Goal: Consume media (video, audio): Consume media (video, audio)

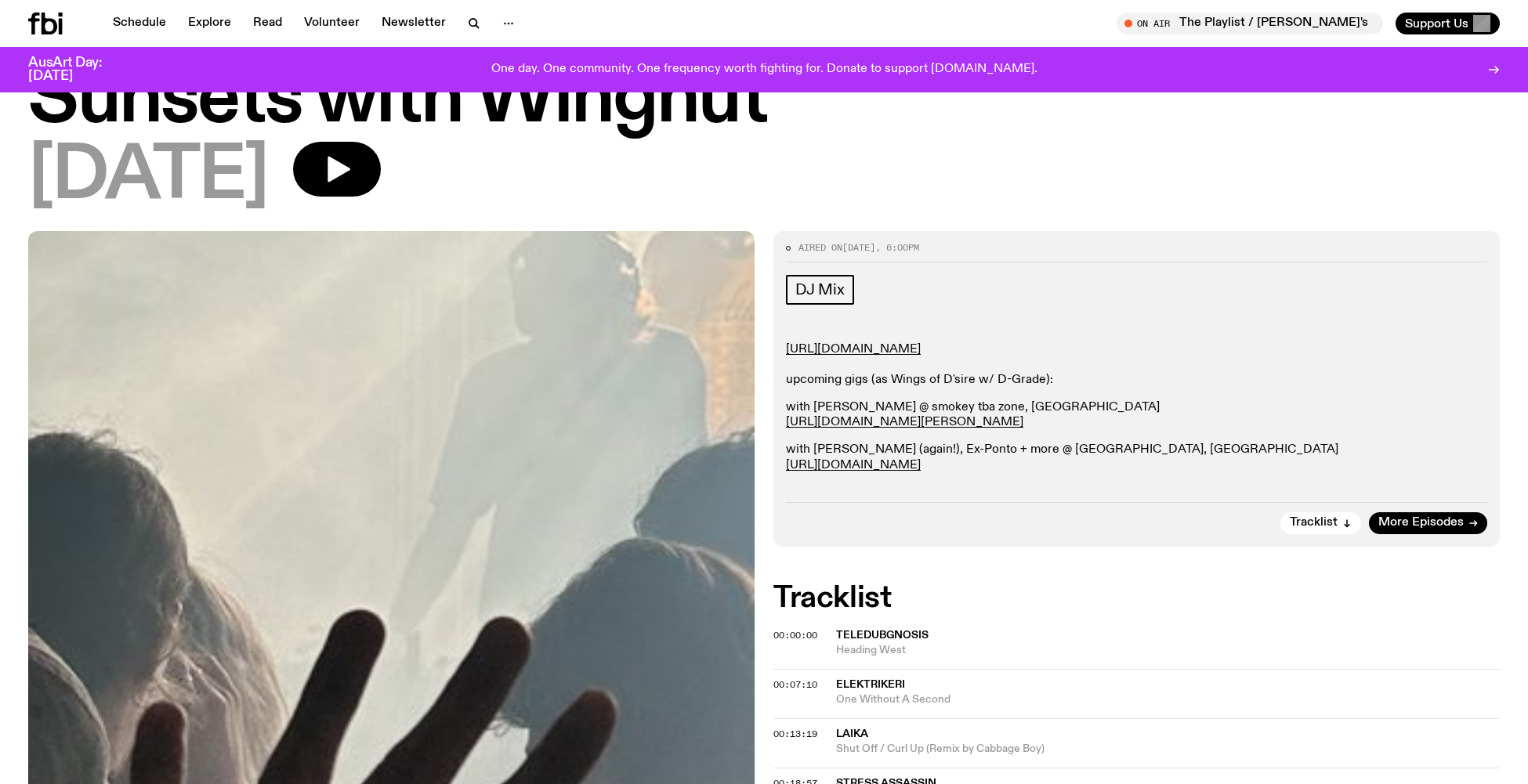
scroll to position [17, 0]
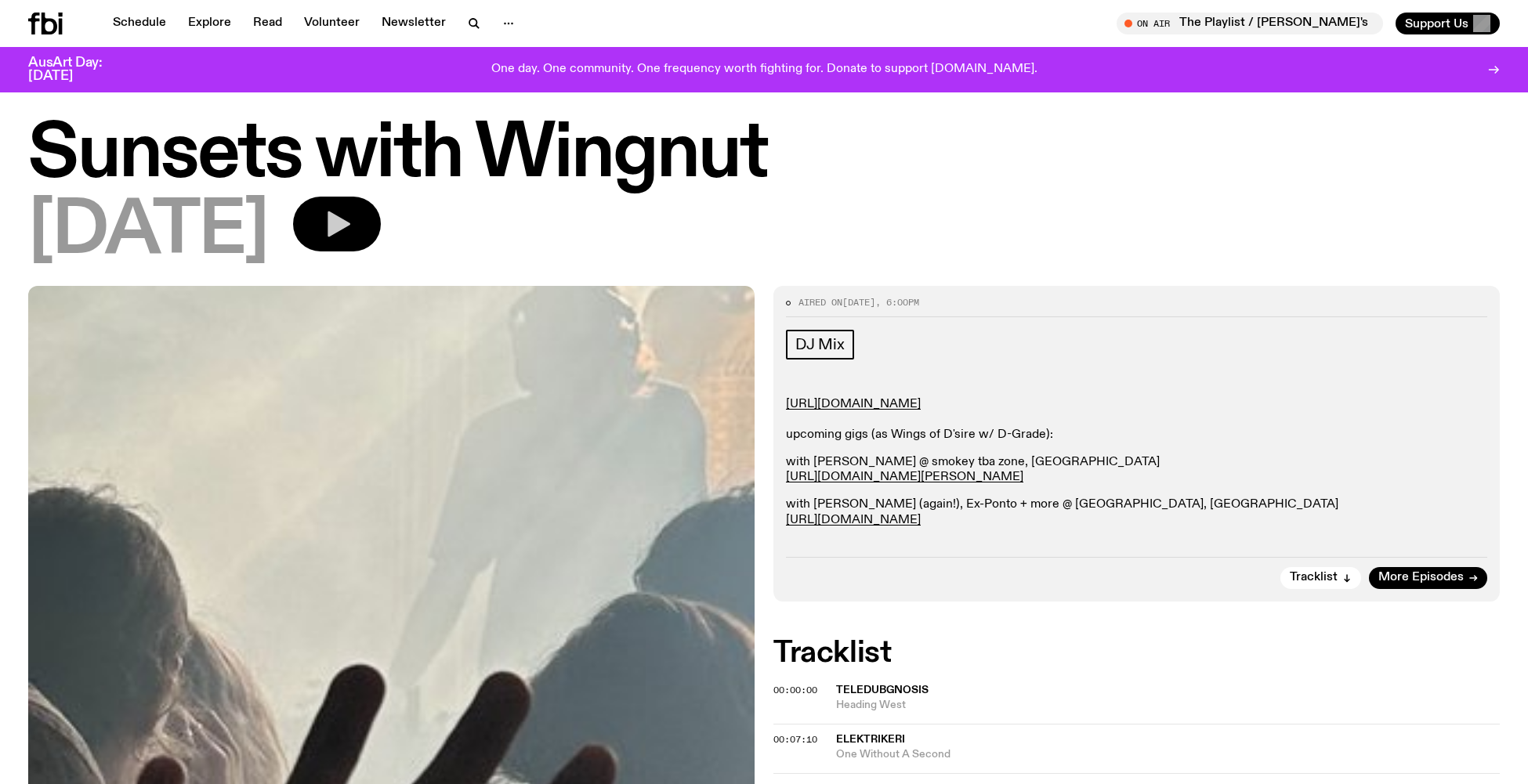
click at [357, 230] on button "button" at bounding box center [337, 224] width 88 height 55
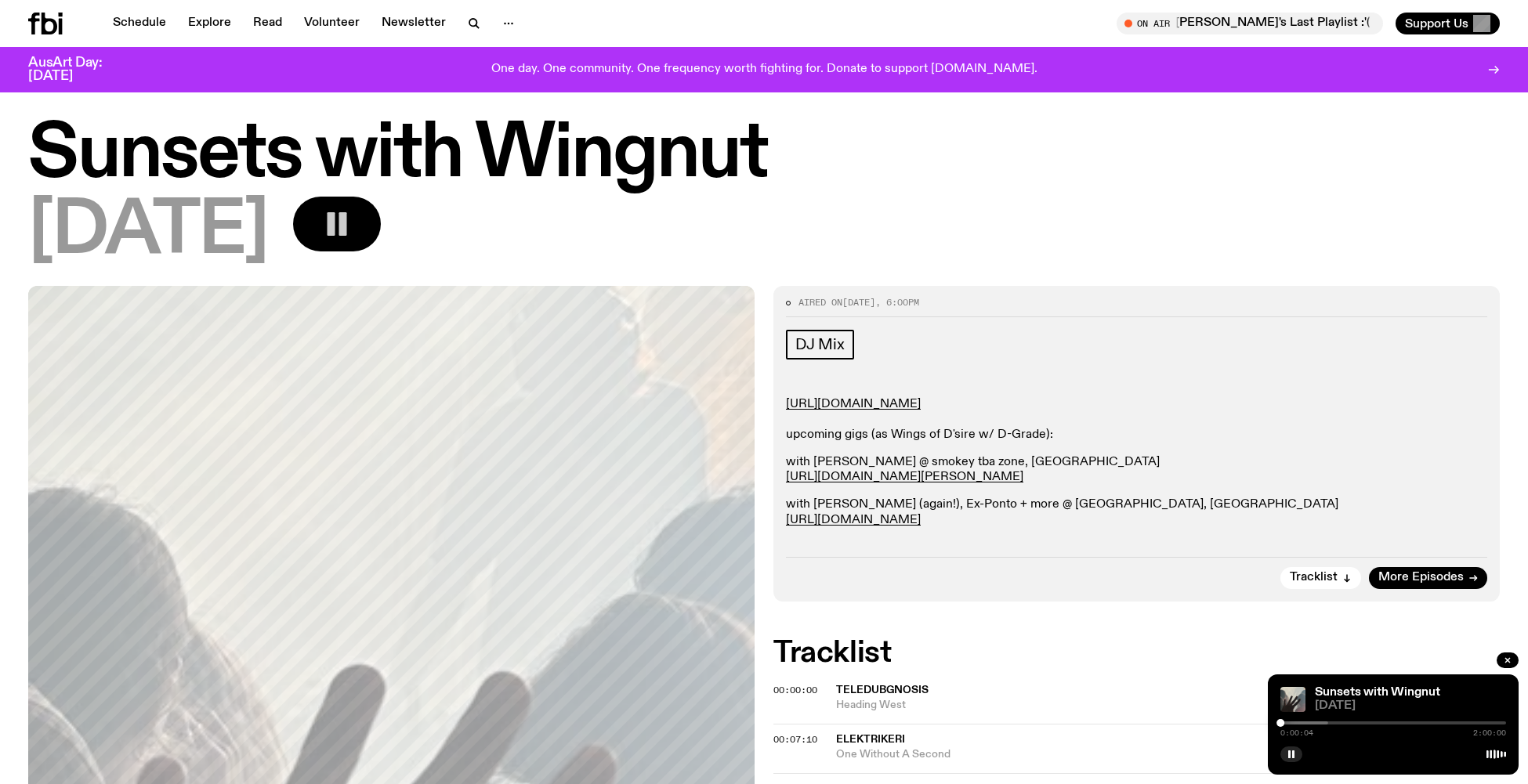
click at [353, 223] on icon "button" at bounding box center [337, 224] width 31 height 31
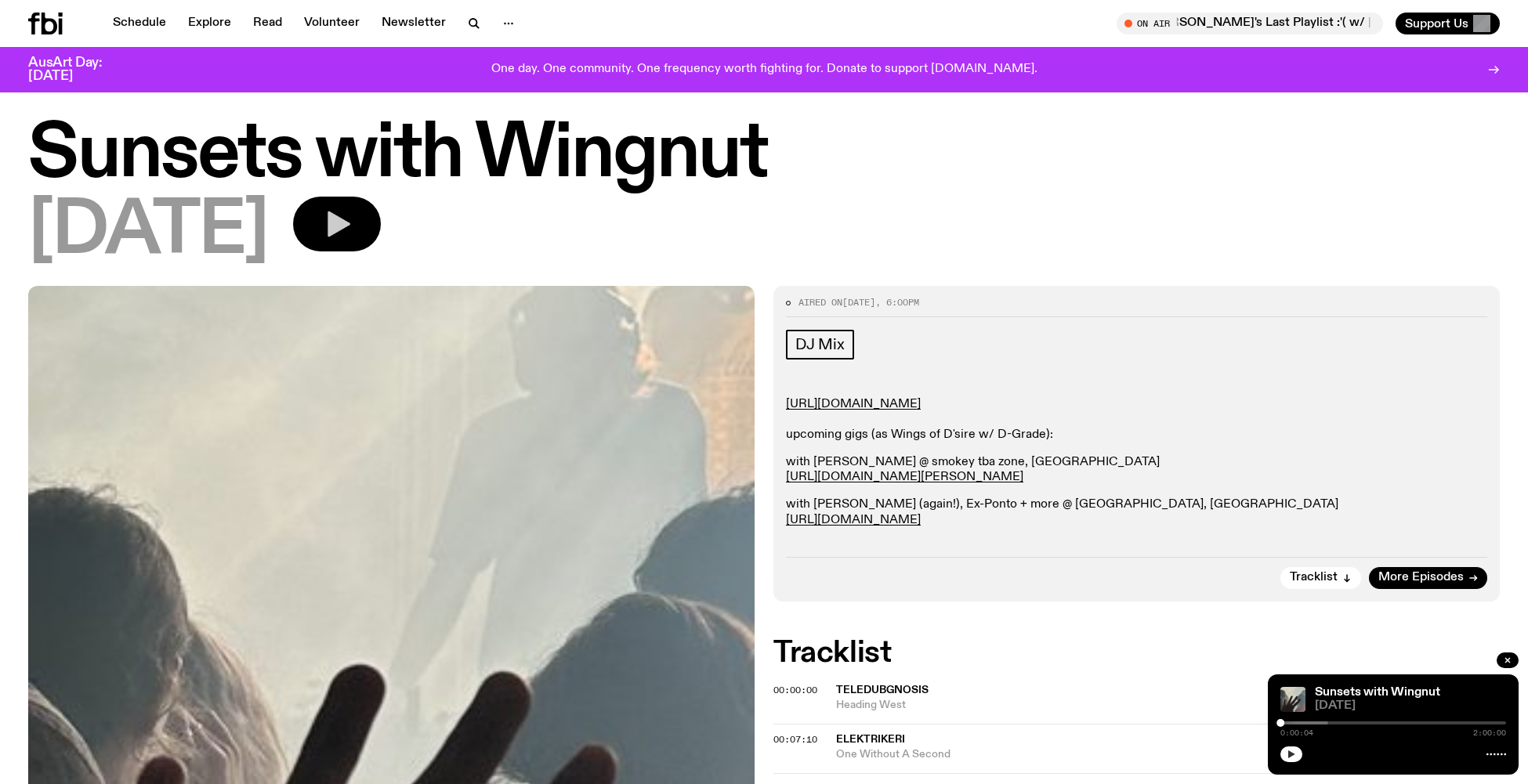
click at [1288, 754] on icon "button" at bounding box center [1292, 755] width 10 height 10
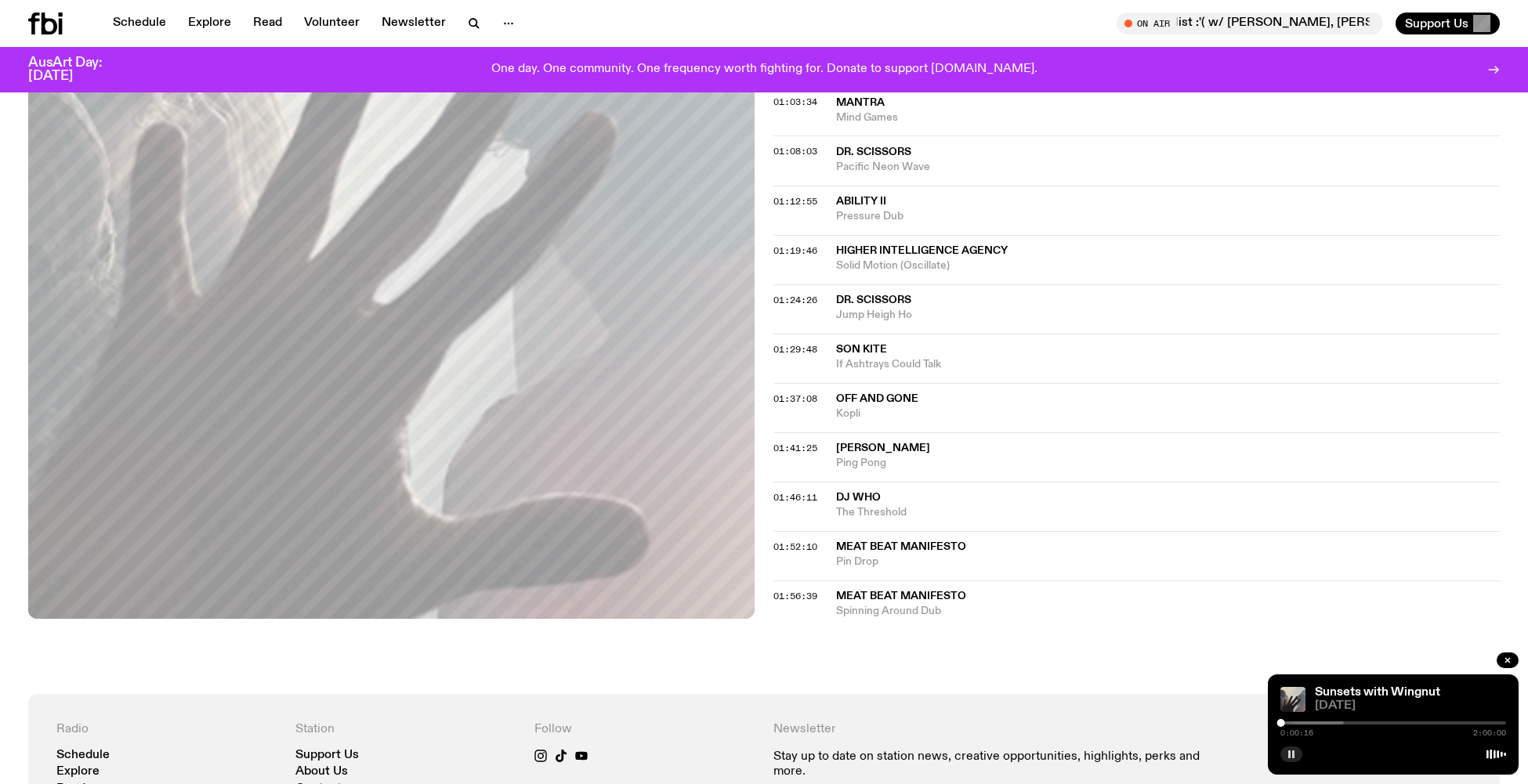
scroll to position [1252, 0]
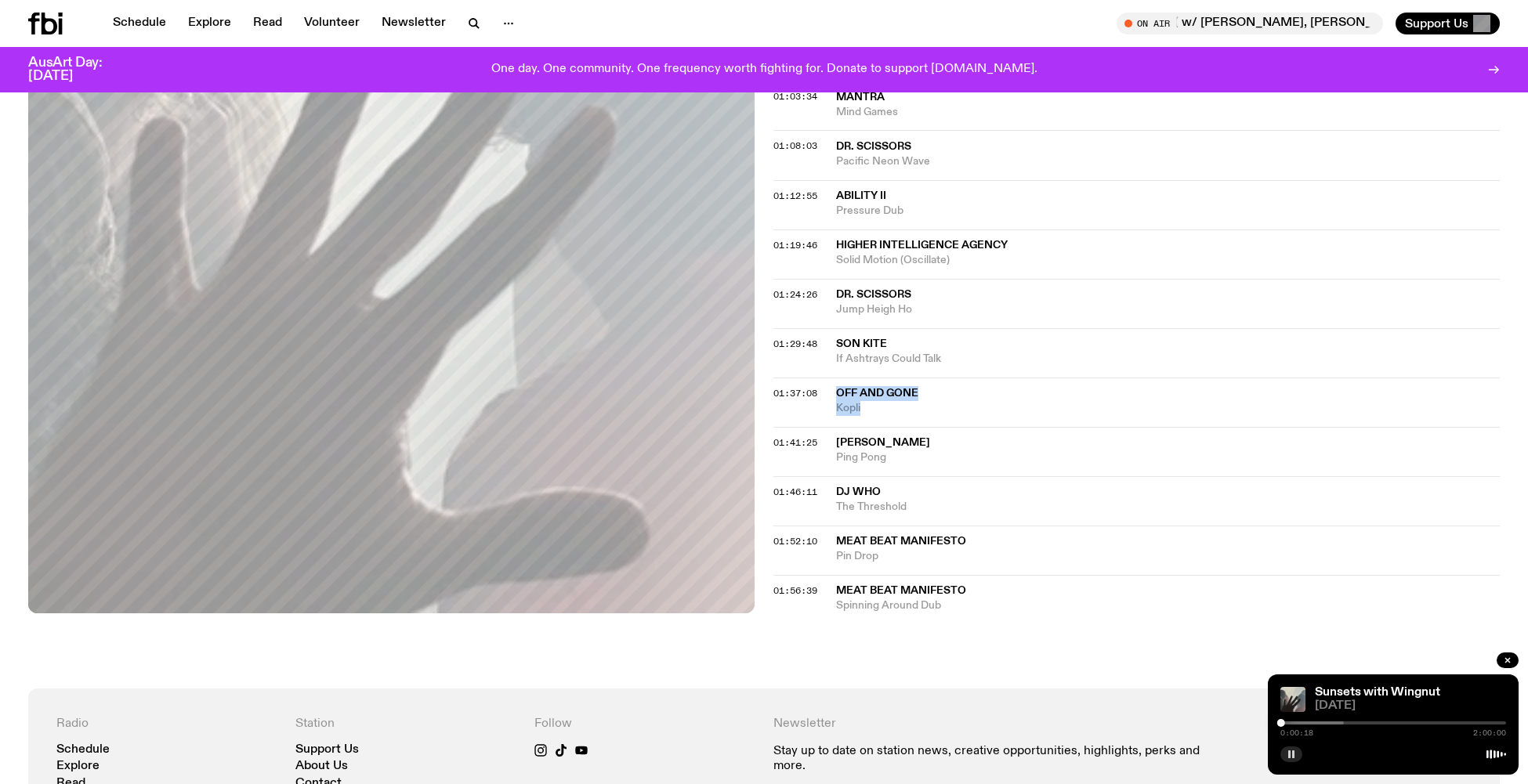
drag, startPoint x: 833, startPoint y: 363, endPoint x: 915, endPoint y: 379, distance: 83.5
click at [905, 377] on div "01:37:08 Off and Gone Kopli" at bounding box center [1136, 402] width 726 height 49
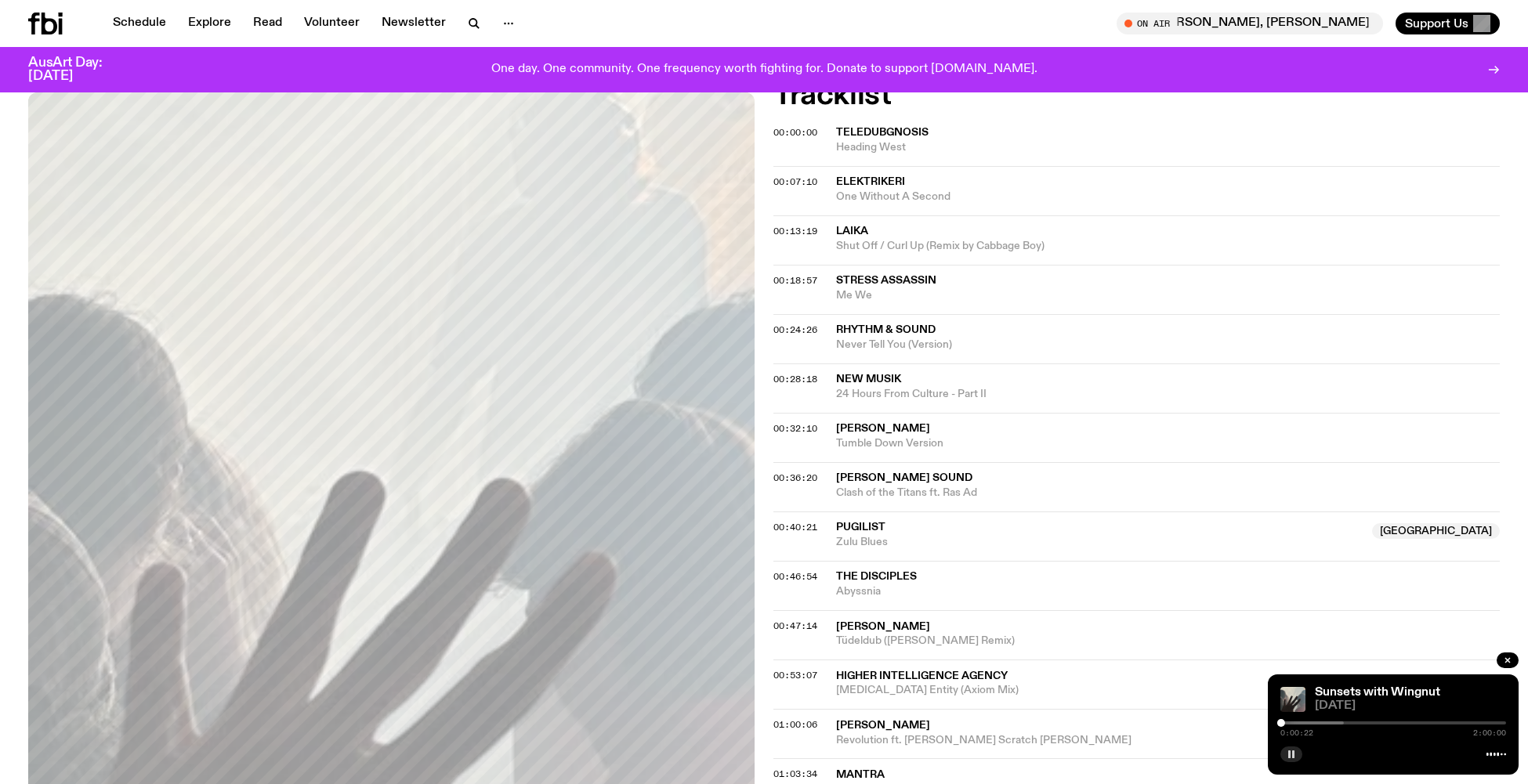
scroll to position [301, 0]
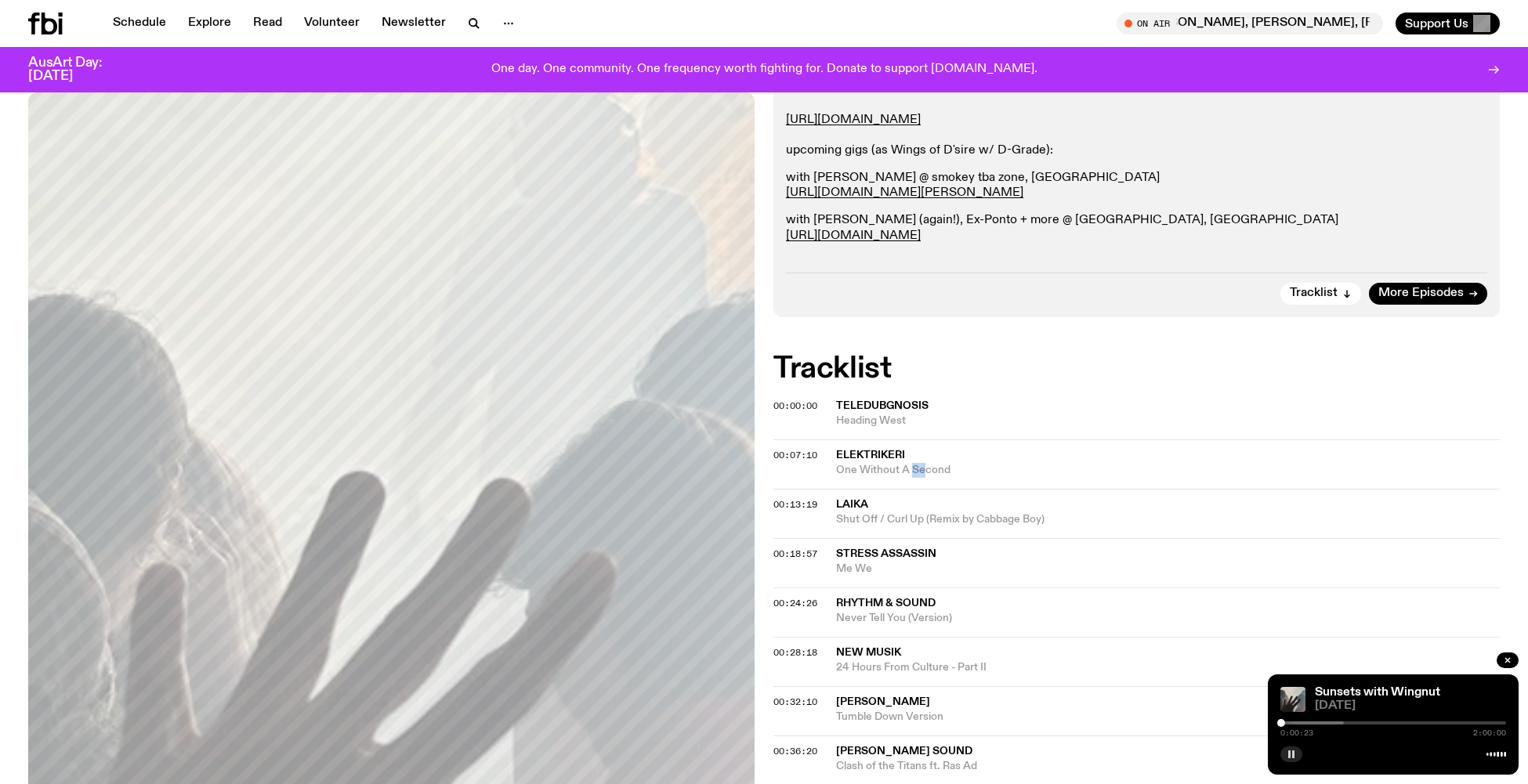
click at [927, 467] on span "One Without A Second" at bounding box center [1167, 470] width 664 height 15
click at [969, 466] on span "One Without A Second" at bounding box center [1167, 470] width 664 height 15
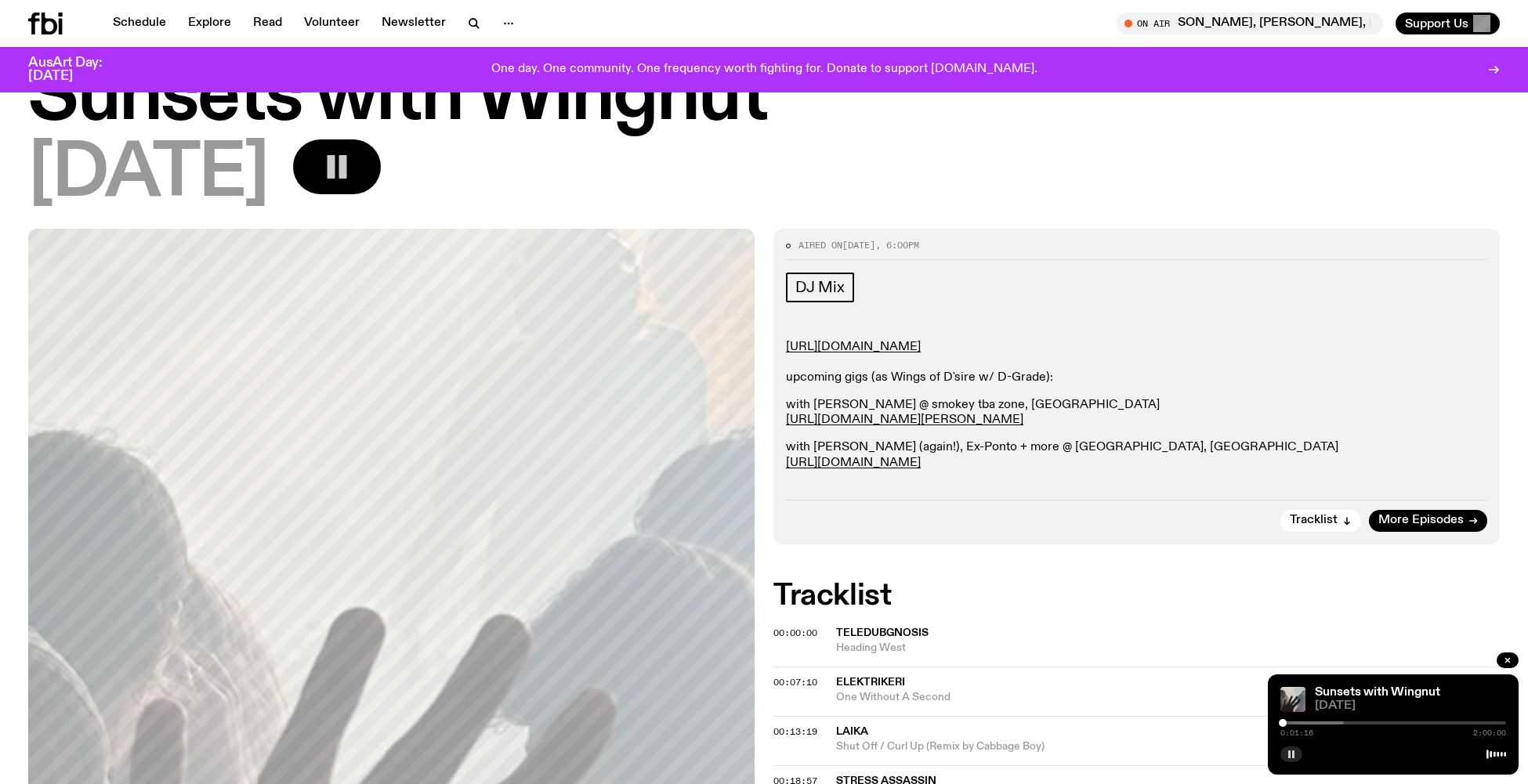
scroll to position [108, 0]
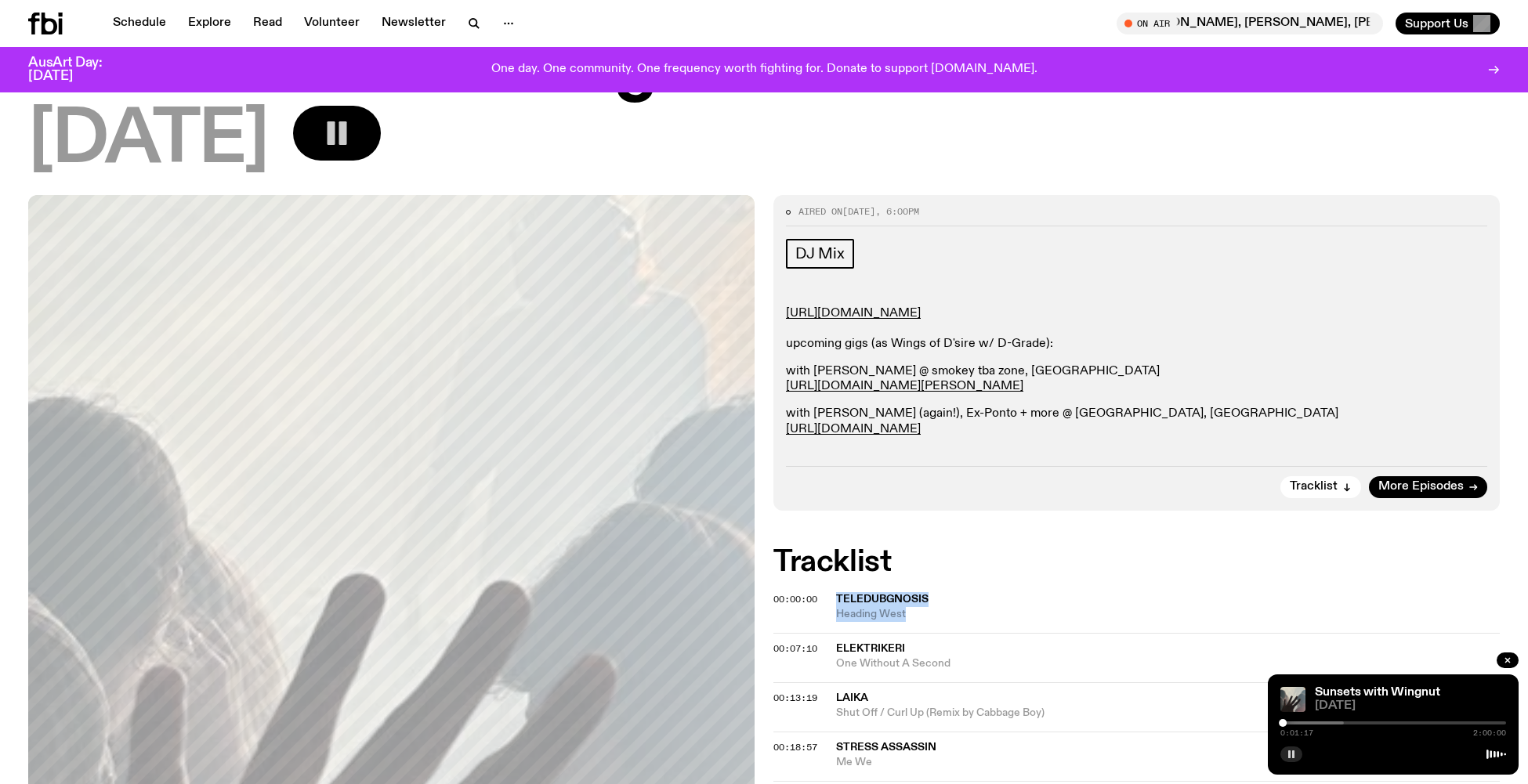
drag, startPoint x: 832, startPoint y: 594, endPoint x: 932, endPoint y: 613, distance: 101.8
click at [932, 613] on div "00:00:00 Teledubgnosis Heading West" at bounding box center [1136, 614] width 726 height 37
copy div "Teledubgnosis Heading West"
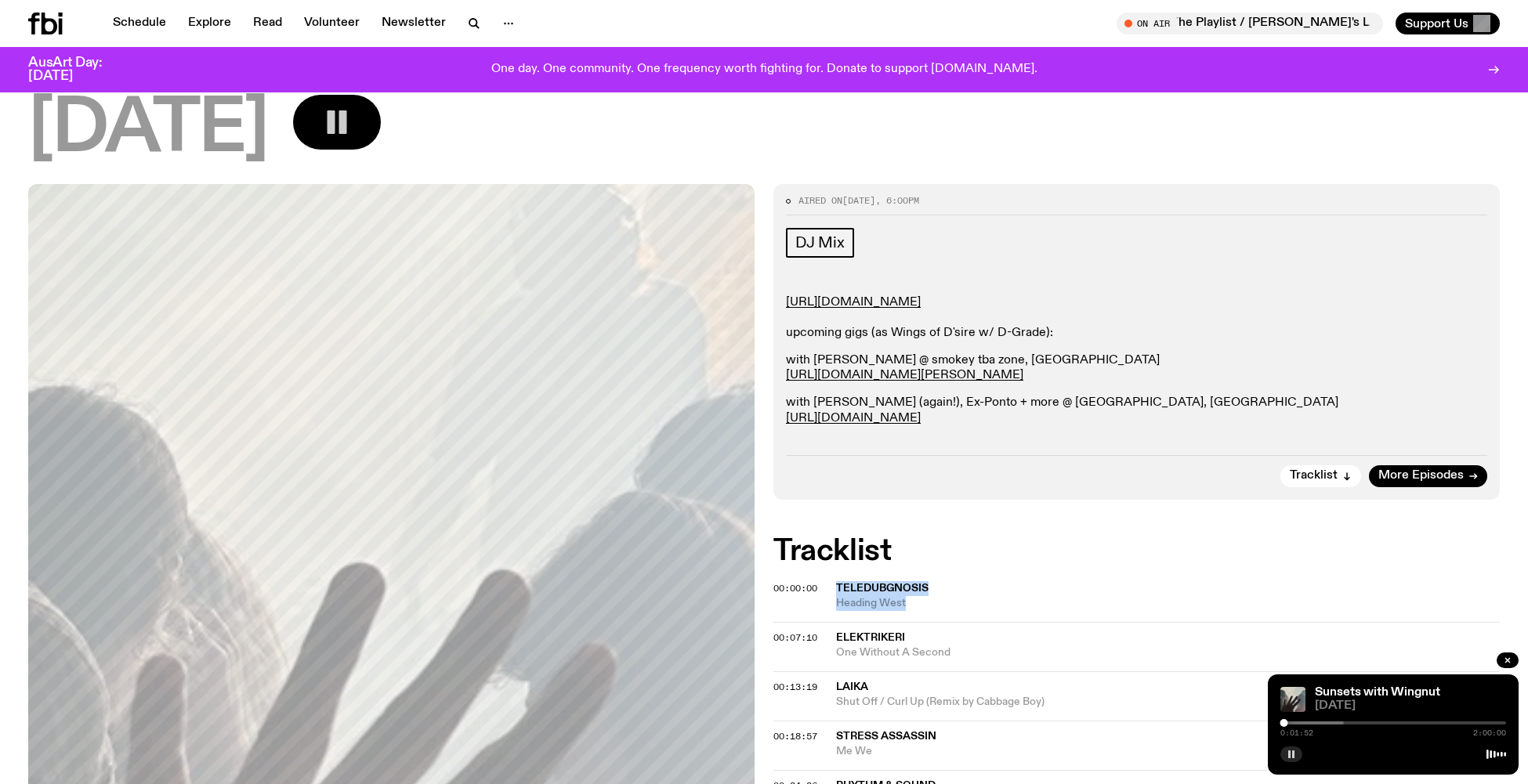
scroll to position [226, 0]
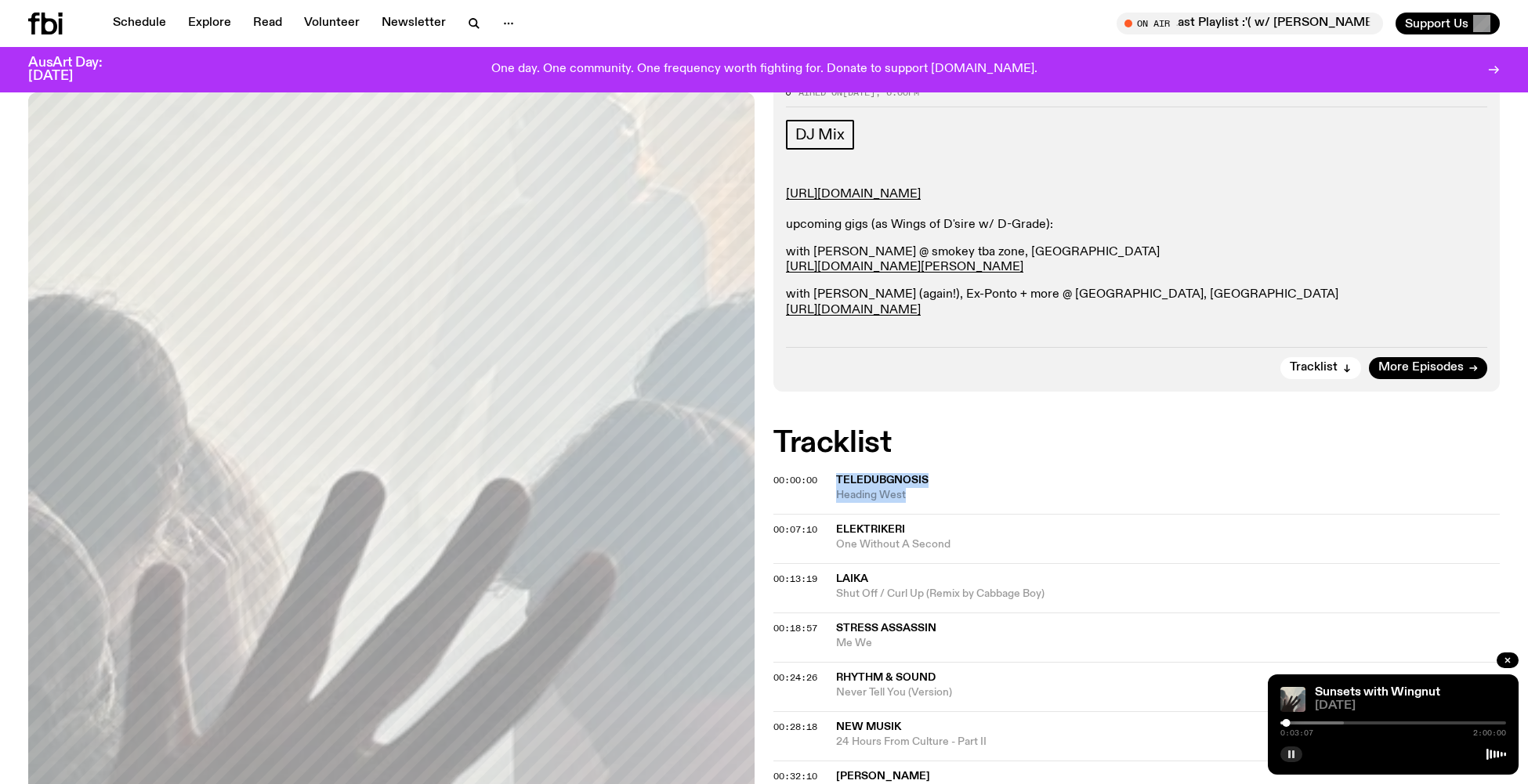
copy div "Teledubgnosis Heading West"
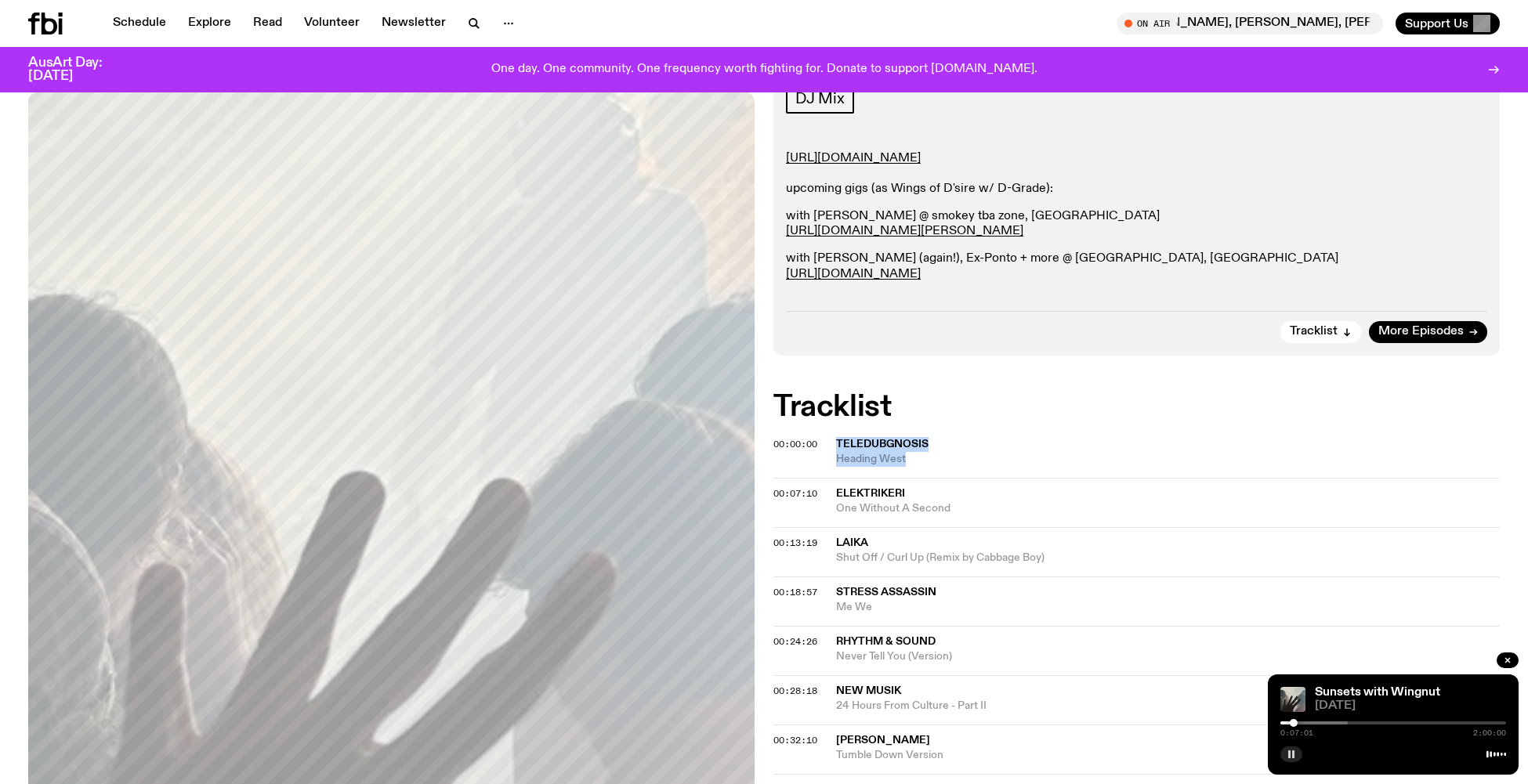
scroll to position [283, 0]
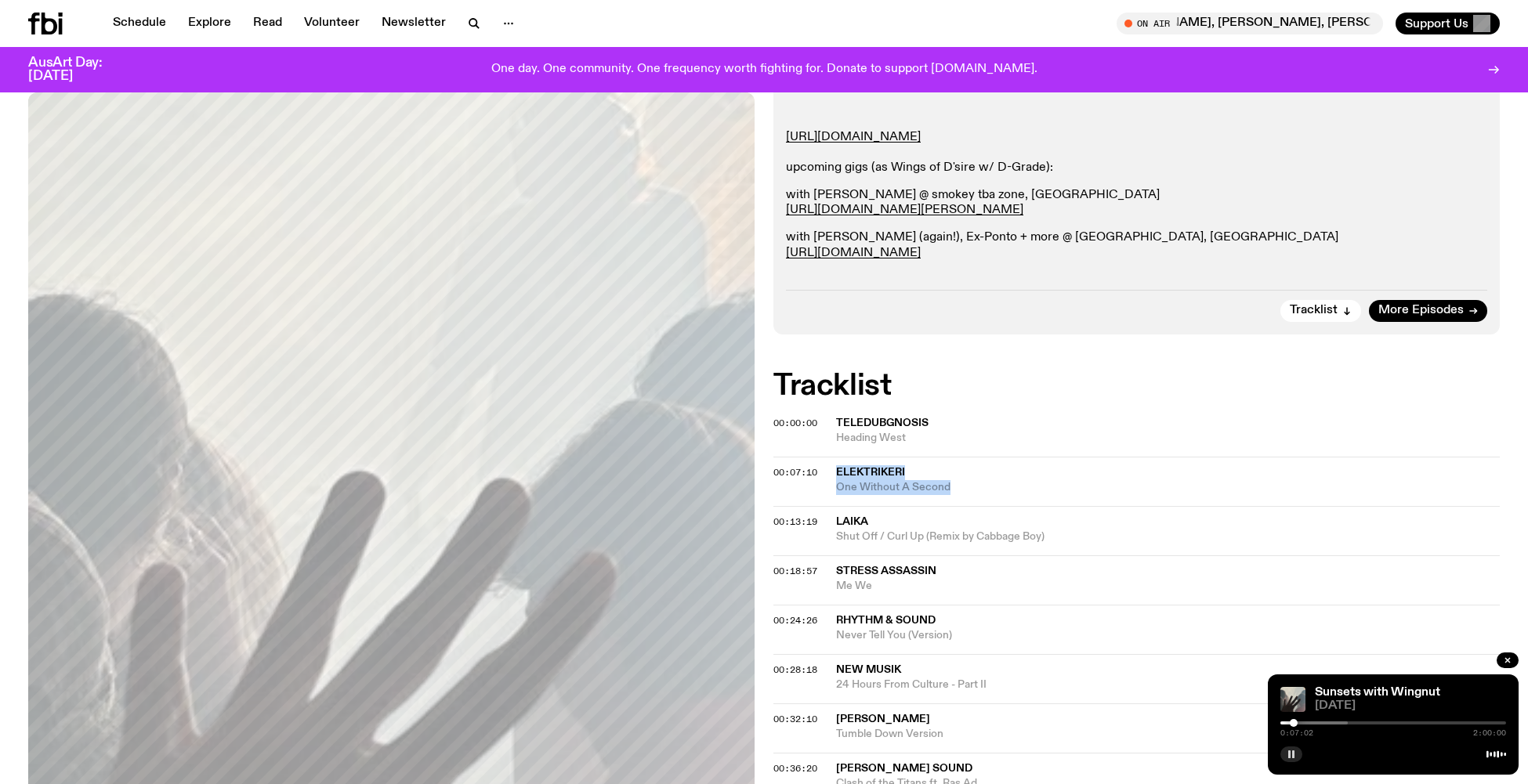
drag, startPoint x: 834, startPoint y: 469, endPoint x: 971, endPoint y: 482, distance: 137.6
click at [971, 482] on div "00:07:10 Elektrikeri One Without A Second" at bounding box center [1136, 481] width 726 height 49
copy div "Elektrikeri One Without A Second"
drag, startPoint x: 834, startPoint y: 564, endPoint x: 894, endPoint y: 579, distance: 61.8
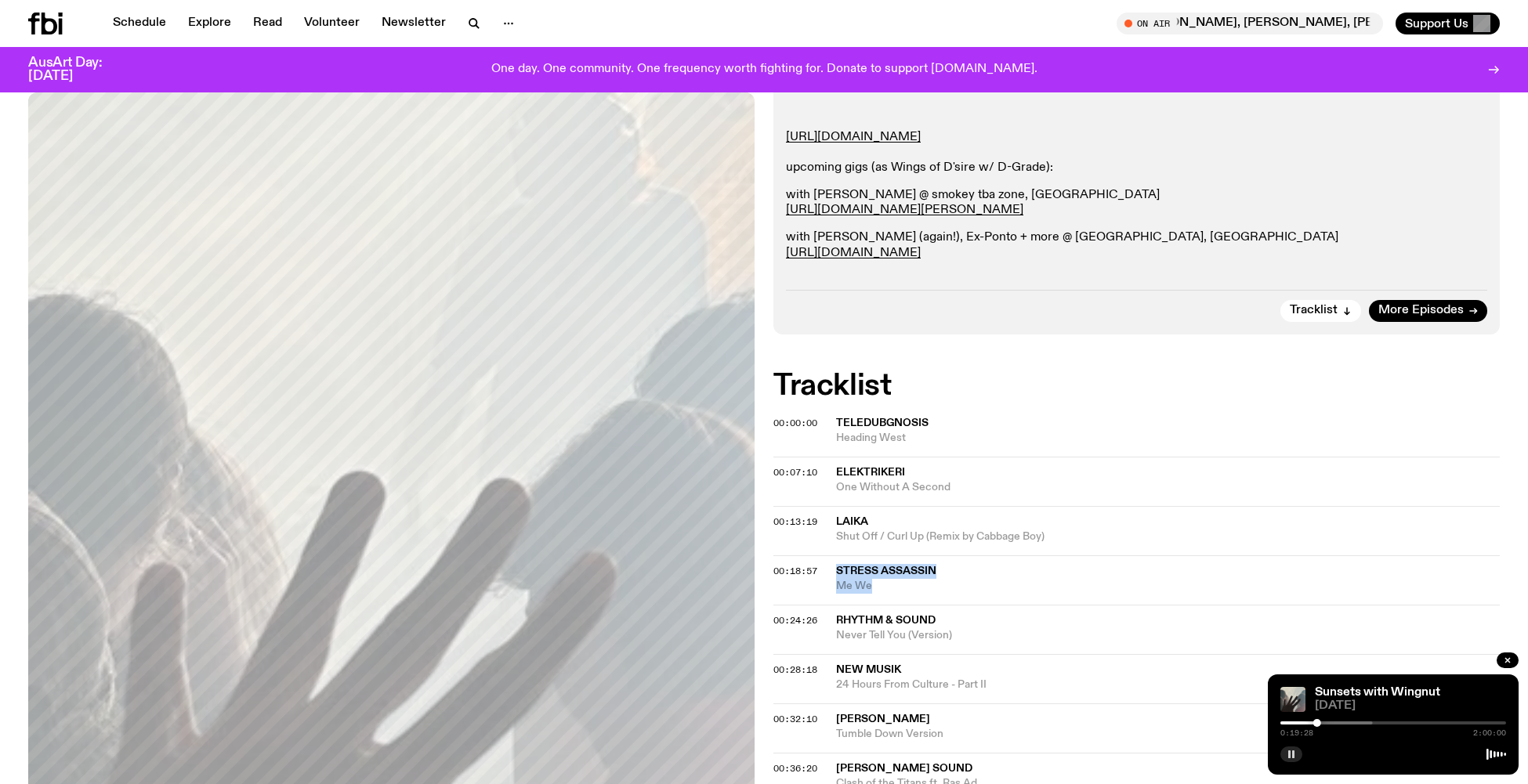
click at [894, 579] on div "00:18:57 Stress Assassin Me We" at bounding box center [1136, 580] width 726 height 49
copy div "Stress Assassin Me We"
drag, startPoint x: 832, startPoint y: 612, endPoint x: 965, endPoint y: 622, distance: 133.4
click at [965, 622] on div "00:24:26 Rhythm & Sound Never Tell You (Version)" at bounding box center [1136, 629] width 726 height 49
copy div "Rhythm & Sound Never Tell You (Version)"
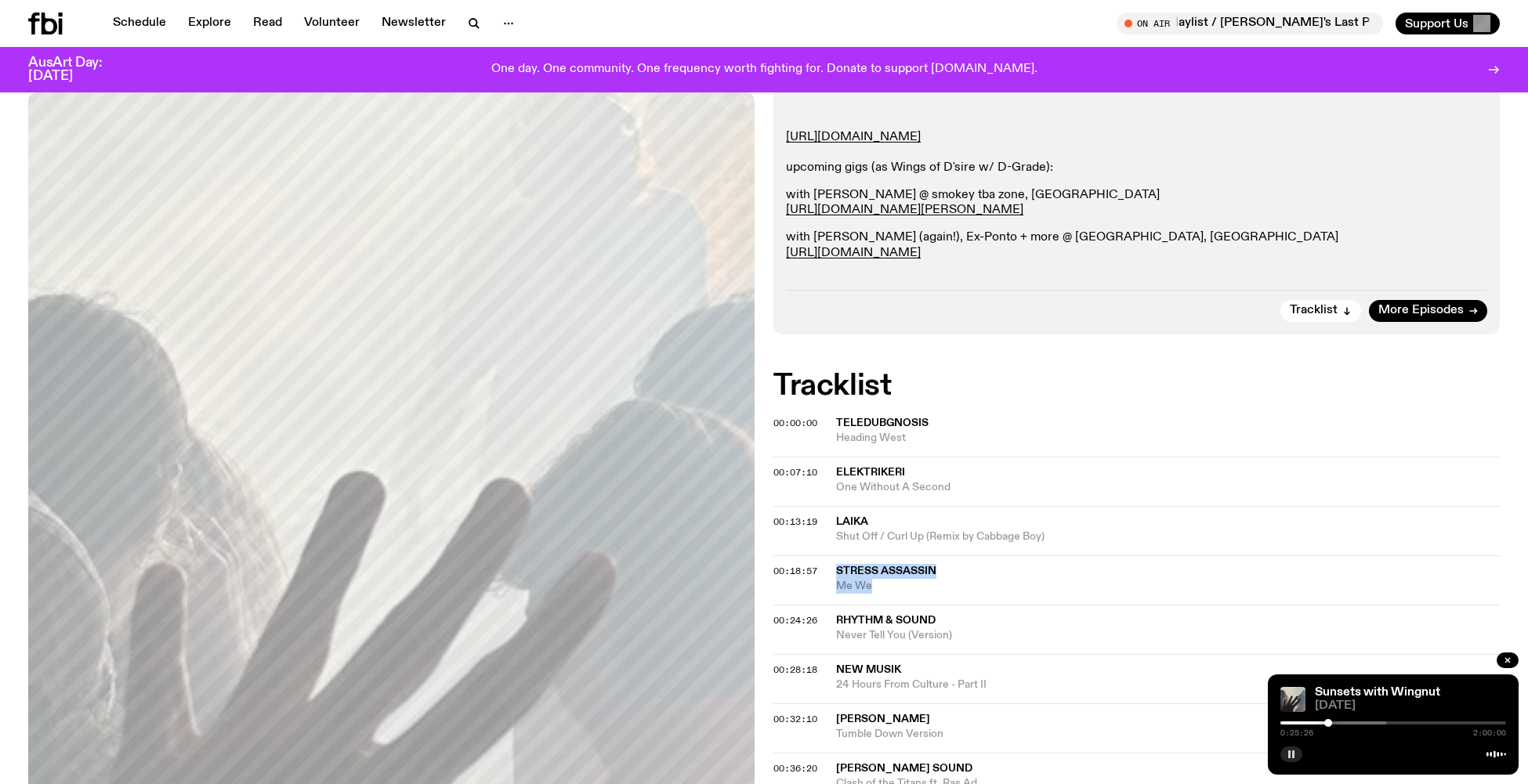
drag, startPoint x: 835, startPoint y: 564, endPoint x: 883, endPoint y: 579, distance: 50.3
click at [883, 579] on div "00:18:57 Stress Assassin Me We" at bounding box center [1136, 580] width 726 height 49
copy div "Stress Assassin Me We"
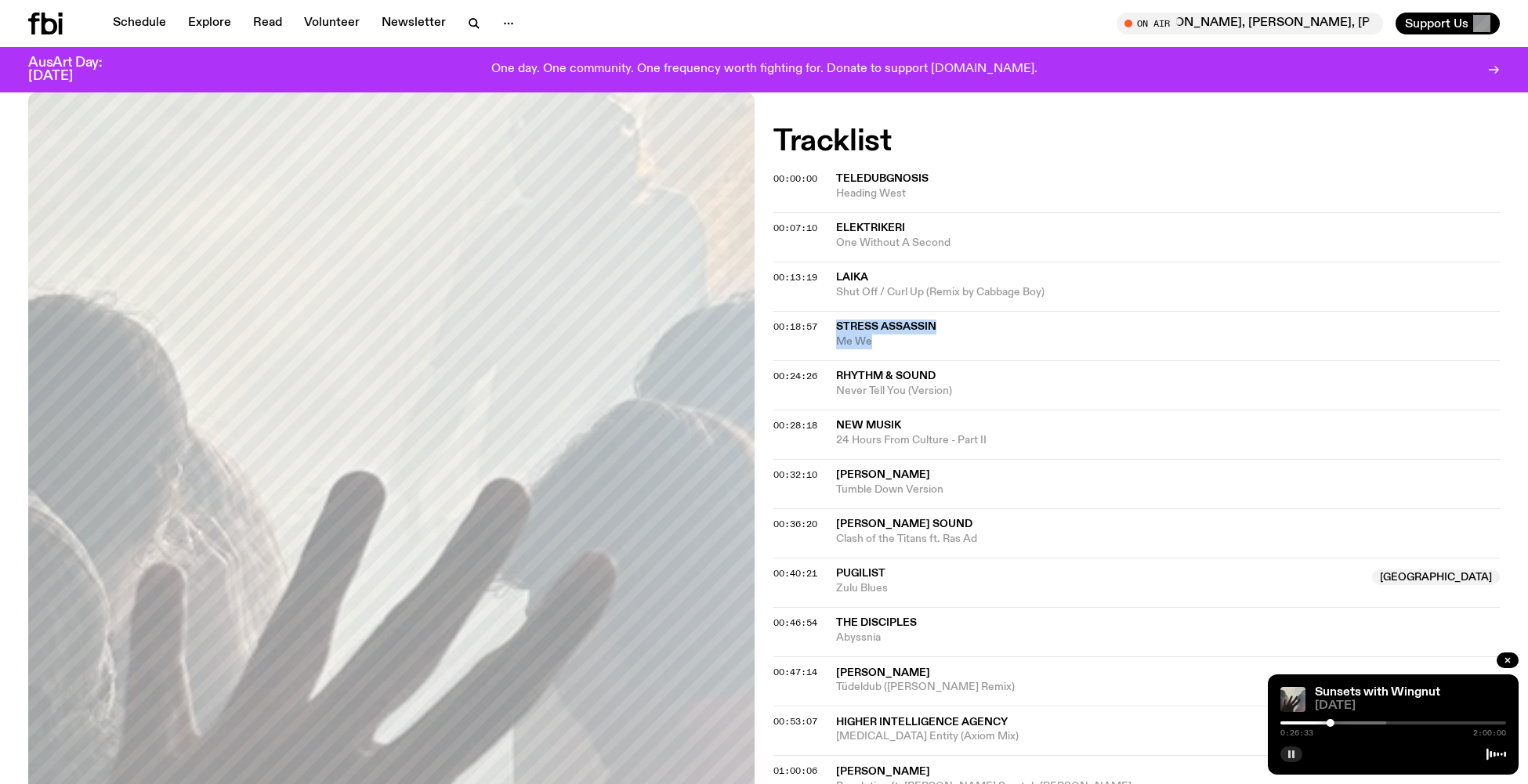
scroll to position [529, 0]
click at [1499, 753] on icon at bounding box center [1497, 755] width 20 height 13
click at [1374, 699] on div "Sunsets with Wingnut 09.10.25" at bounding box center [1410, 700] width 191 height 25
click at [1375, 694] on link "Sunsets with Wingnut" at bounding box center [1378, 692] width 125 height 13
click at [1373, 693] on link "Sunsets with Wingnut" at bounding box center [1378, 692] width 125 height 13
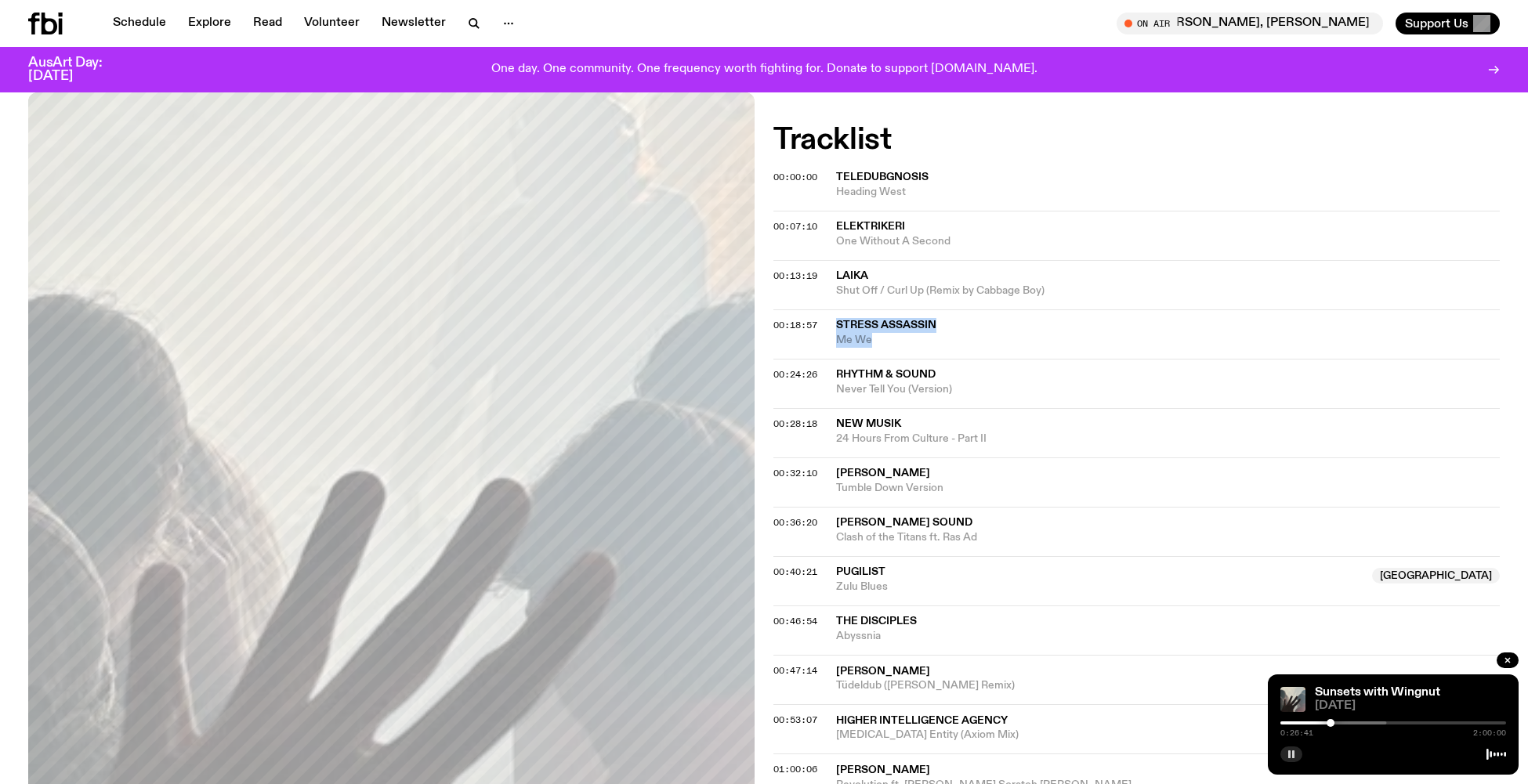
click at [1495, 682] on div "Sunsets with Wingnut 09.10.25 0:26:41 2:00:00" at bounding box center [1394, 724] width 251 height 100
click at [1333, 722] on div at bounding box center [1333, 723] width 8 height 8
click at [1336, 722] on div at bounding box center [1336, 723] width 8 height 8
click at [1350, 723] on div at bounding box center [1350, 723] width 8 height 8
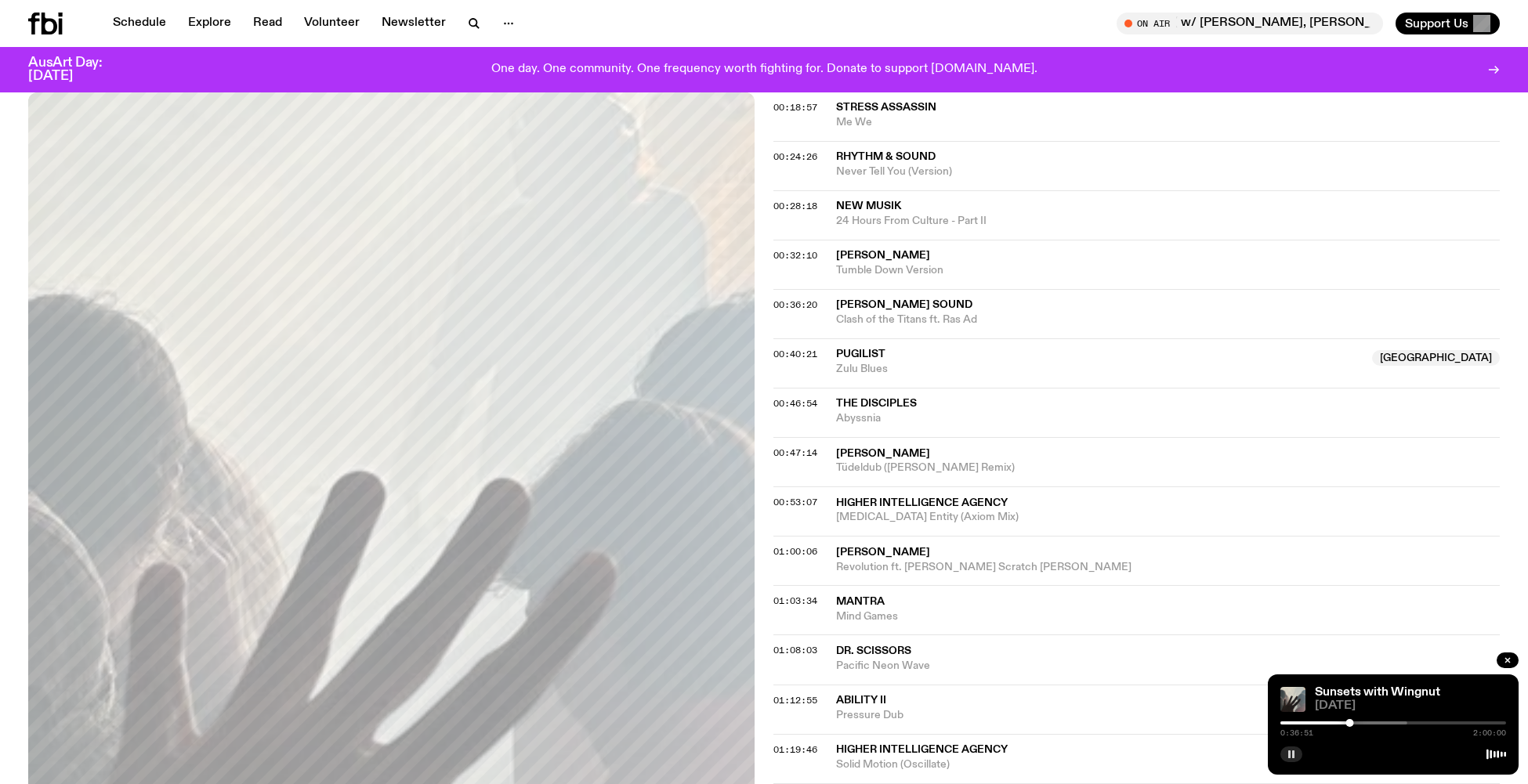
scroll to position [711, 0]
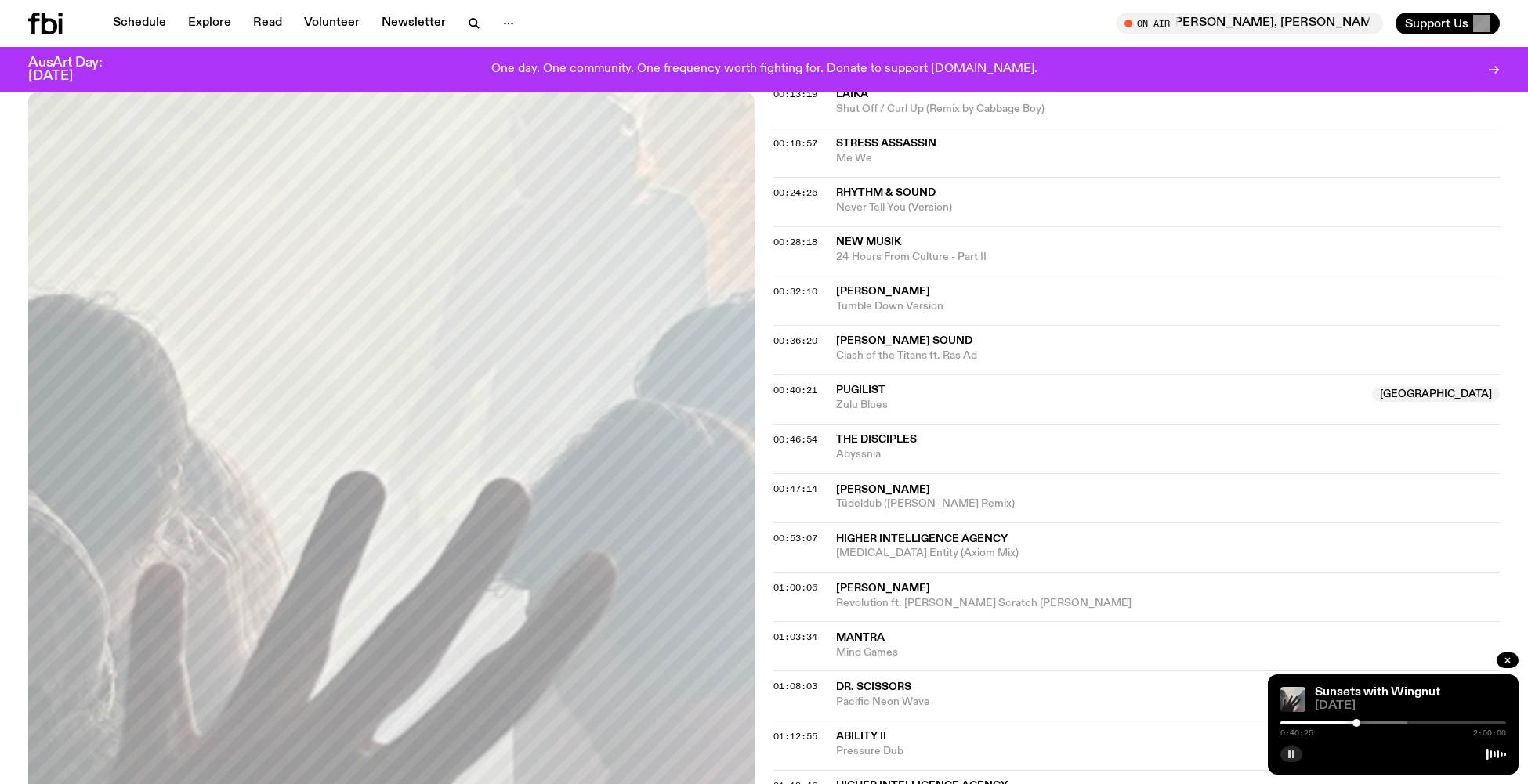
click at [1356, 722] on div at bounding box center [1356, 723] width 8 height 8
click at [1358, 721] on div at bounding box center [1358, 723] width 8 height 8
click at [1361, 722] on div at bounding box center [1360, 723] width 8 height 8
click at [1363, 723] on div at bounding box center [1363, 723] width 8 height 8
click at [1366, 722] on div at bounding box center [1366, 723] width 8 height 8
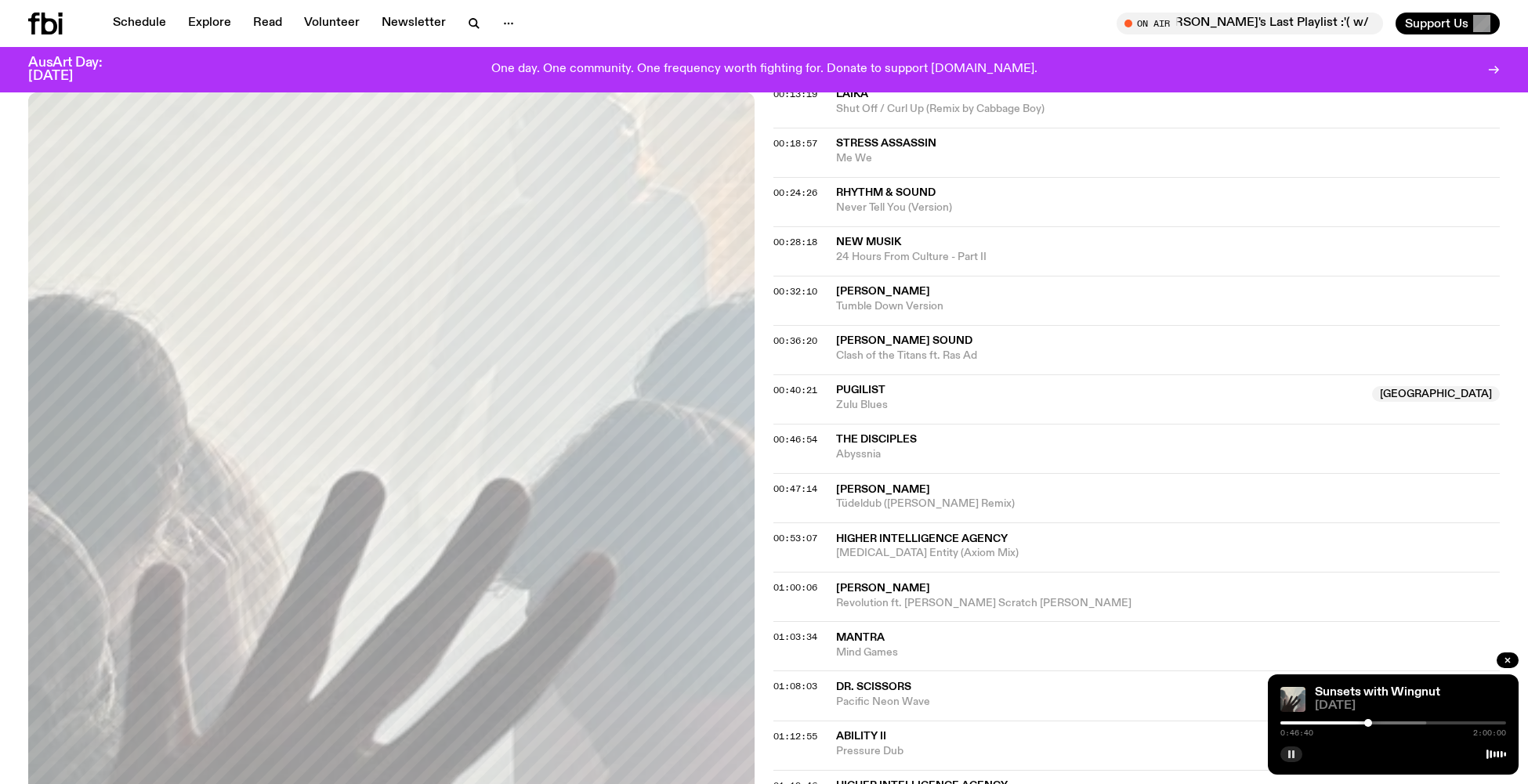
click at [1369, 722] on div at bounding box center [1368, 723] width 8 height 8
drag, startPoint x: 835, startPoint y: 471, endPoint x: 991, endPoint y: 490, distance: 157.2
click at [991, 490] on div "00:47:14 Jacques Palminger Tüdeldub (Shackleton Remix)" at bounding box center [1136, 498] width 726 height 49
copy div "Jacques Palminger Tüdeldub (Shackleton Remix)"
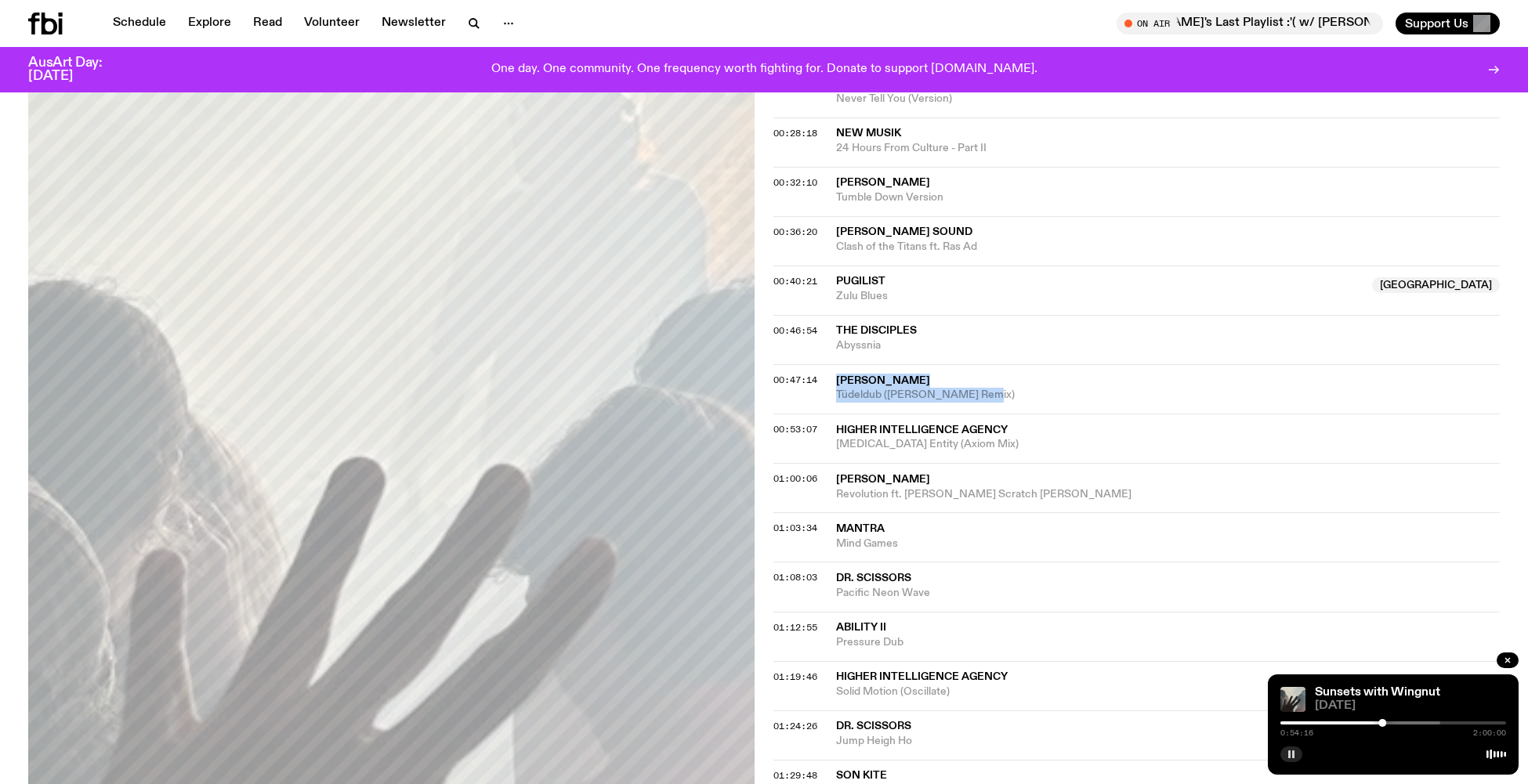
scroll to position [826, 0]
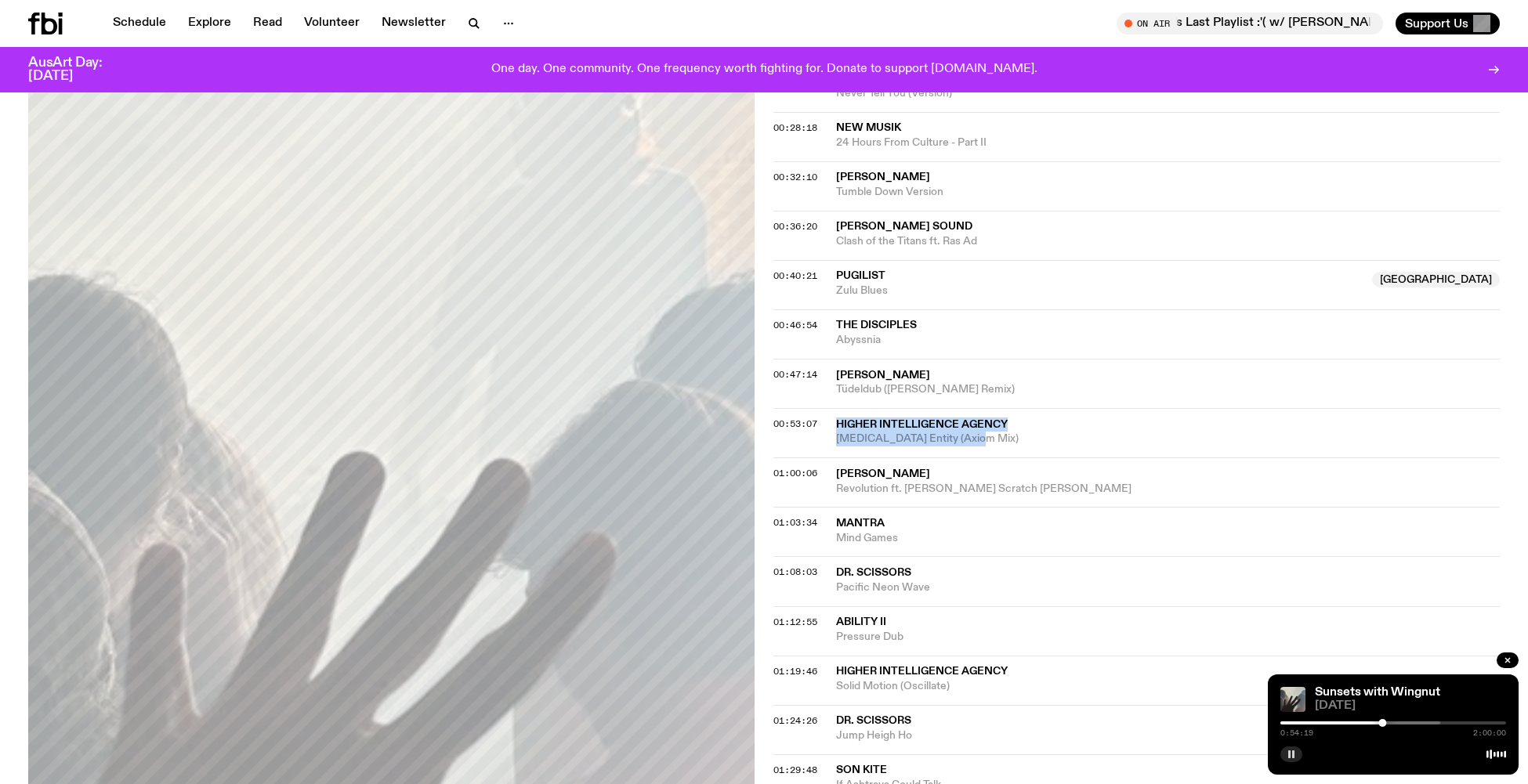
drag, startPoint x: 834, startPoint y: 405, endPoint x: 1027, endPoint y: 421, distance: 193.7
click at [1027, 421] on div "00:53:07 Higher Intelligence Agency Ketamine Entity (Axiom Mix)" at bounding box center [1136, 433] width 726 height 49
copy div "Higher Intelligence Agency Ketamine Entity (Axiom Mix)"
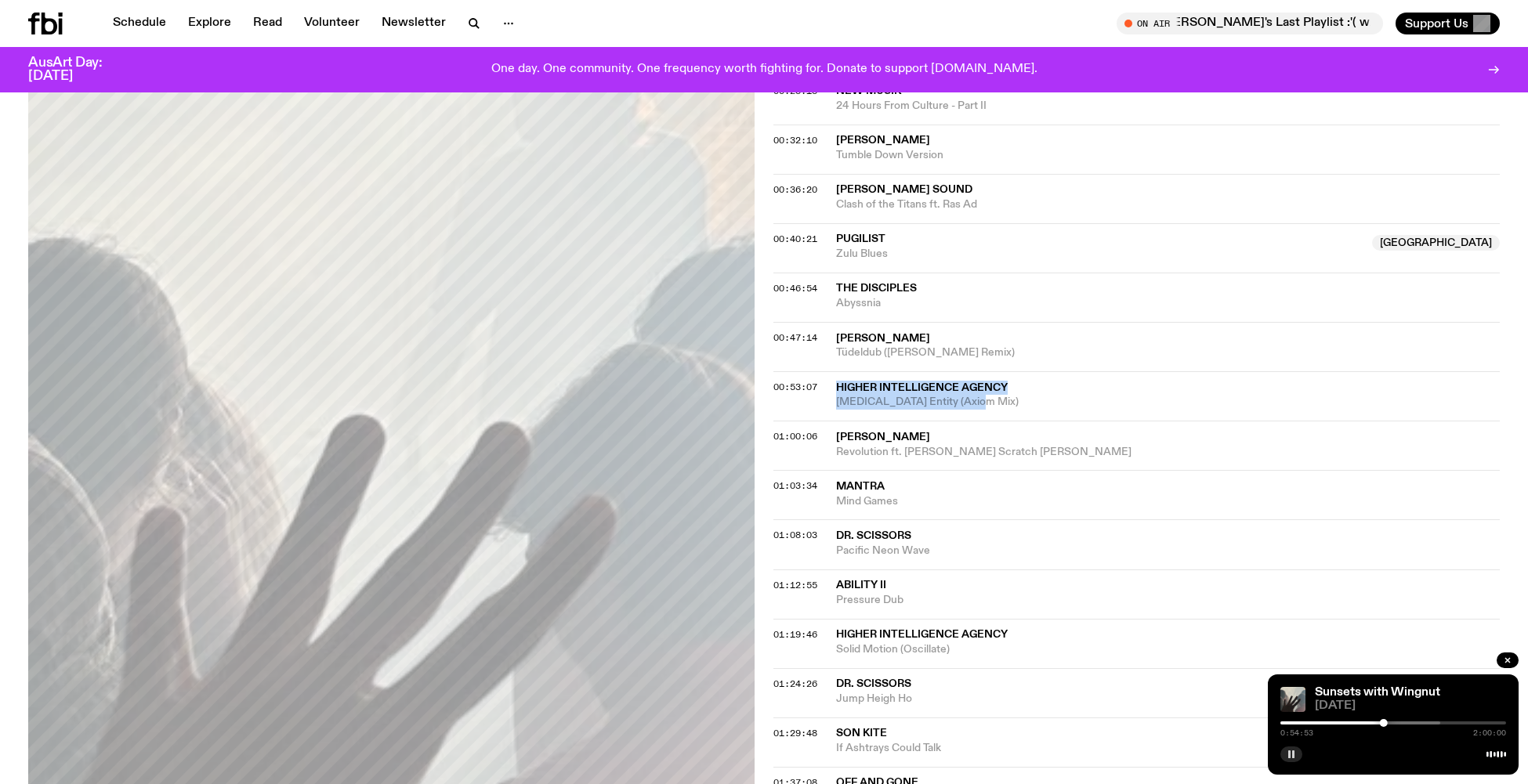
scroll to position [865, 0]
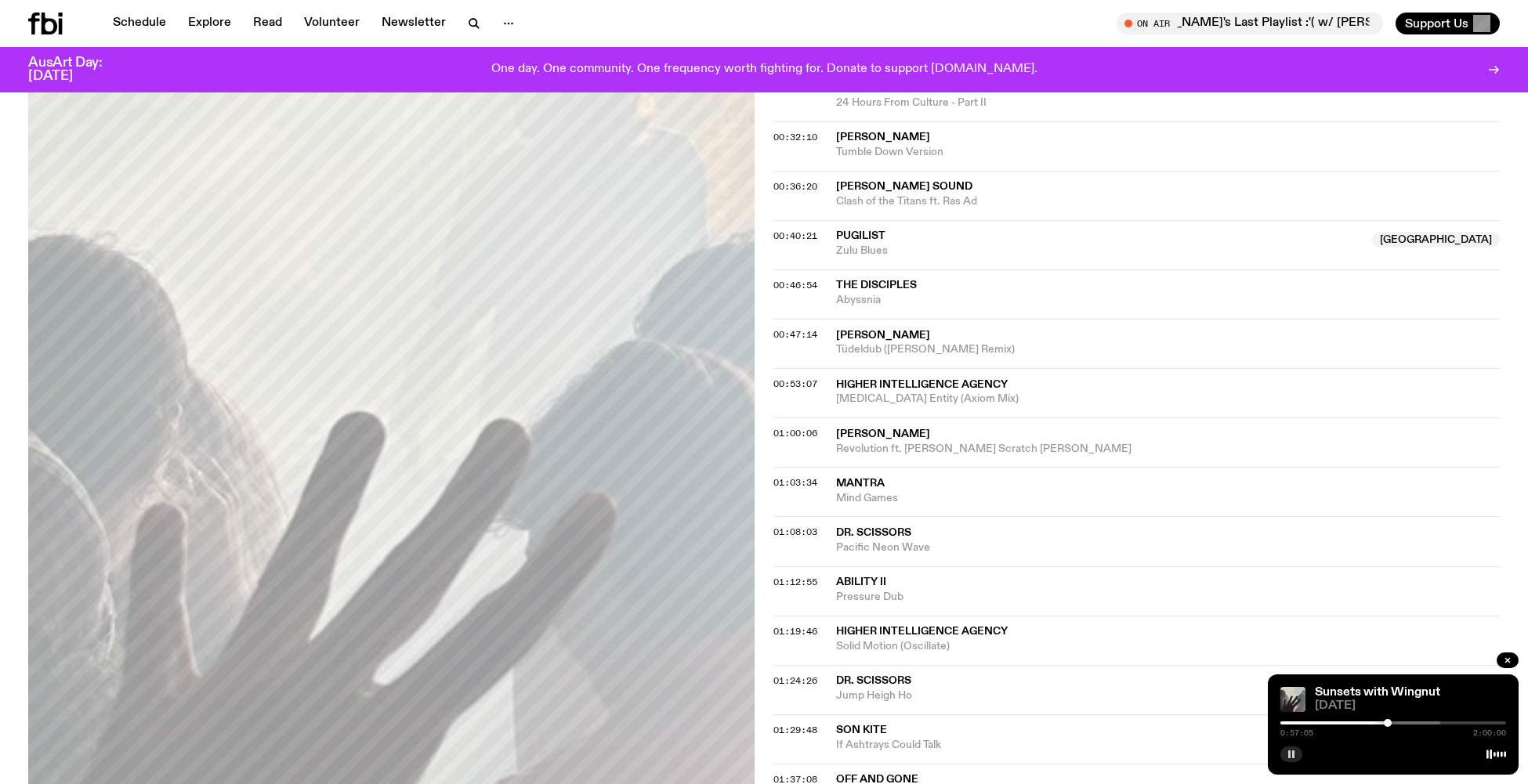
click at [1388, 724] on div at bounding box center [1388, 723] width 8 height 8
click at [1390, 722] on div at bounding box center [1390, 723] width 8 height 8
click at [1394, 722] on div at bounding box center [1394, 723] width 8 height 8
click at [1398, 722] on div at bounding box center [1397, 723] width 8 height 8
click at [1402, 722] on div at bounding box center [1402, 723] width 8 height 8
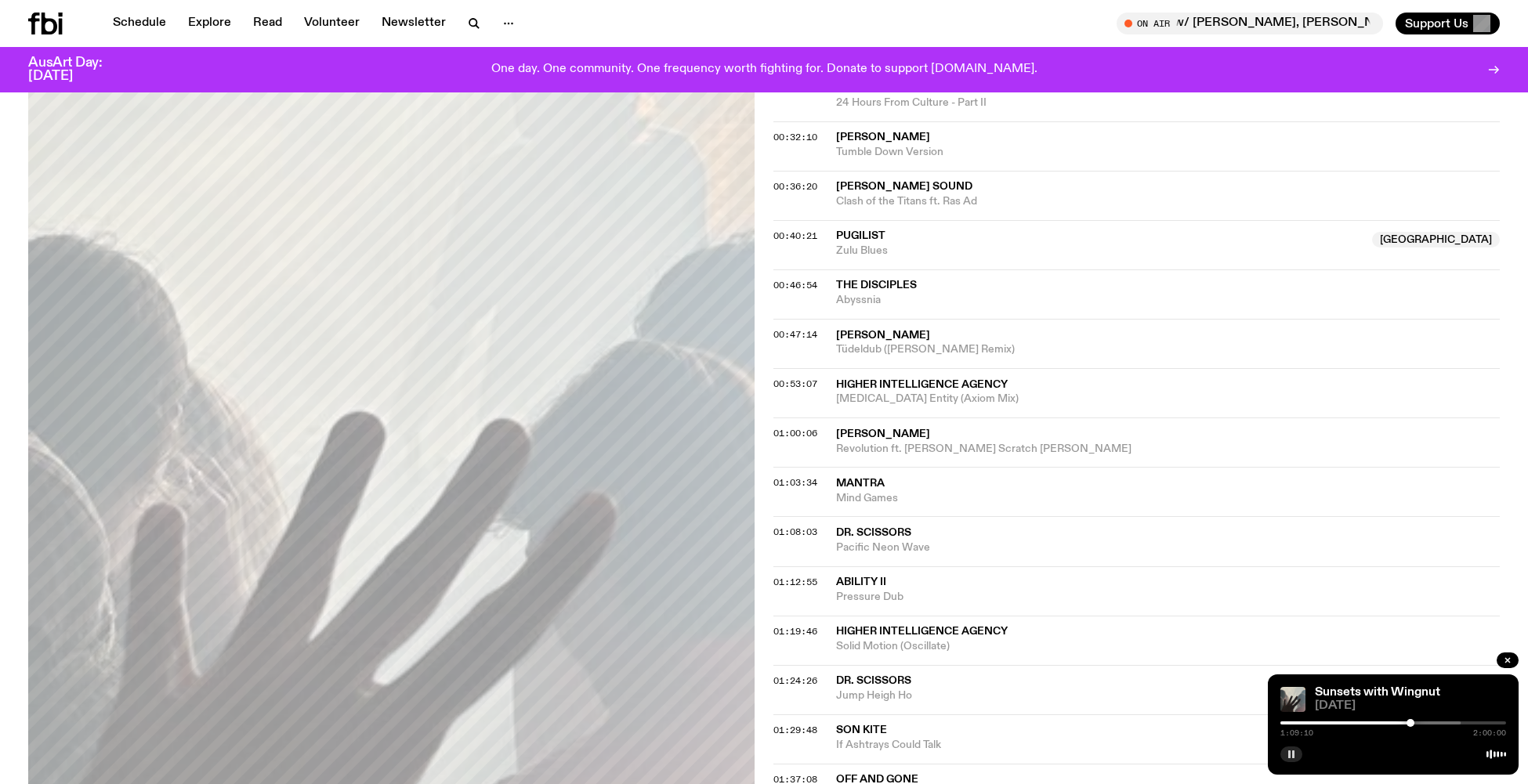
click at [1410, 722] on div at bounding box center [1410, 723] width 8 height 8
click at [1415, 722] on div at bounding box center [1411, 723] width 8 height 8
click at [1417, 722] on div at bounding box center [1415, 723] width 8 height 8
click at [1420, 722] on div at bounding box center [1418, 723] width 8 height 8
click at [1423, 723] on div at bounding box center [1420, 723] width 8 height 8
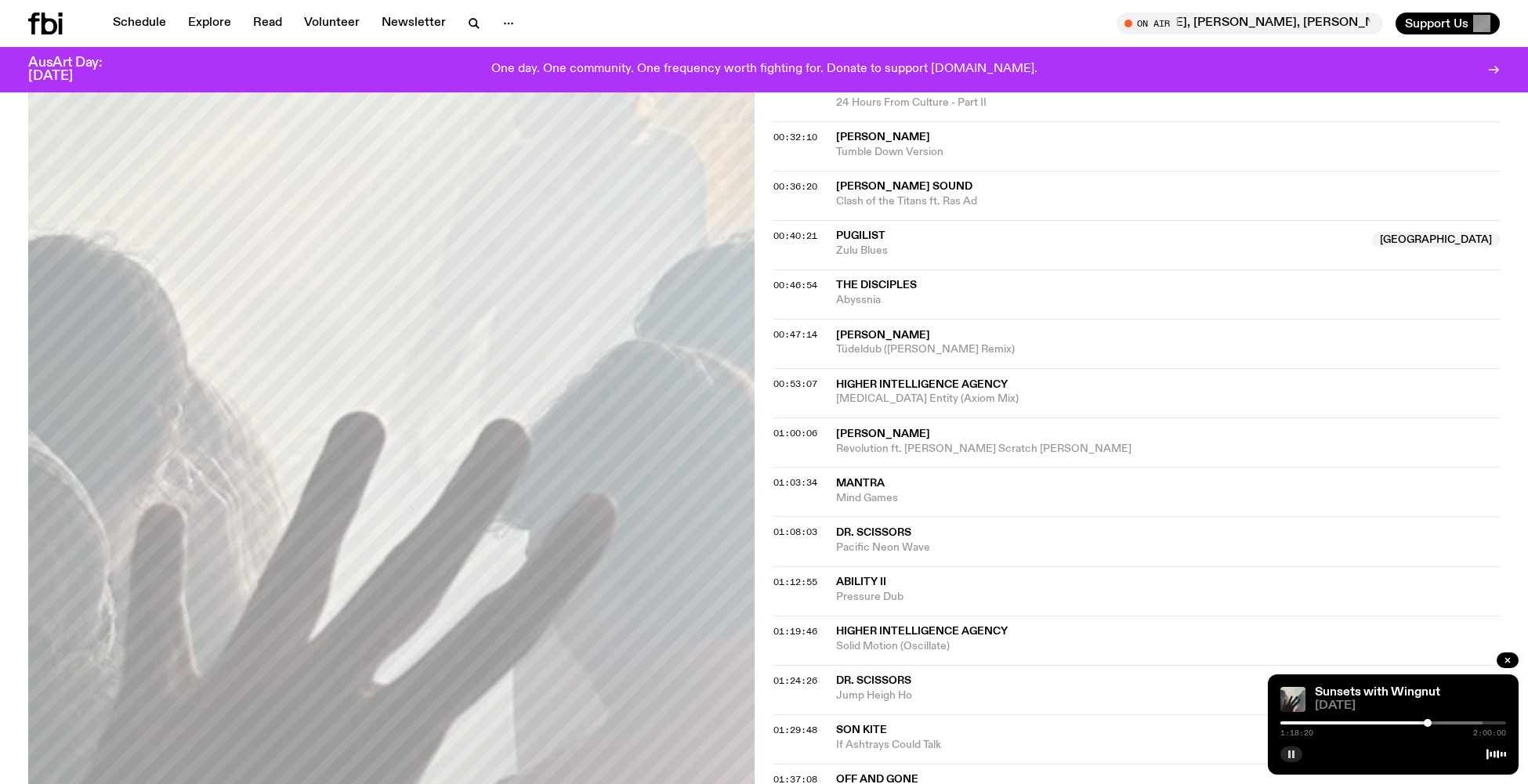
click at [1428, 722] on div at bounding box center [1428, 723] width 8 height 8
click at [1432, 722] on div at bounding box center [1429, 723] width 8 height 8
click at [1440, 724] on div at bounding box center [1439, 723] width 8 height 8
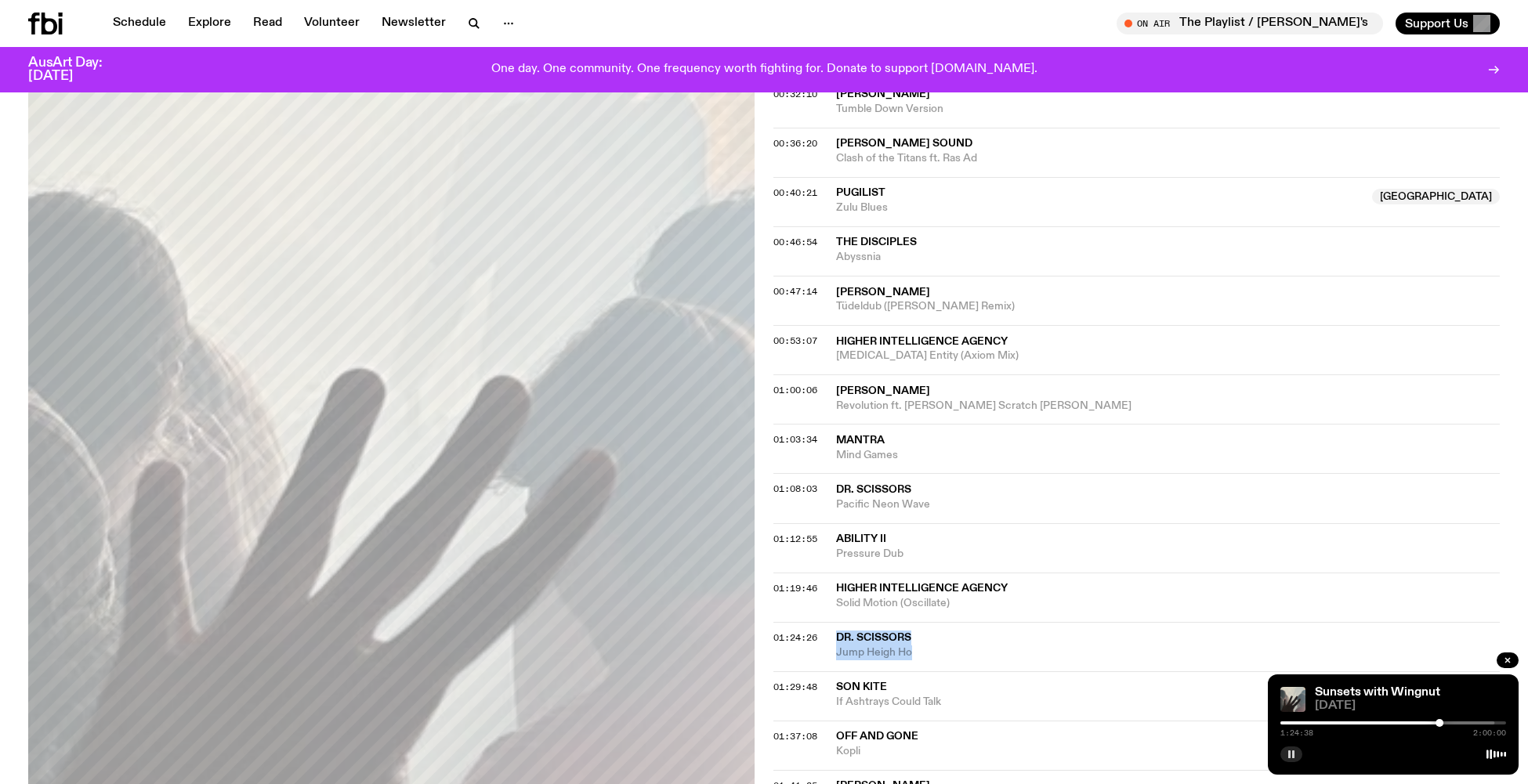
drag, startPoint x: 840, startPoint y: 611, endPoint x: 952, endPoint y: 622, distance: 112.5
click at [952, 631] on div "Dr. Scissors Jump Heigh Ho" at bounding box center [1167, 646] width 664 height 29
copy div "Dr. Scissors Jump Heigh Ho"
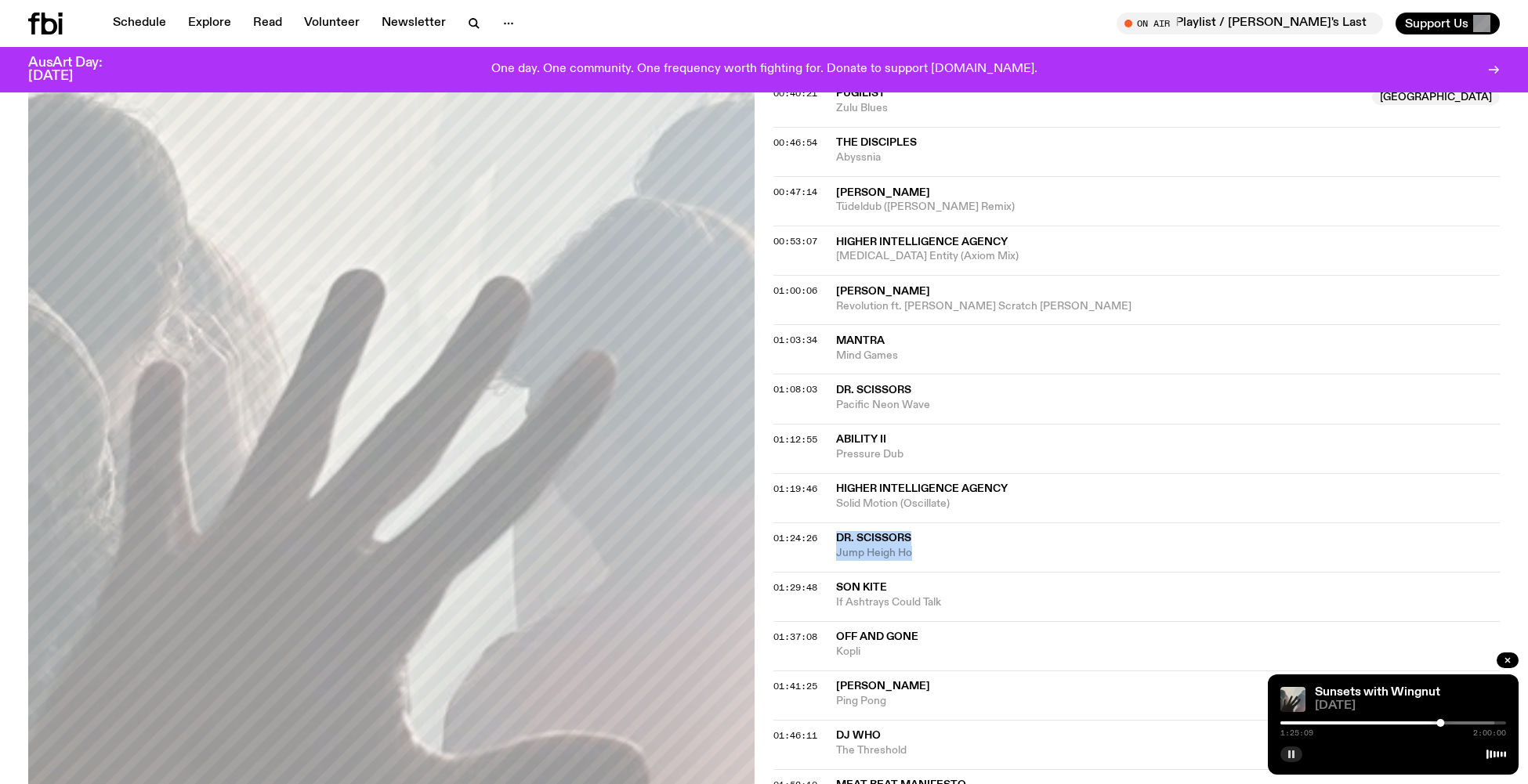
scroll to position [1010, 0]
click at [1443, 722] on div at bounding box center [1443, 723] width 8 height 8
click at [1445, 722] on div at bounding box center [1445, 723] width 8 height 8
click at [1448, 722] on div at bounding box center [1448, 723] width 8 height 8
drag, startPoint x: 837, startPoint y: 557, endPoint x: 966, endPoint y: 569, distance: 129.6
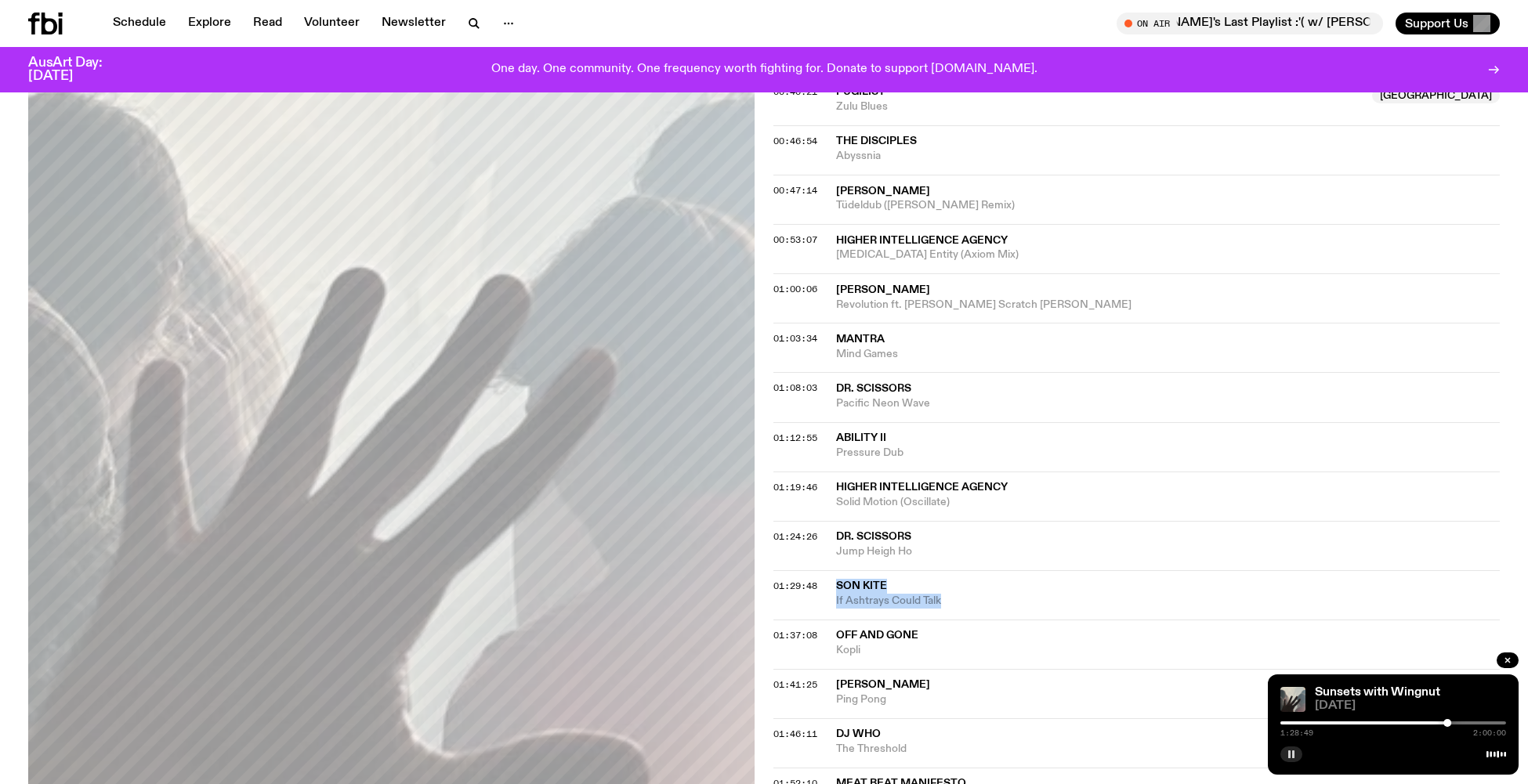
click at [966, 570] on div "01:29:48 Son Kite If Ashtrays Could Talk" at bounding box center [1136, 595] width 726 height 49
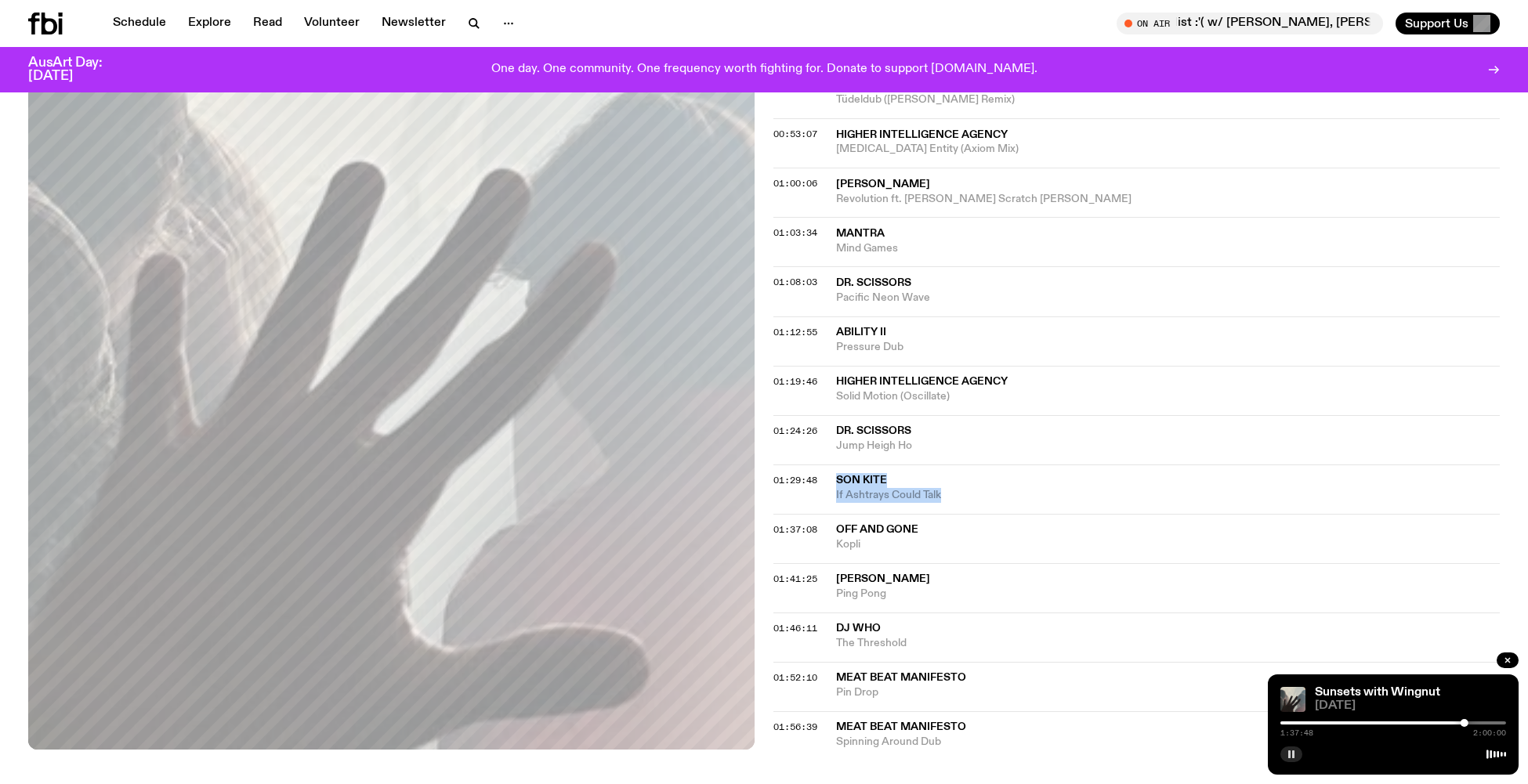
scroll to position [1131, 0]
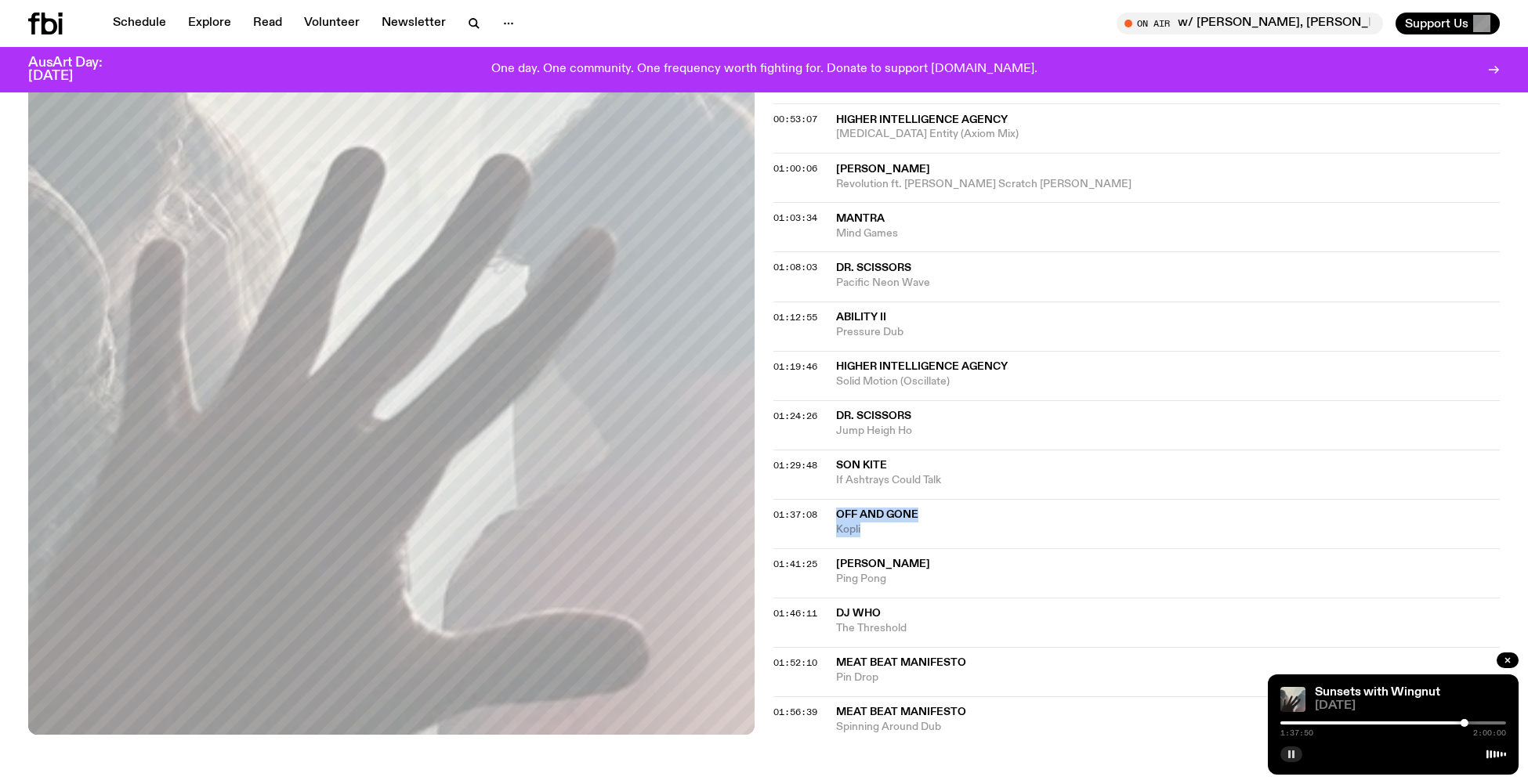
drag, startPoint x: 833, startPoint y: 484, endPoint x: 893, endPoint y: 498, distance: 61.6
click at [893, 499] on div "01:37:08 Off and Gone Kopli" at bounding box center [1136, 523] width 726 height 49
click at [1467, 723] on div at bounding box center [1467, 723] width 8 height 8
click at [1471, 722] on div at bounding box center [1471, 723] width 8 height 8
drag, startPoint x: 863, startPoint y: 532, endPoint x: 901, endPoint y: 545, distance: 40.2
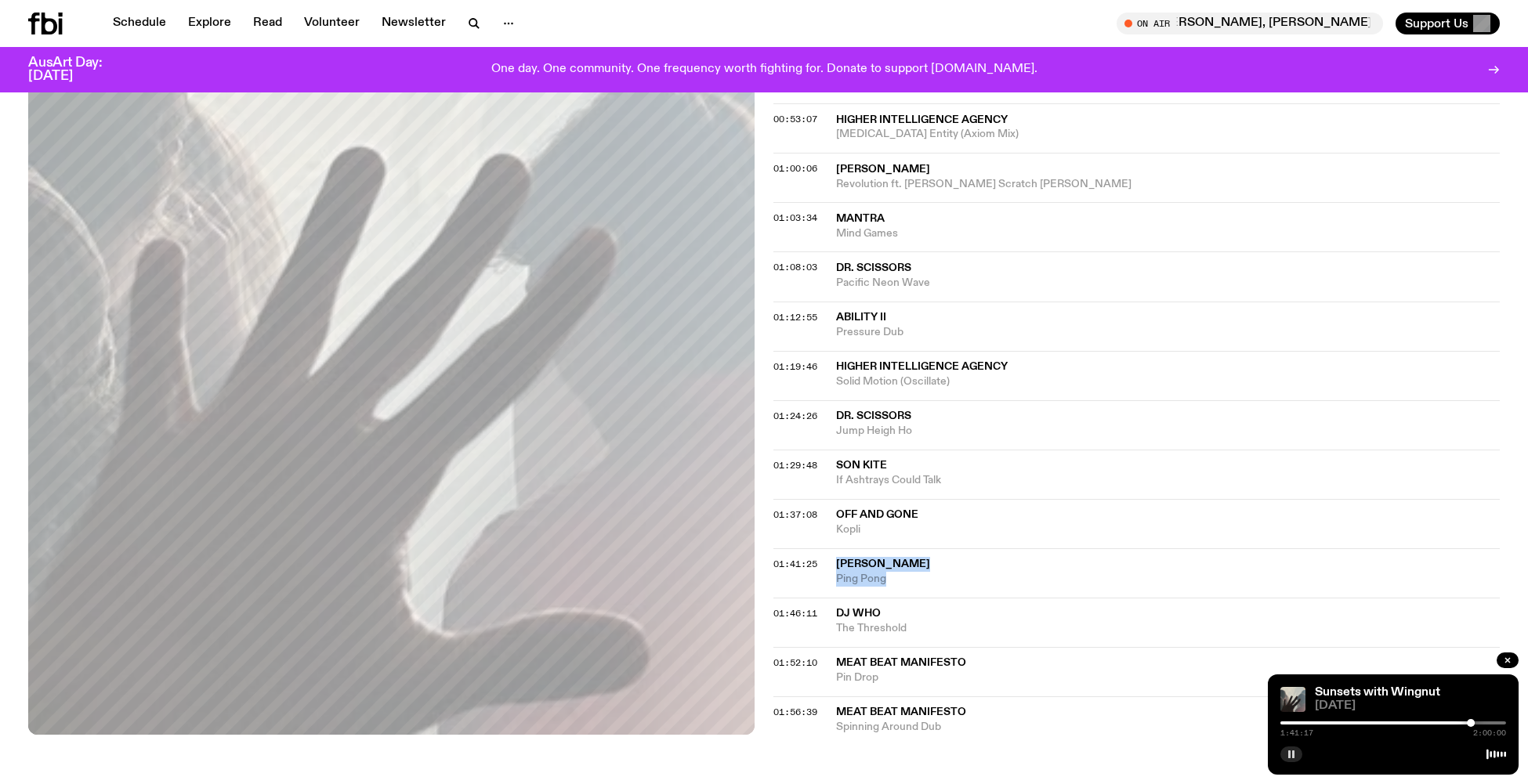
click at [901, 549] on div "01:41:25 Speedy J Ping Pong" at bounding box center [1136, 573] width 726 height 49
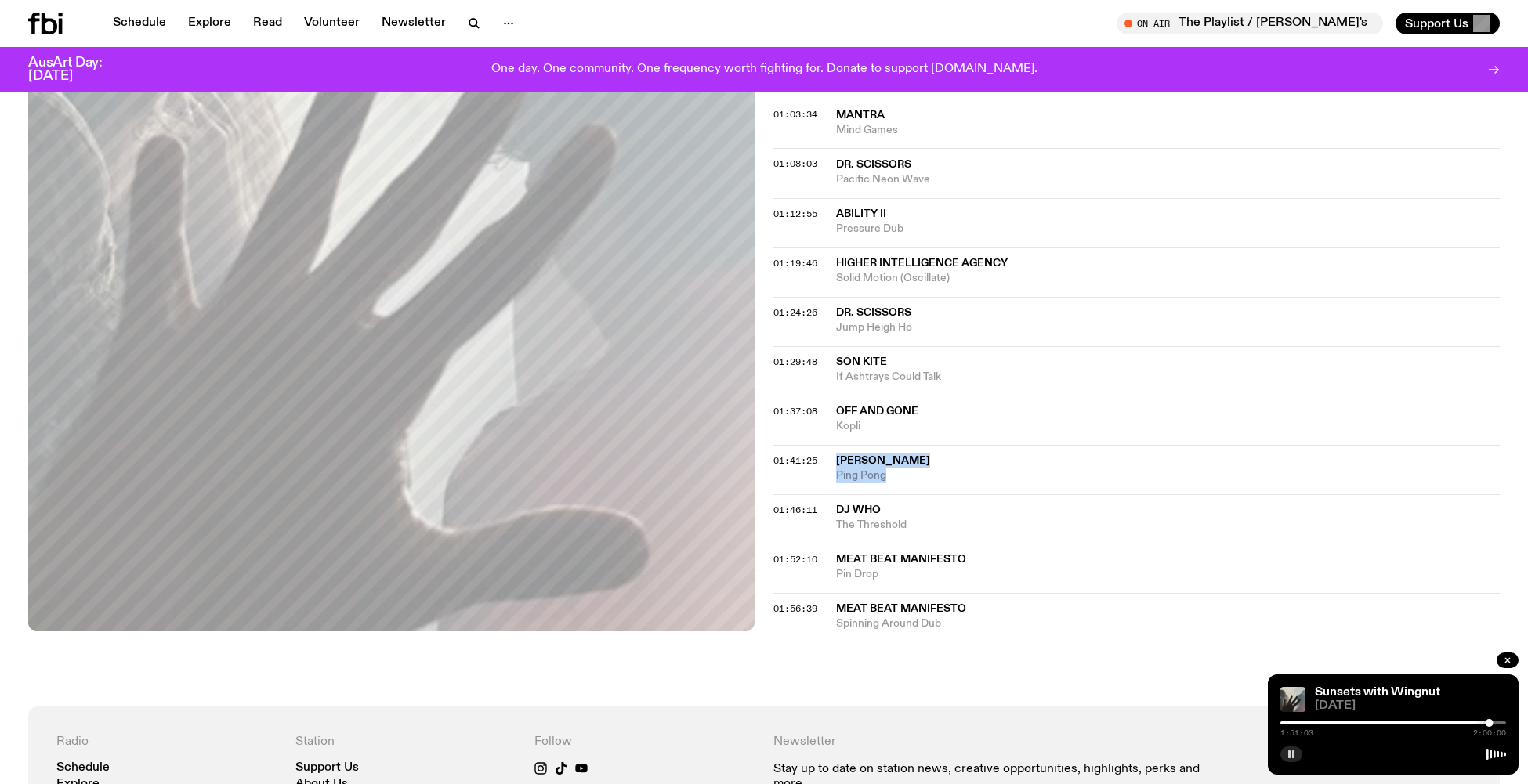
scroll to position [1242, 0]
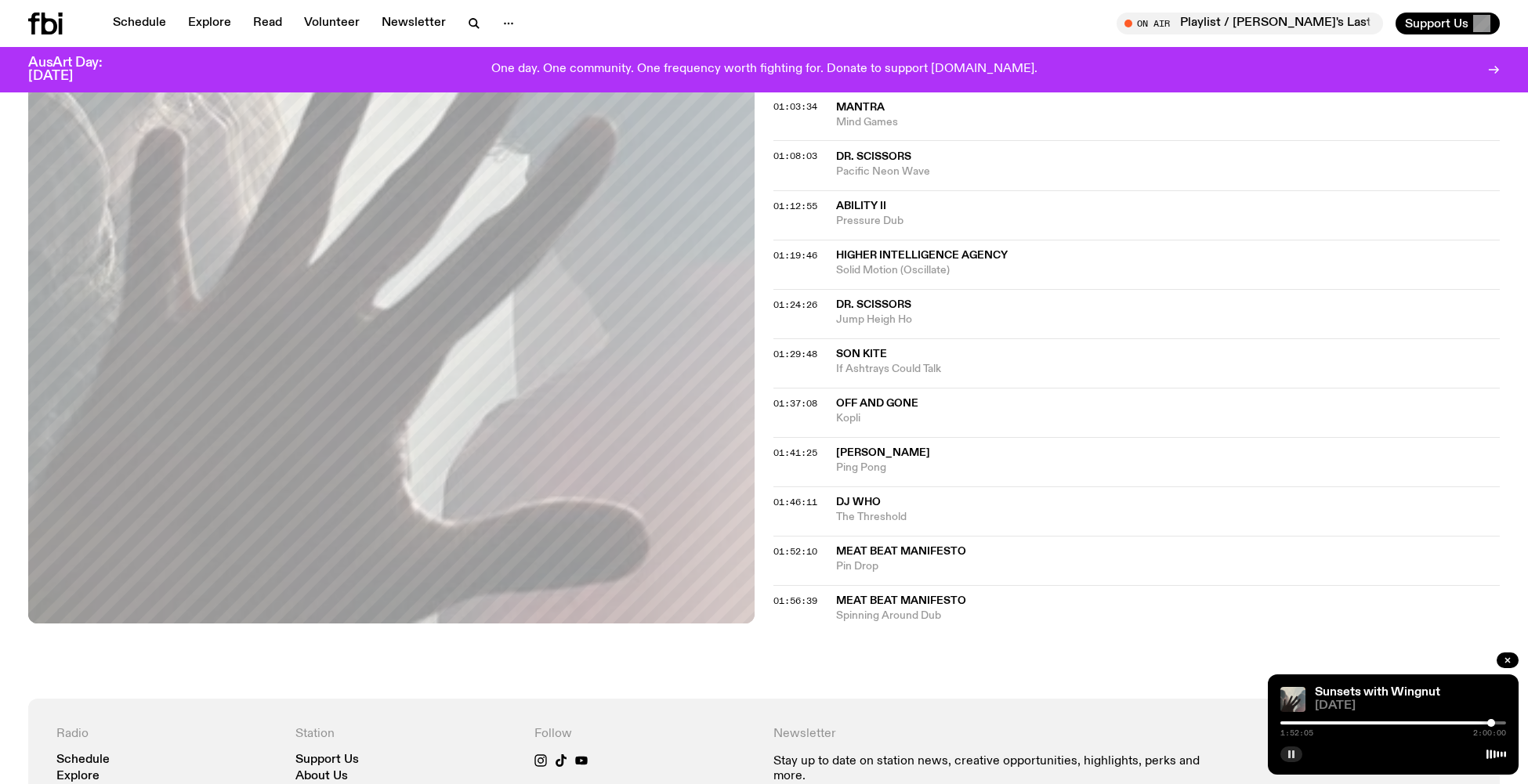
click at [1491, 722] on div at bounding box center [1491, 723] width 8 height 8
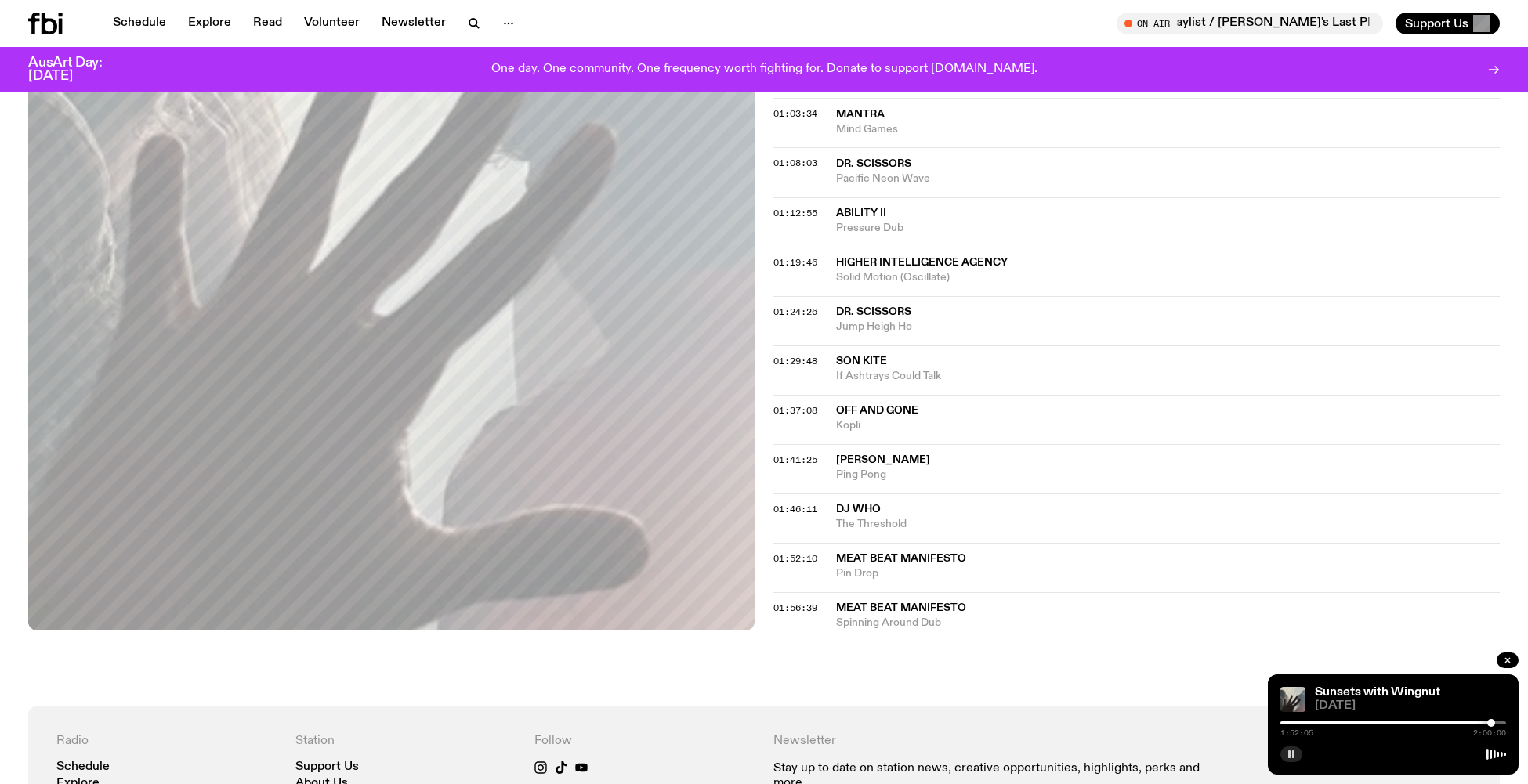
scroll to position [1230, 0]
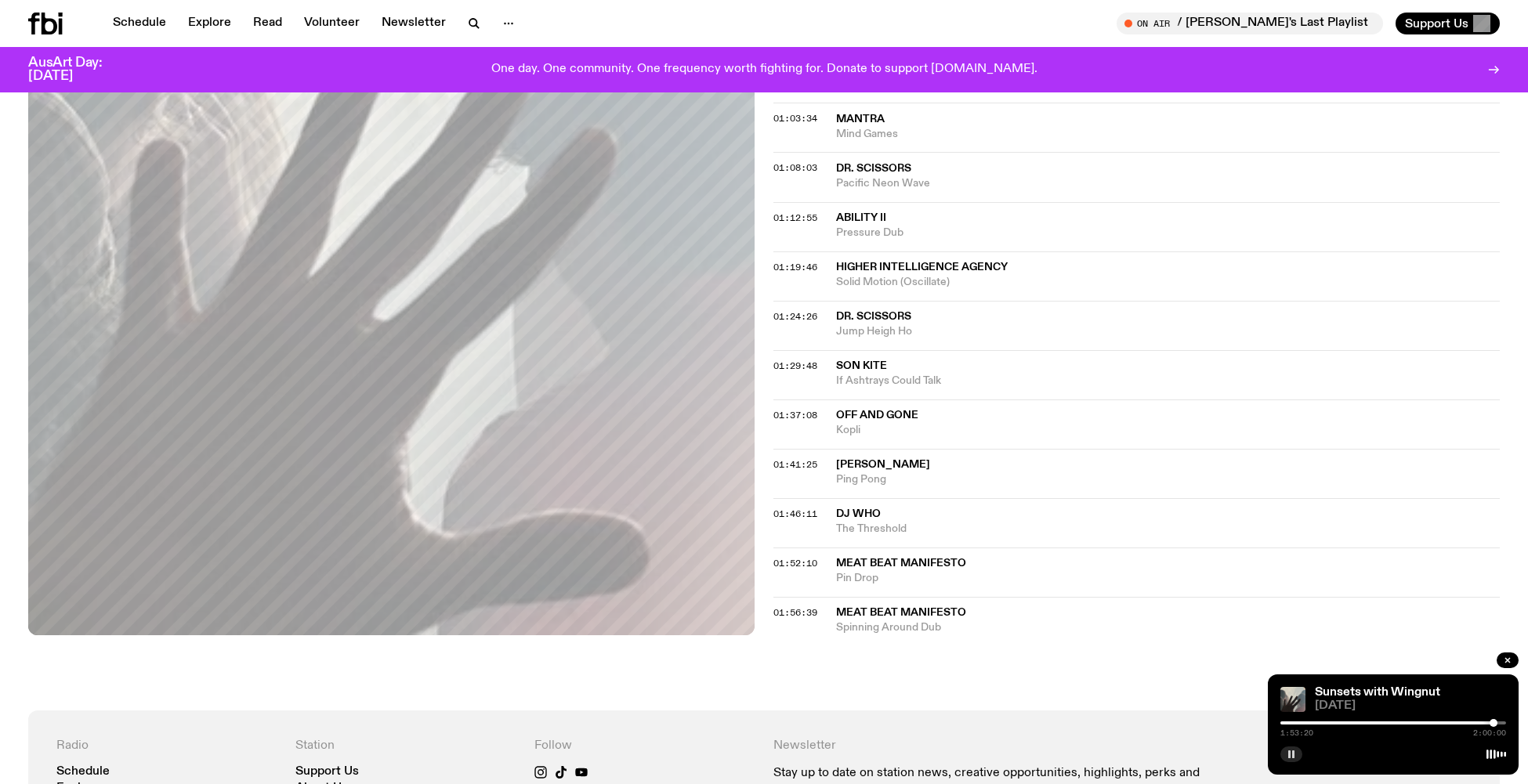
click at [1494, 723] on div at bounding box center [1494, 723] width 8 height 8
click at [1499, 722] on div at bounding box center [1495, 723] width 8 height 8
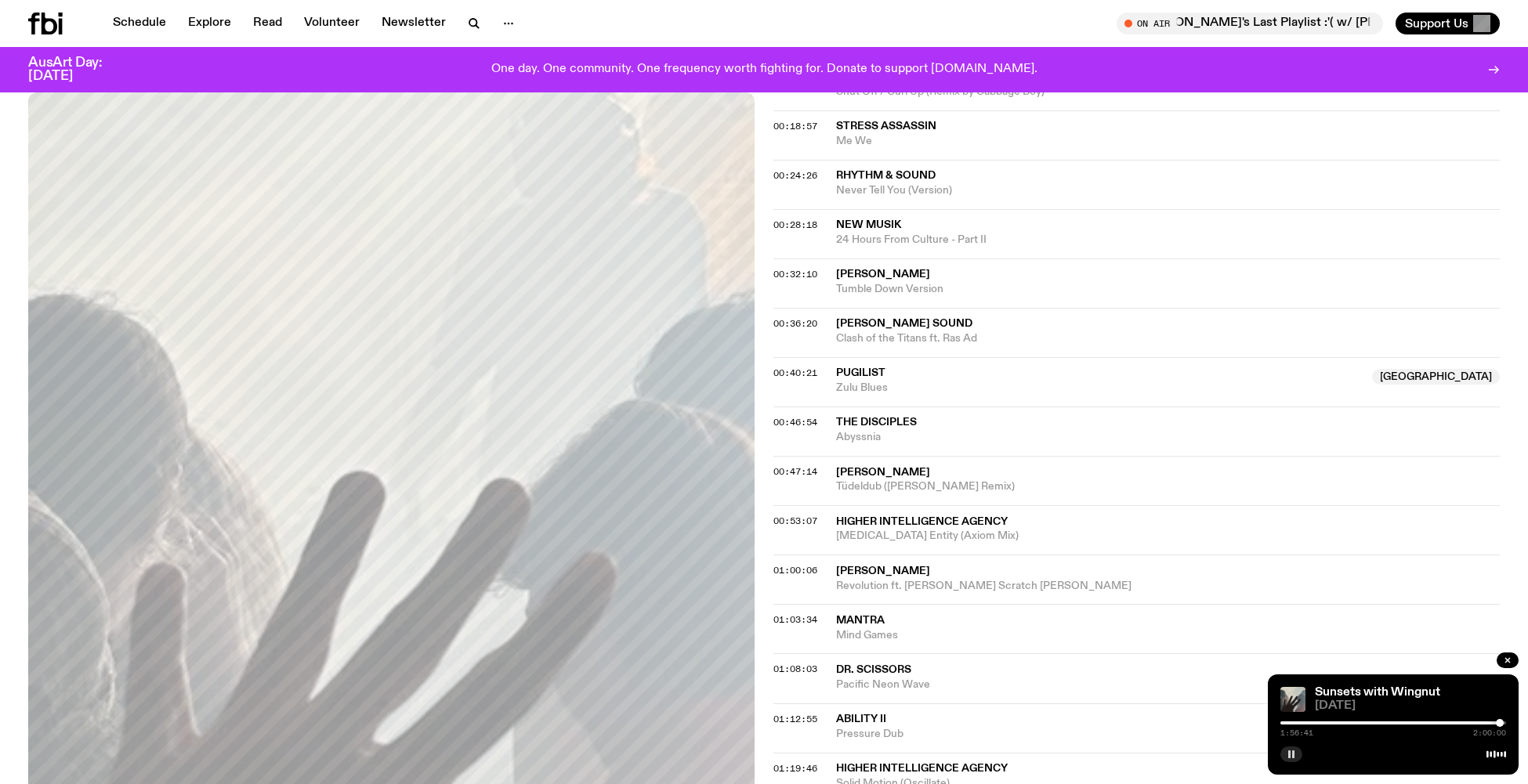
scroll to position [537, 0]
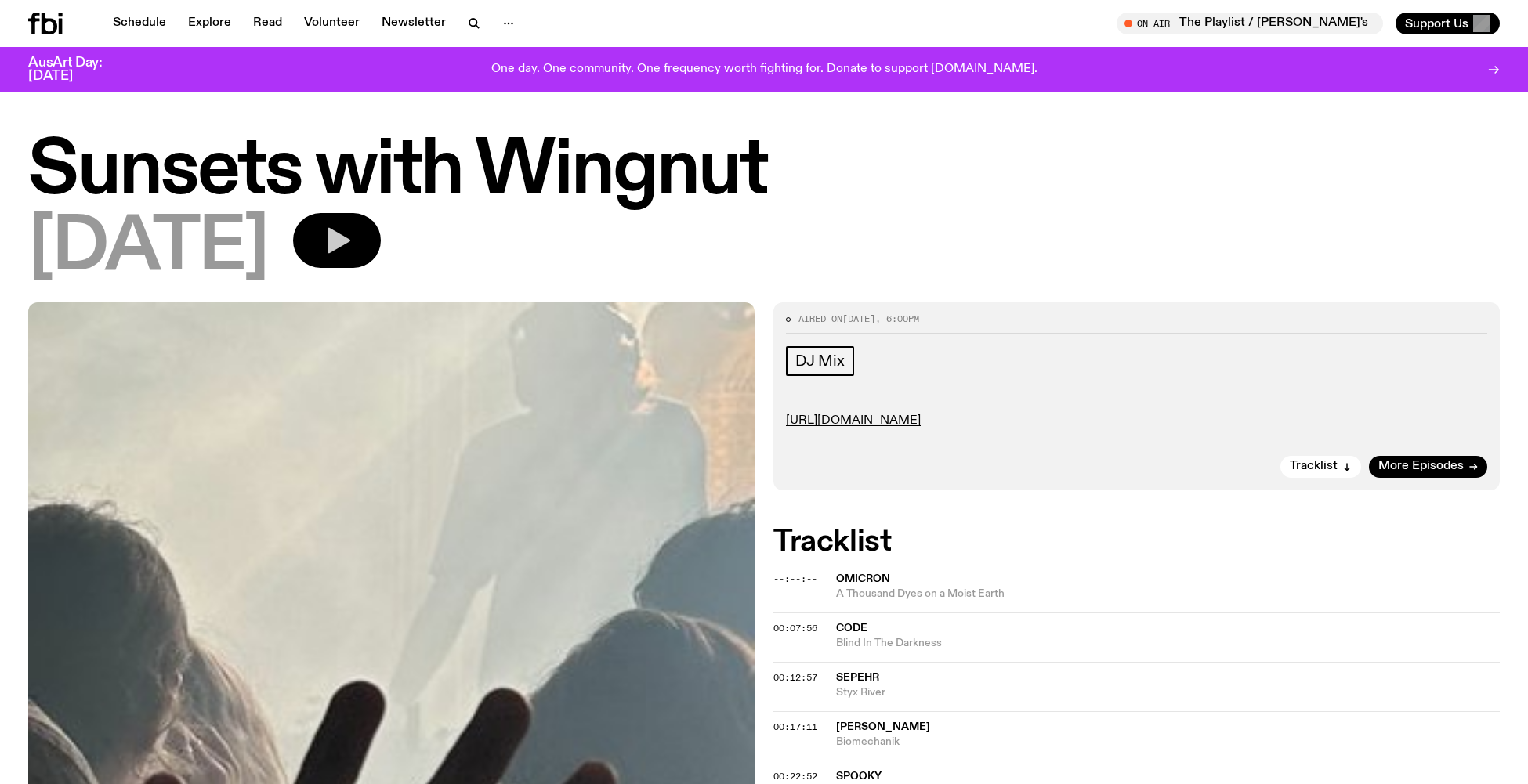
scroll to position [60, 0]
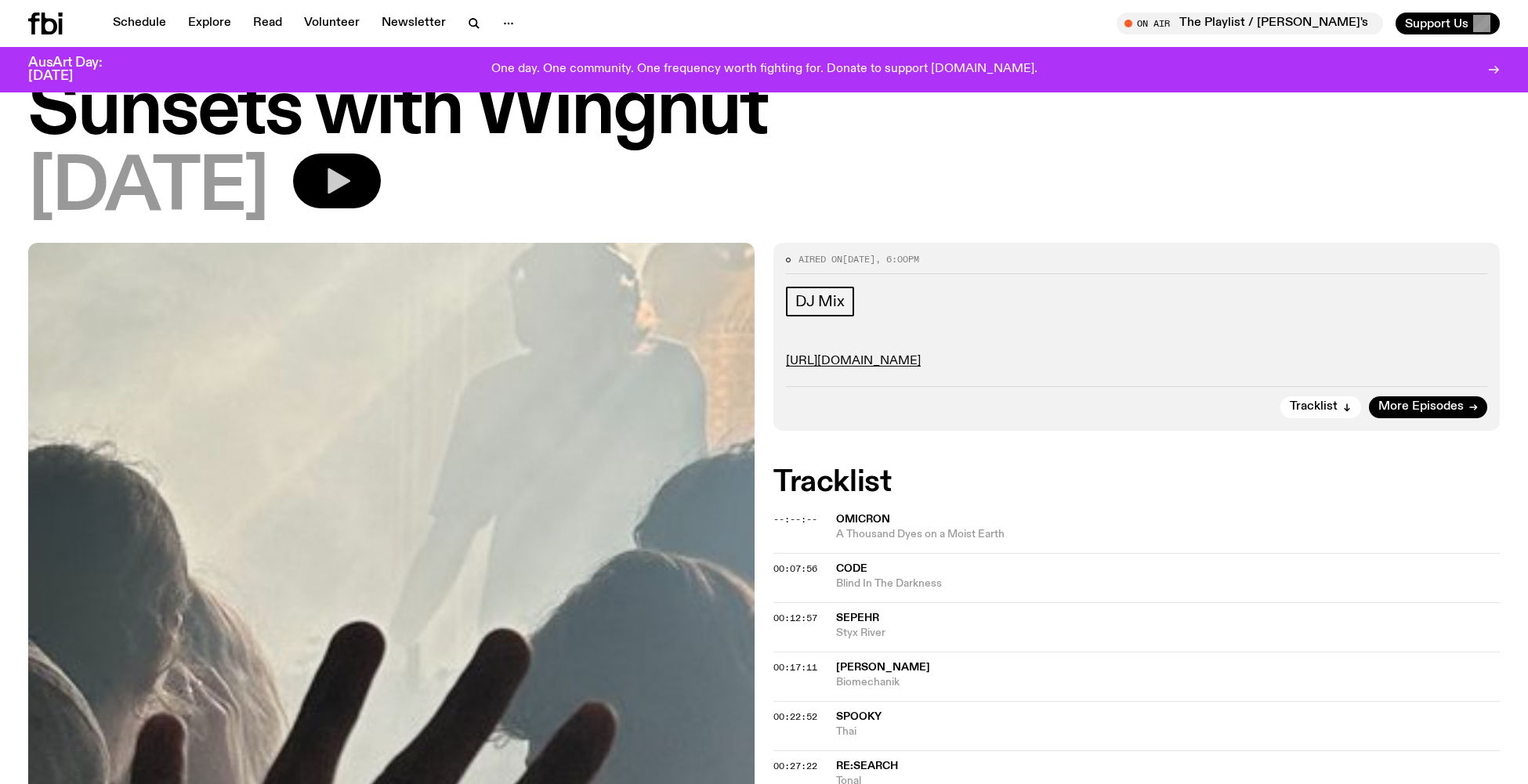
click at [353, 182] on icon "button" at bounding box center [337, 181] width 31 height 31
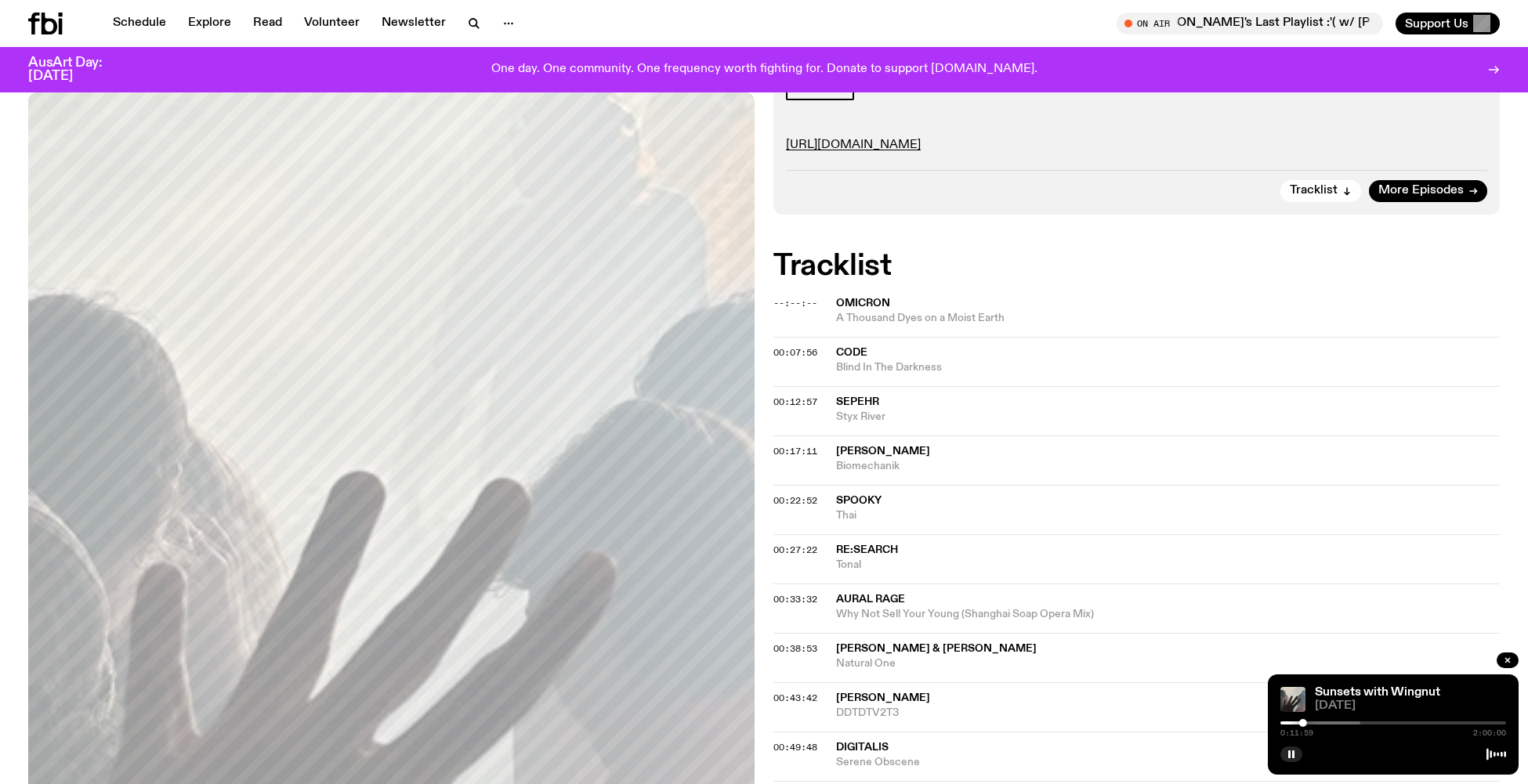
scroll to position [258, 0]
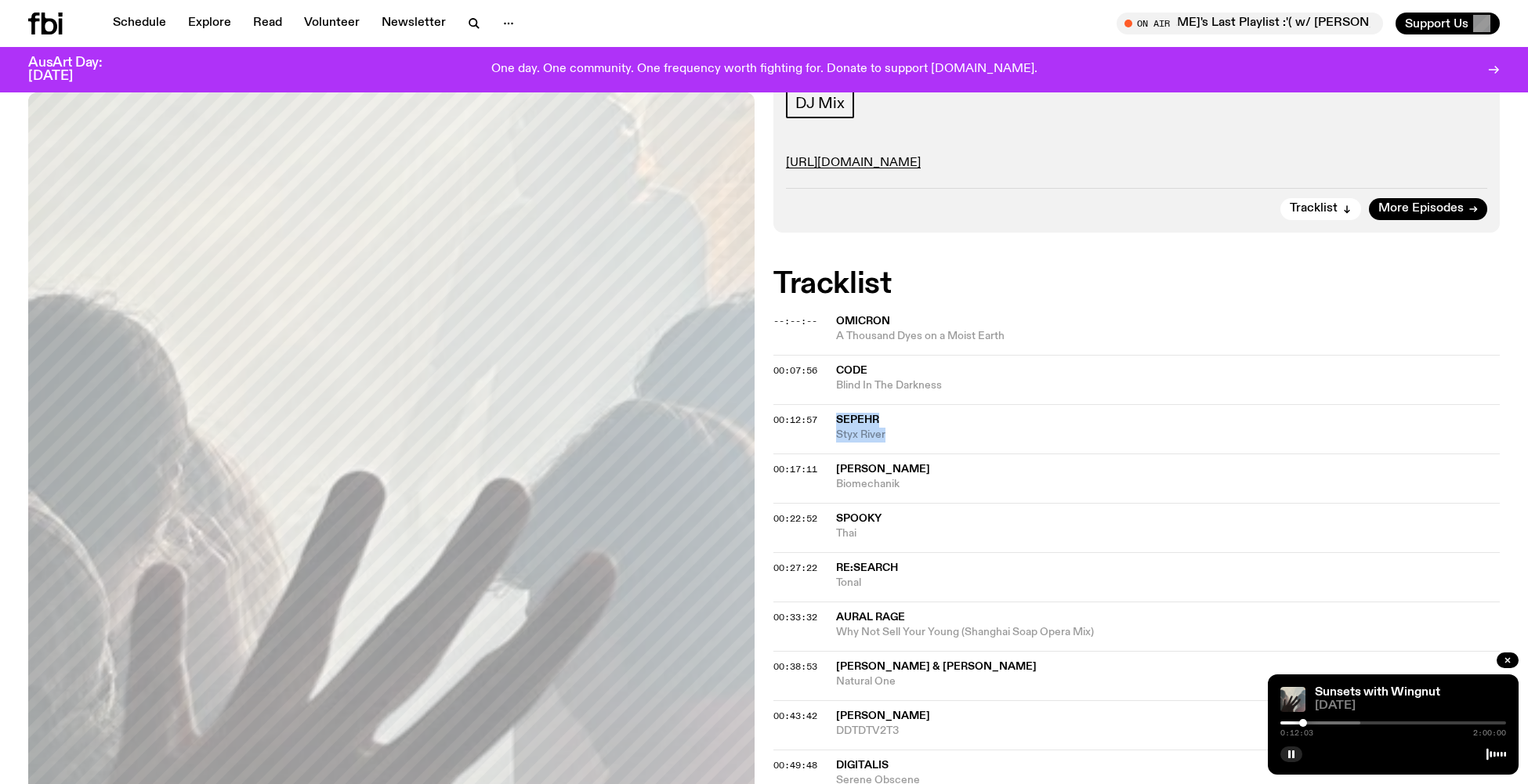
drag, startPoint x: 835, startPoint y: 412, endPoint x: 927, endPoint y: 432, distance: 94.1
click at [927, 432] on div "00:12:57 Sepehr Styx River" at bounding box center [1136, 429] width 726 height 49
copy div "Sepehr Styx River"
drag, startPoint x: 829, startPoint y: 464, endPoint x: 939, endPoint y: 478, distance: 110.9
click at [939, 478] on div "00:17:11 Anthony Rother Biomechanik" at bounding box center [1136, 478] width 726 height 49
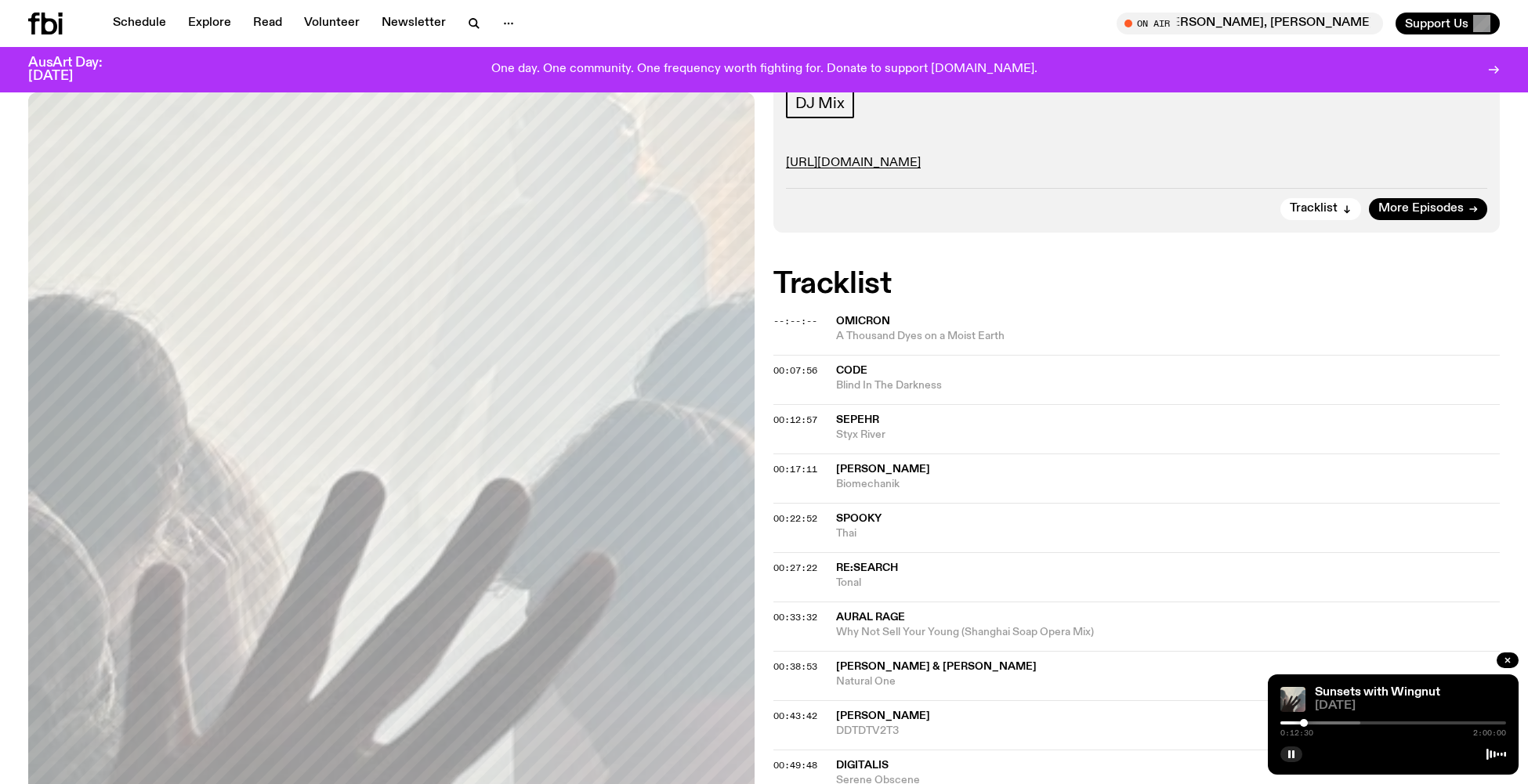
click at [1304, 724] on div at bounding box center [1304, 723] width 8 height 8
click at [1306, 723] on div at bounding box center [1304, 723] width 8 height 8
click at [1309, 723] on div at bounding box center [1309, 723] width 8 height 8
click at [1311, 722] on div at bounding box center [1311, 723] width 8 height 8
click at [1315, 721] on div at bounding box center [1313, 723] width 8 height 8
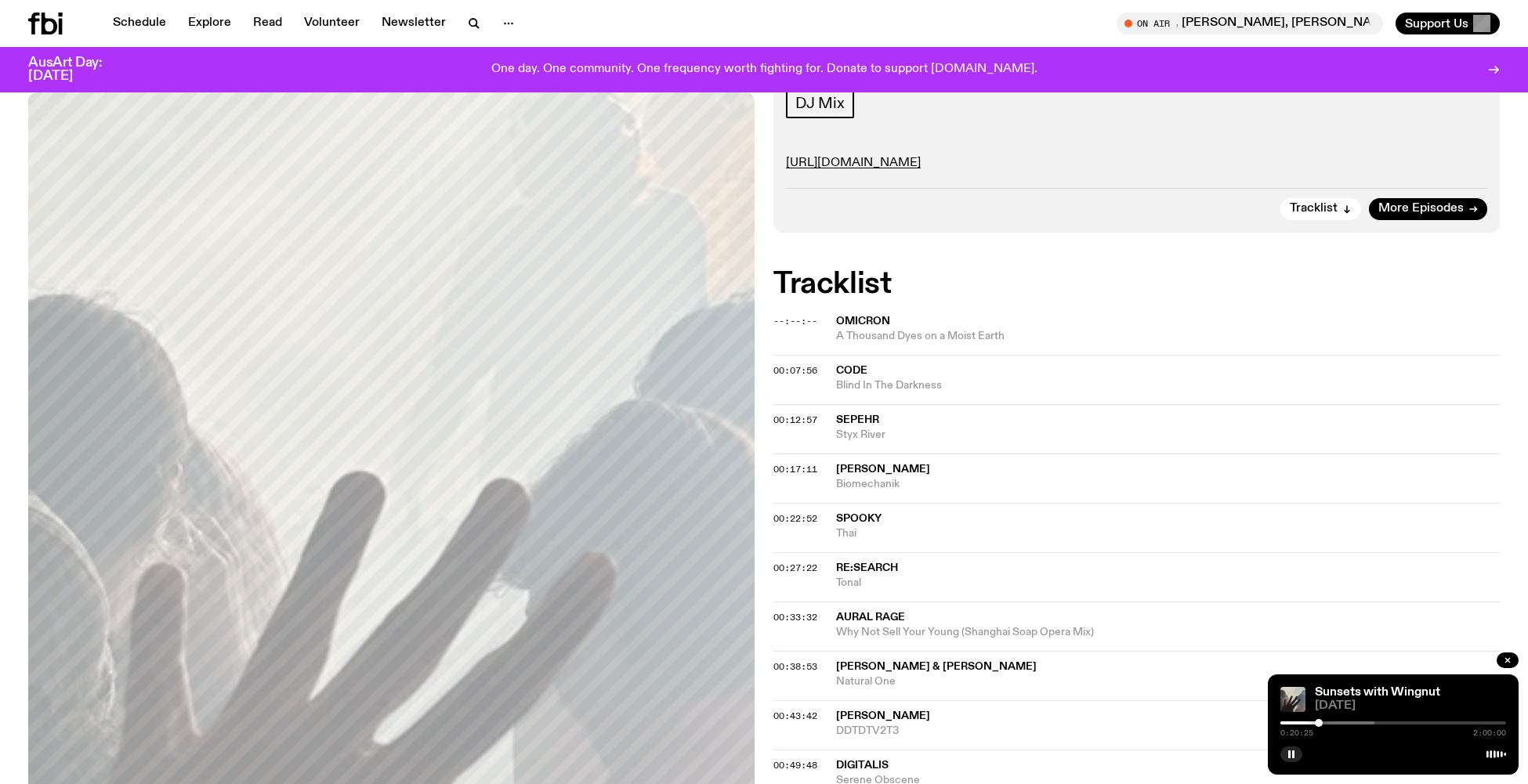
click at [1319, 723] on div at bounding box center [1319, 723] width 8 height 8
click at [1323, 723] on div at bounding box center [1323, 723] width 8 height 8
click at [1326, 723] on div at bounding box center [1326, 723] width 8 height 8
click at [1328, 723] on div at bounding box center [1327, 723] width 8 height 8
drag, startPoint x: 834, startPoint y: 506, endPoint x: 890, endPoint y: 529, distance: 60.5
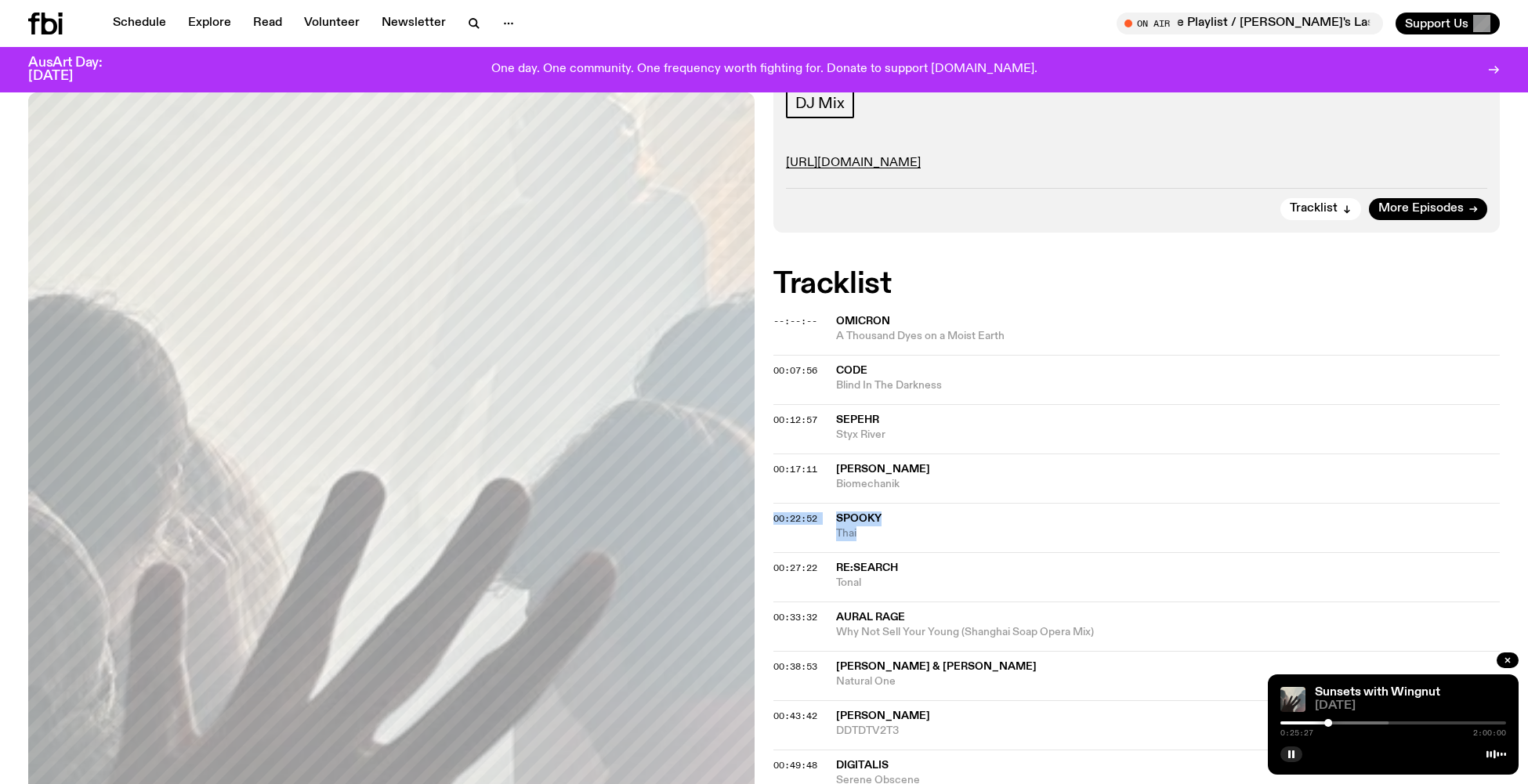
click at [890, 529] on div "00:22:52 Spooky Thai" at bounding box center [1136, 527] width 726 height 49
copy div "00:22:52 Spooky Thai"
drag, startPoint x: 831, startPoint y: 366, endPoint x: 959, endPoint y: 385, distance: 129.4
click at [959, 385] on div "00:07:56 Code Blind In The Darkness" at bounding box center [1136, 379] width 726 height 49
copy div "Code Blind In The Darkness"
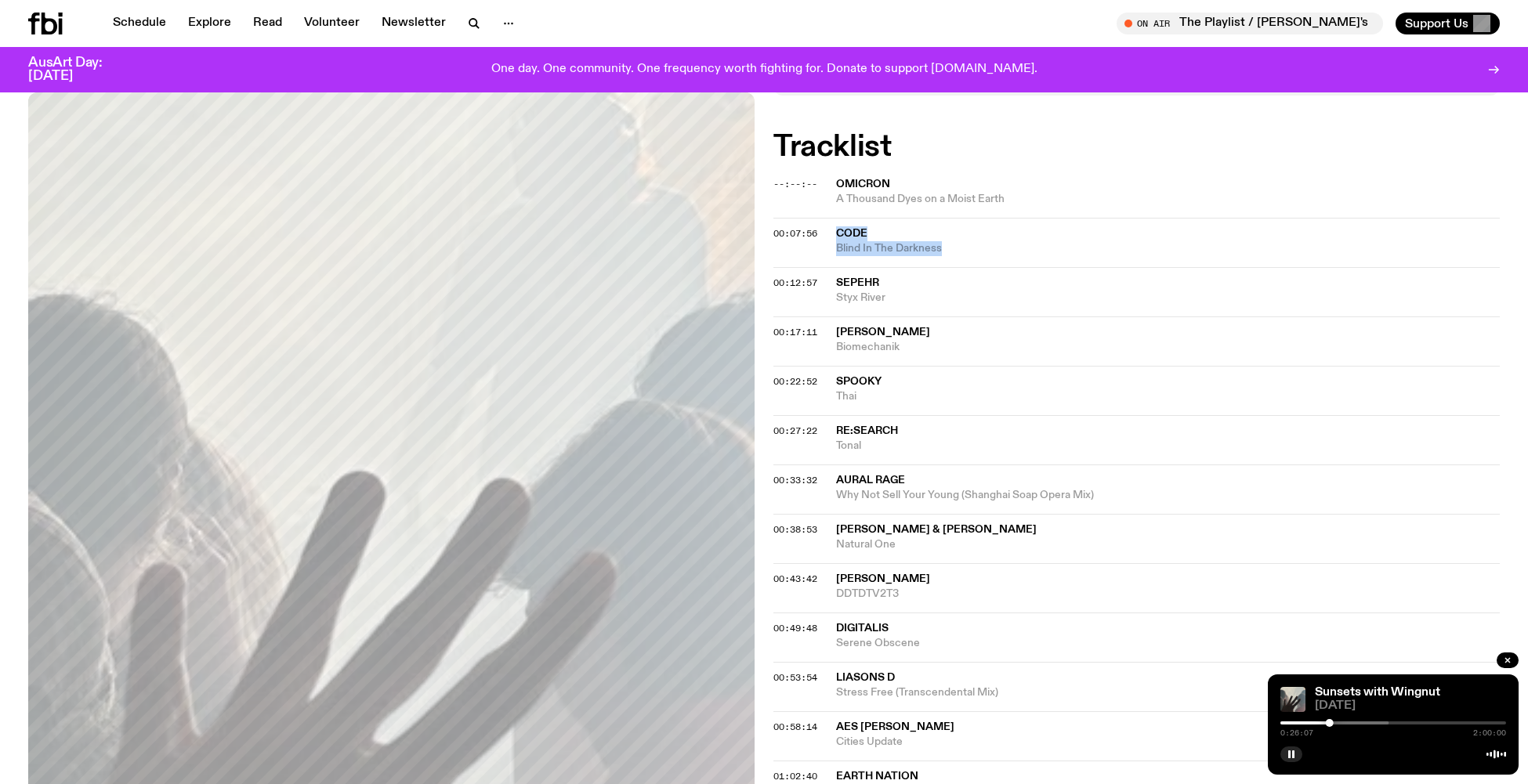
scroll to position [416, 0]
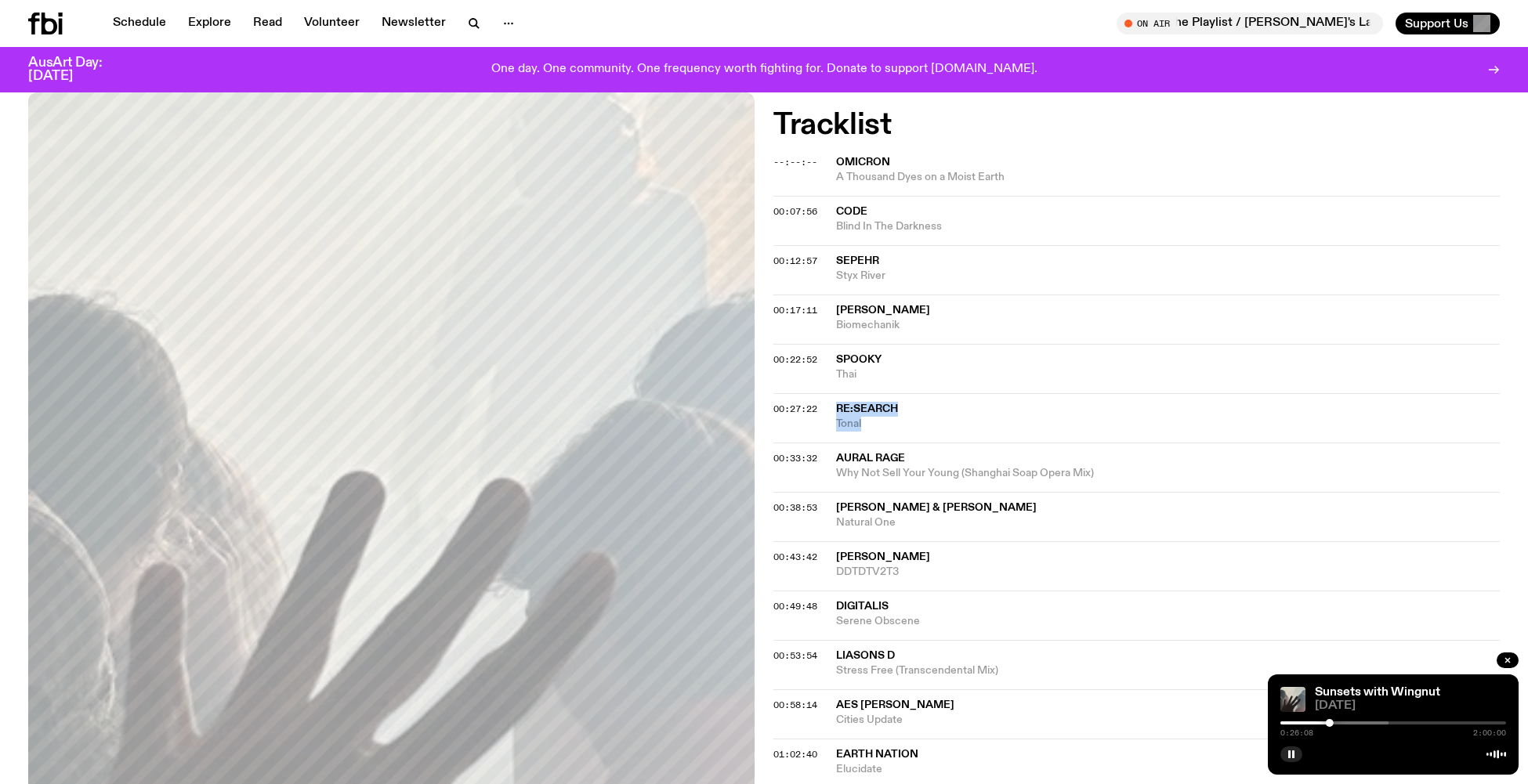
drag, startPoint x: 831, startPoint y: 400, endPoint x: 912, endPoint y: 420, distance: 83.4
click at [912, 420] on div "00:27:22 Re:search Tonal" at bounding box center [1136, 417] width 726 height 49
click at [1329, 722] on div at bounding box center [1329, 723] width 8 height 8
click at [1332, 721] on div at bounding box center [1332, 723] width 8 height 8
click at [1335, 723] on div at bounding box center [1335, 723] width 8 height 8
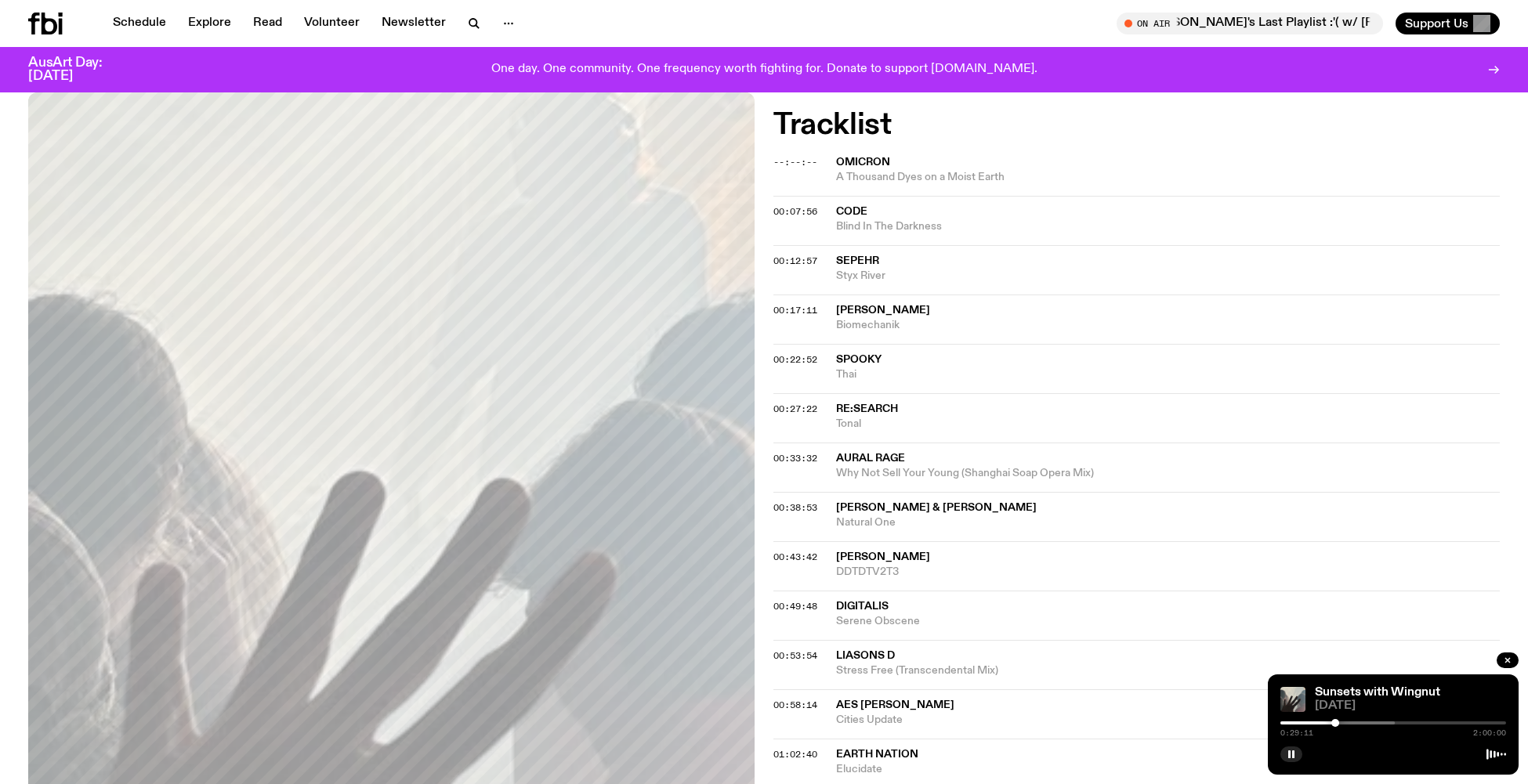
click at [1339, 722] on div at bounding box center [1335, 723] width 8 height 8
click at [1345, 721] on div at bounding box center [1345, 723] width 8 height 8
drag, startPoint x: 834, startPoint y: 449, endPoint x: 1121, endPoint y: 466, distance: 287.5
click at [1121, 466] on div "00:33:32 Aural Rage Why Not Sell Your Young (Shanghai Soap Opera Mix)" at bounding box center [1136, 467] width 726 height 49
copy div "Aural Rage Why Not Sell Your Young (Shanghai Soap Opera Mix)"
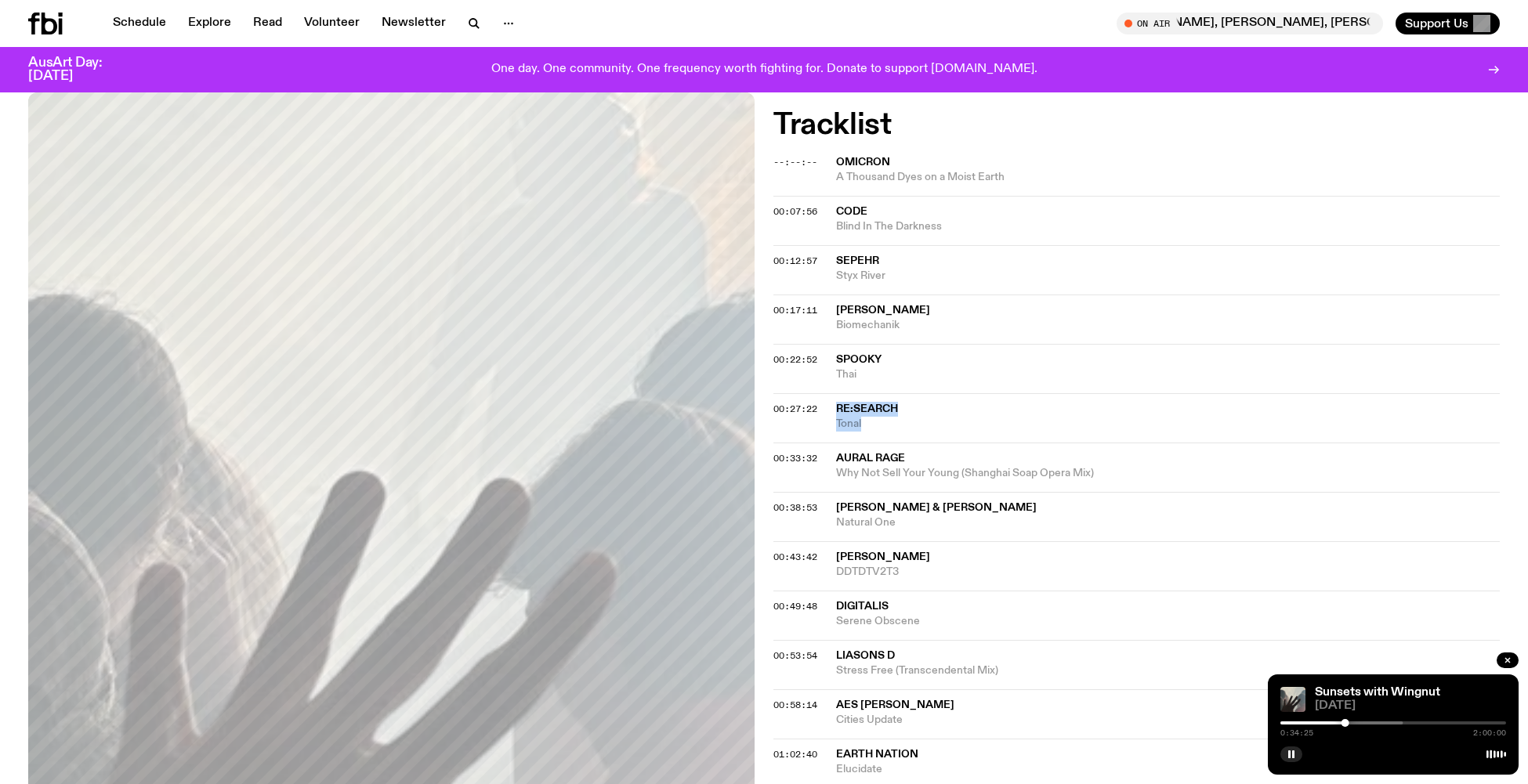
drag, startPoint x: 834, startPoint y: 398, endPoint x: 918, endPoint y: 414, distance: 85.5
click at [918, 414] on div "00:27:22 Re:search Tonal" at bounding box center [1136, 417] width 726 height 49
copy div "Re:search Tonal"
click at [1349, 722] on div at bounding box center [1349, 723] width 8 height 8
click at [1351, 721] on div at bounding box center [1350, 723] width 8 height 8
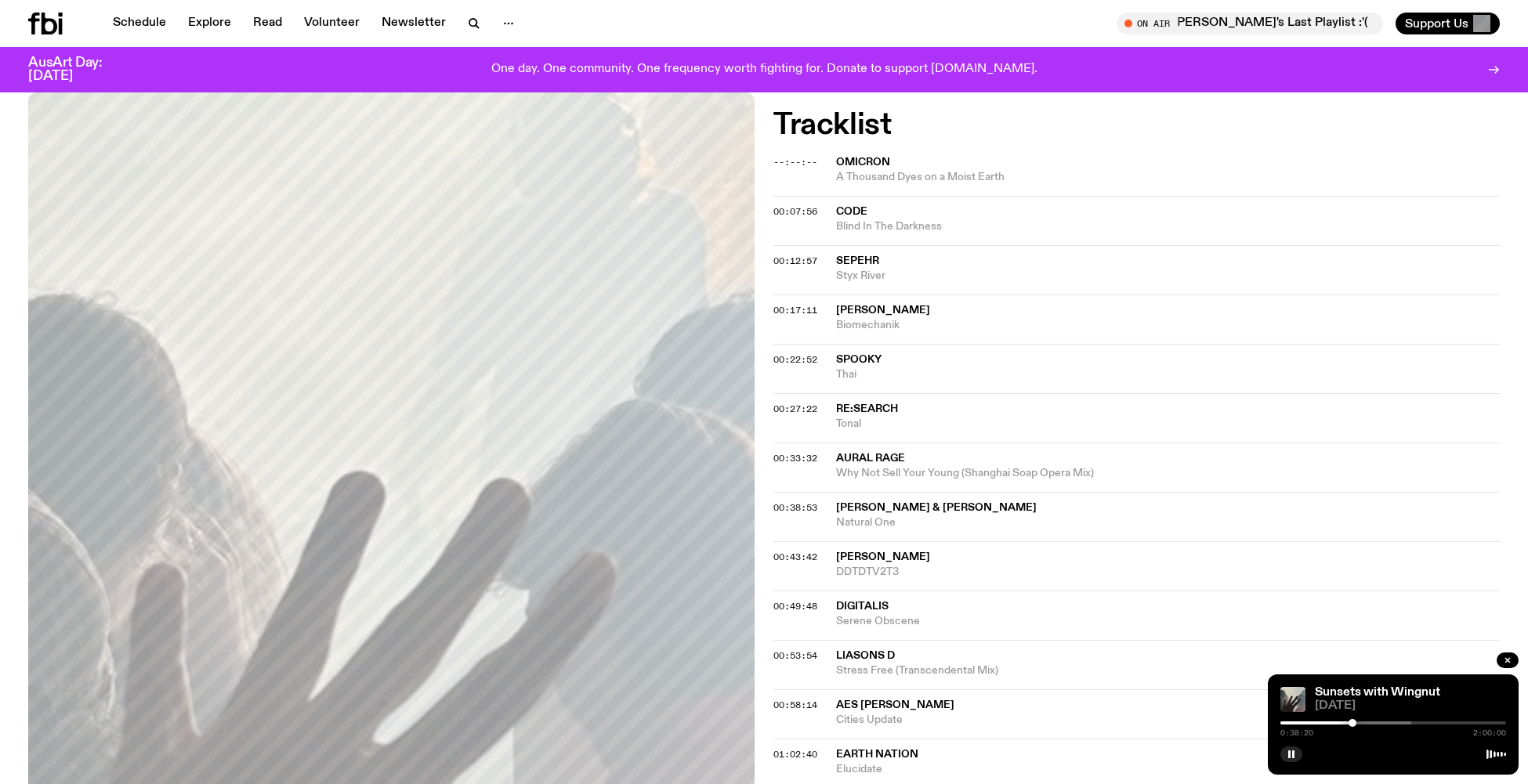
click at [1355, 722] on div at bounding box center [1353, 723] width 8 height 8
drag, startPoint x: 850, startPoint y: 497, endPoint x: 914, endPoint y: 512, distance: 65.7
click at [914, 512] on div "00:38:53 Ronnie & Clyde Natural One" at bounding box center [1136, 516] width 726 height 49
copy div "Ronnie & Clyde Natural One"
click at [1290, 752] on rect "button" at bounding box center [1289, 755] width 2 height 8
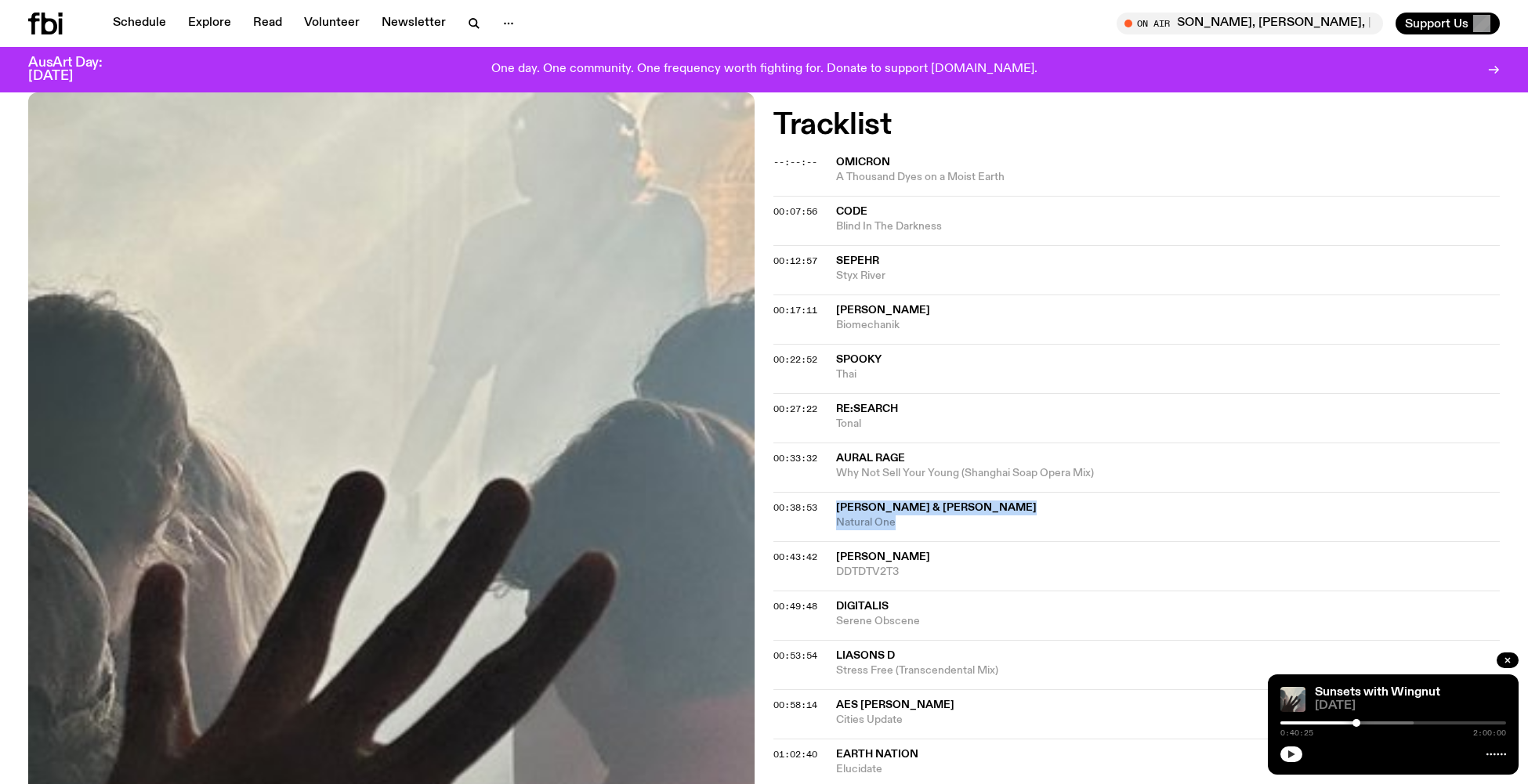
click at [1299, 749] on button "button" at bounding box center [1291, 755] width 22 height 16
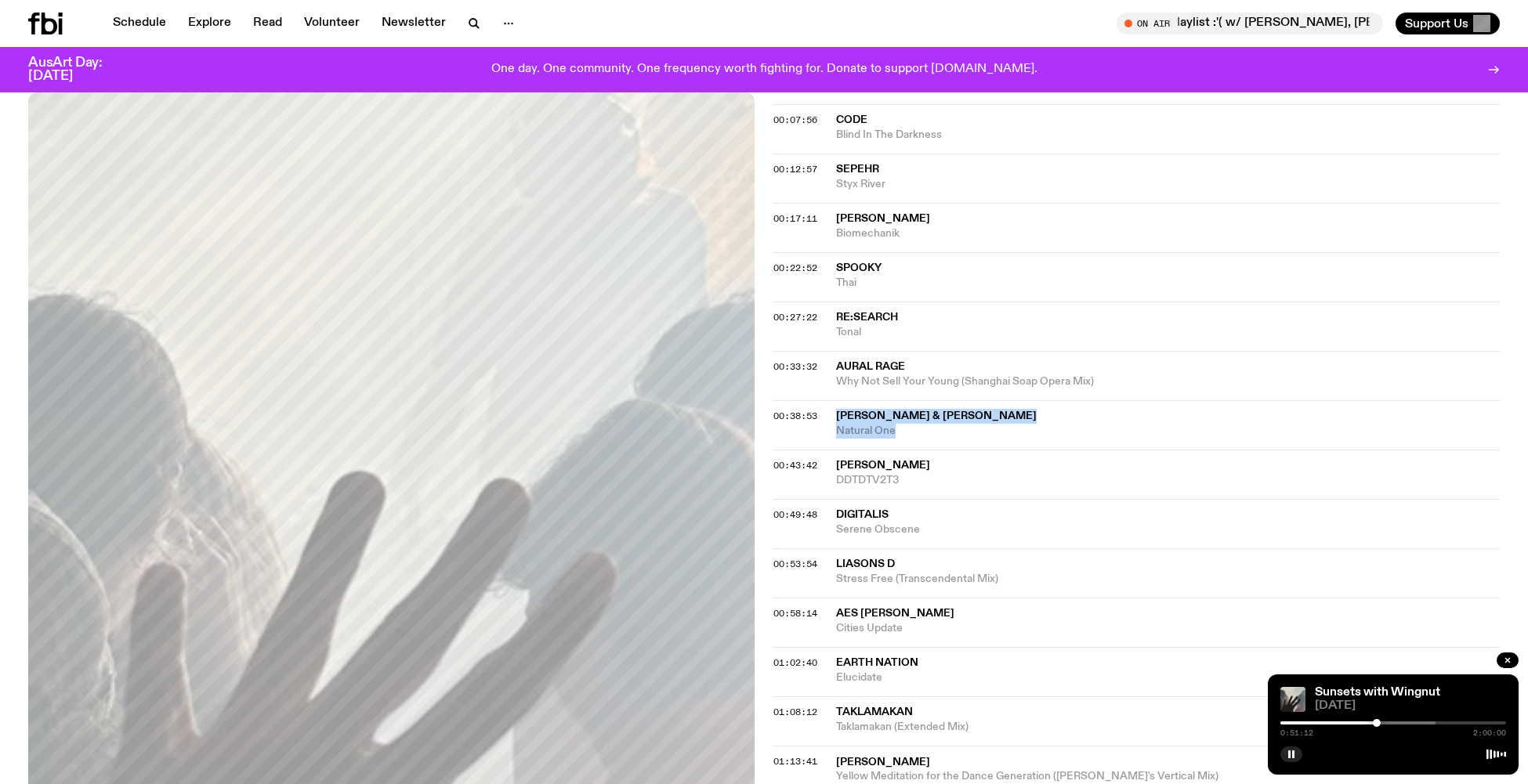
scroll to position [510, 0]
click at [1381, 722] on div at bounding box center [1378, 723] width 8 height 8
click at [1385, 722] on div at bounding box center [1381, 723] width 8 height 8
drag, startPoint x: 836, startPoint y: 547, endPoint x: 1026, endPoint y: 564, distance: 190.8
click at [1026, 564] on div "Liasons D Stress Free (Transcendental Mix)" at bounding box center [1167, 570] width 664 height 29
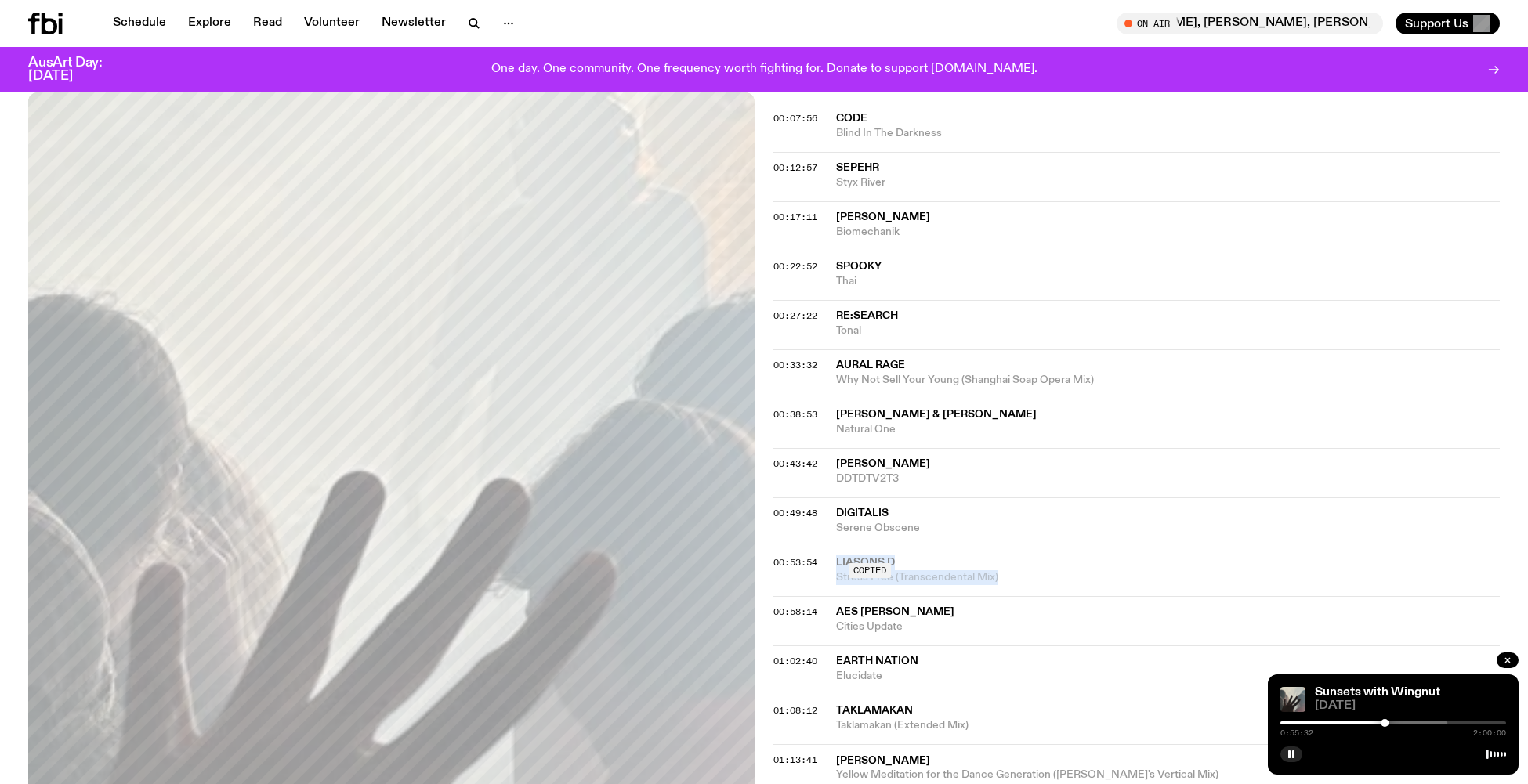
copy div "Liasons D Stress Free (Transcendental Mix)"
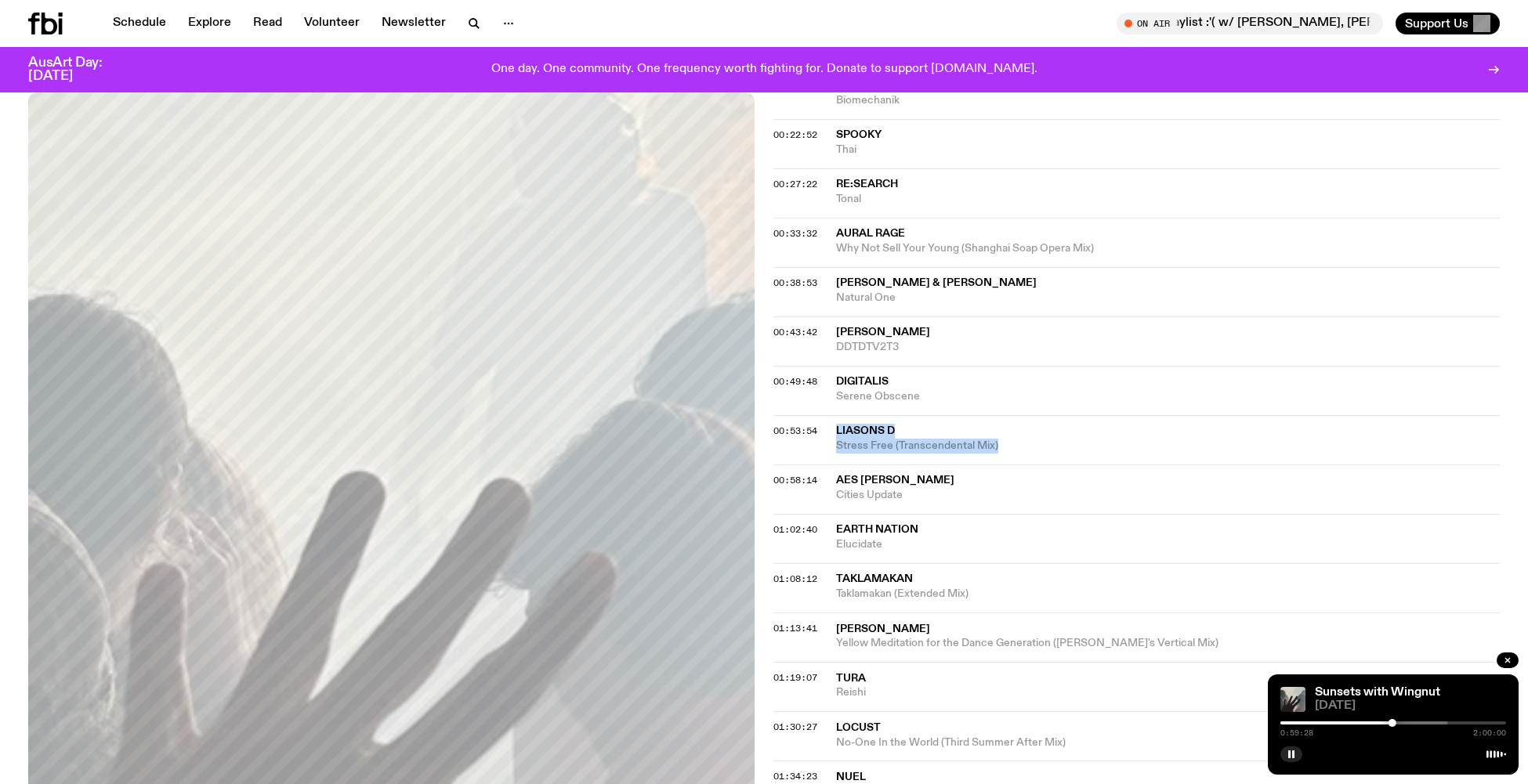
scroll to position [643, 0]
click at [1396, 721] on div at bounding box center [1396, 723] width 8 height 8
drag, startPoint x: 830, startPoint y: 461, endPoint x: 914, endPoint y: 472, distance: 84.7
click at [914, 472] on div "00:58:14 AES DANA Cities Update" at bounding box center [1136, 488] width 726 height 49
copy div "AES DANA Cities Update"
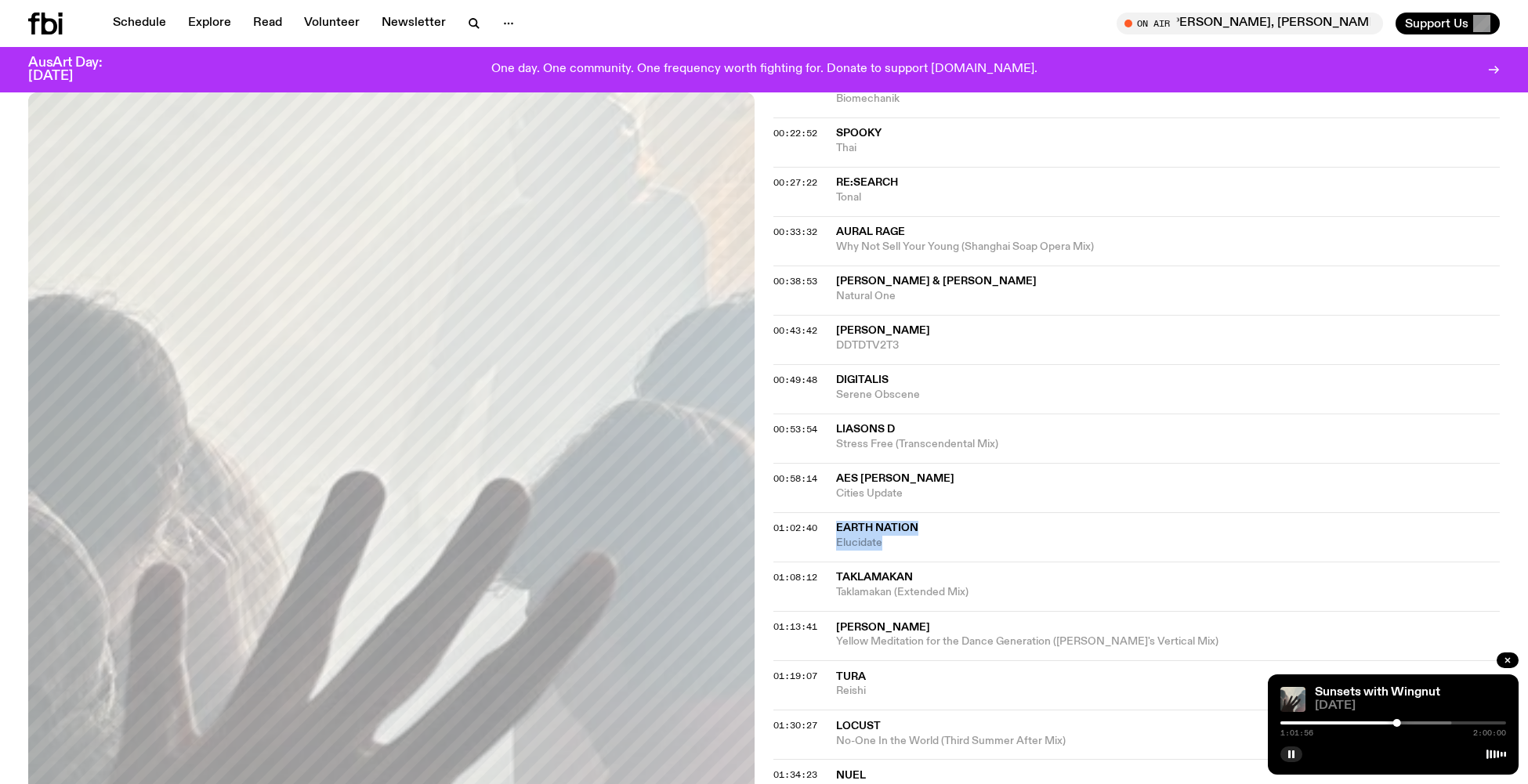
drag, startPoint x: 849, startPoint y: 513, endPoint x: 913, endPoint y: 529, distance: 66.0
click at [913, 529] on div "01:02:40 Earth Nation Elucidate" at bounding box center [1136, 537] width 726 height 49
copy div "Earth Nation Elucidate"
click at [1398, 721] on div at bounding box center [1398, 723] width 8 height 8
click at [1399, 722] on div at bounding box center [1399, 723] width 8 height 8
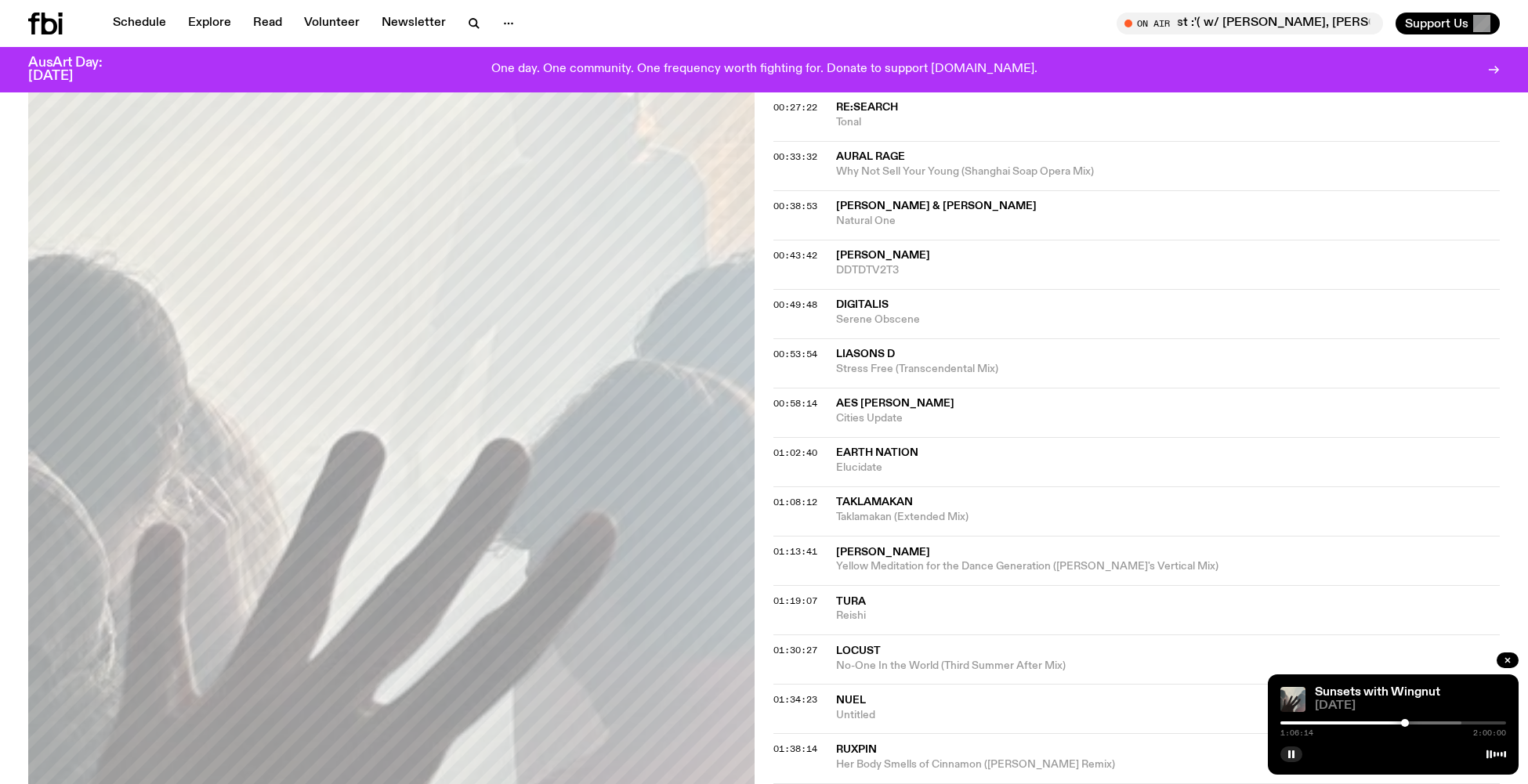
scroll to position [717, 0]
drag, startPoint x: 833, startPoint y: 484, endPoint x: 985, endPoint y: 508, distance: 153.9
click at [985, 508] on div "01:08:12 Taklamakan Taklamakan (Extended Mix)" at bounding box center [1136, 512] width 726 height 49
copy div "Taklamakan Taklamakan (Extended Mix)"
click at [987, 511] on span "Taklamakan (Extended Mix)" at bounding box center [1167, 517] width 664 height 15
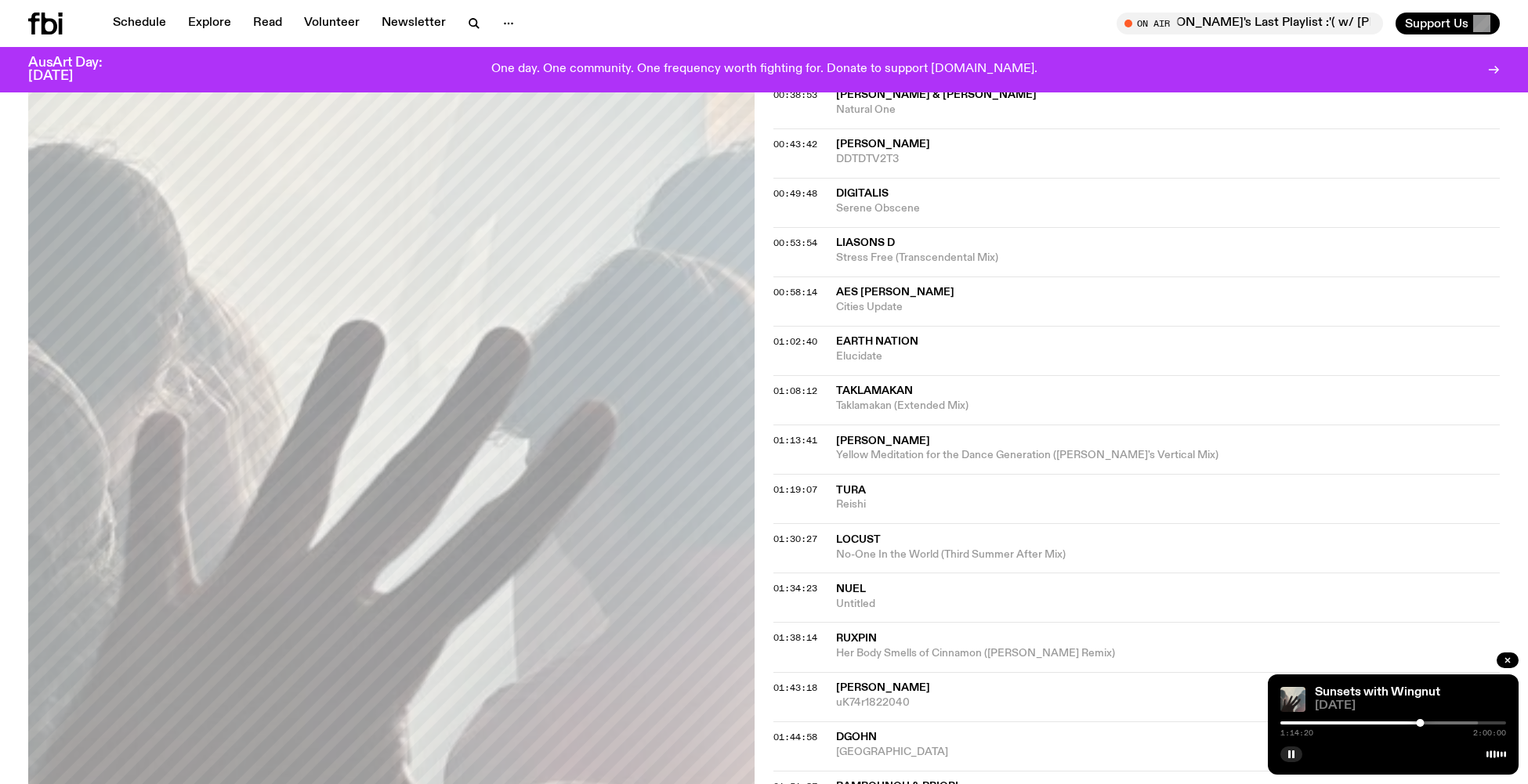
scroll to position [832, 0]
click at [1425, 721] on div at bounding box center [1425, 723] width 8 height 8
click at [1428, 721] on div at bounding box center [1425, 723] width 8 height 8
click at [1430, 721] on div at bounding box center [1430, 723] width 8 height 8
click at [1433, 720] on div at bounding box center [1430, 723] width 8 height 8
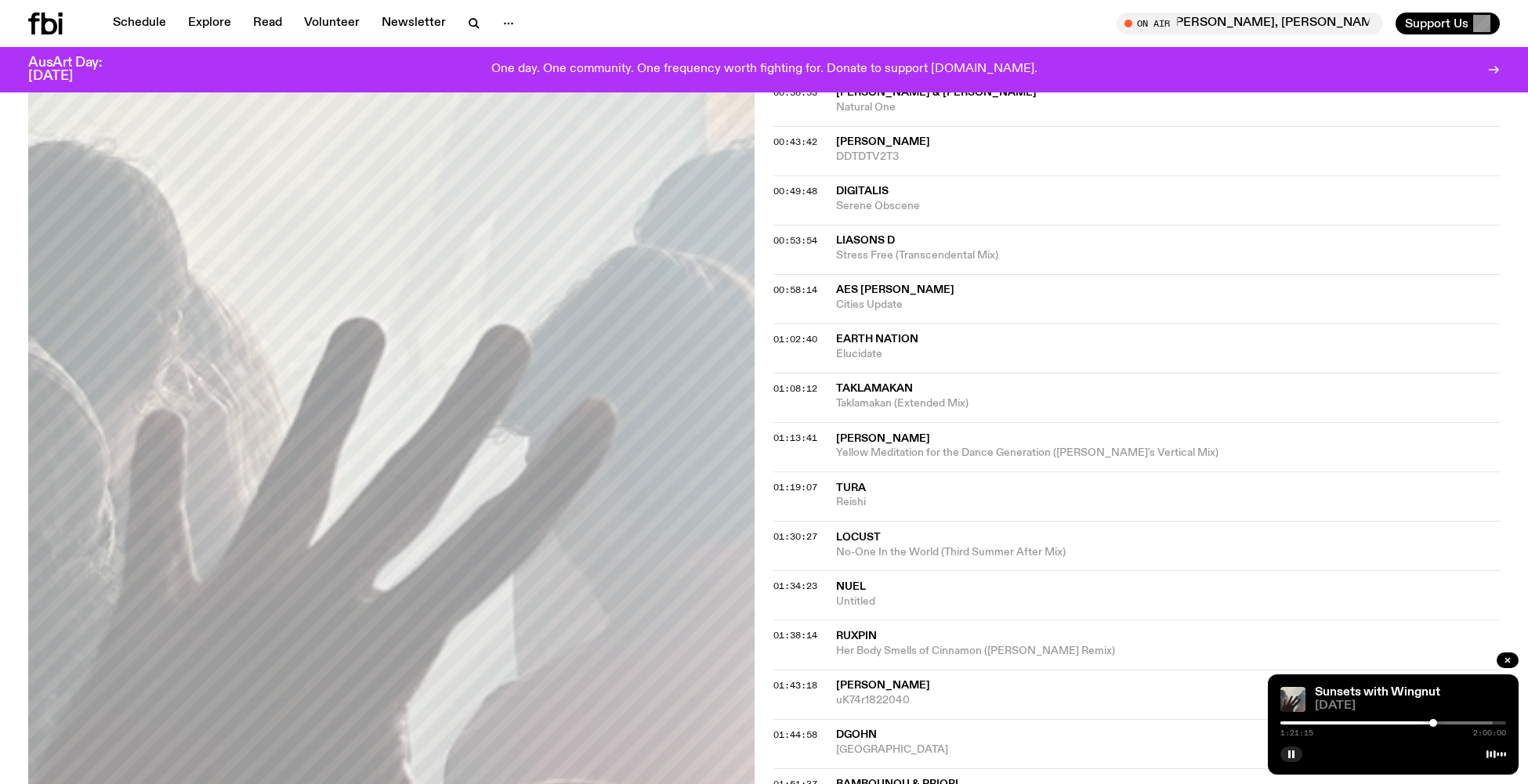
click at [1436, 721] on div at bounding box center [1433, 723] width 8 height 8
click at [1437, 721] on div at bounding box center [1437, 723] width 8 height 8
click at [1443, 723] on div at bounding box center [1443, 723] width 8 height 8
click at [1448, 723] on div at bounding box center [1448, 723] width 8 height 8
click at [1452, 722] on div at bounding box center [1448, 723] width 8 height 8
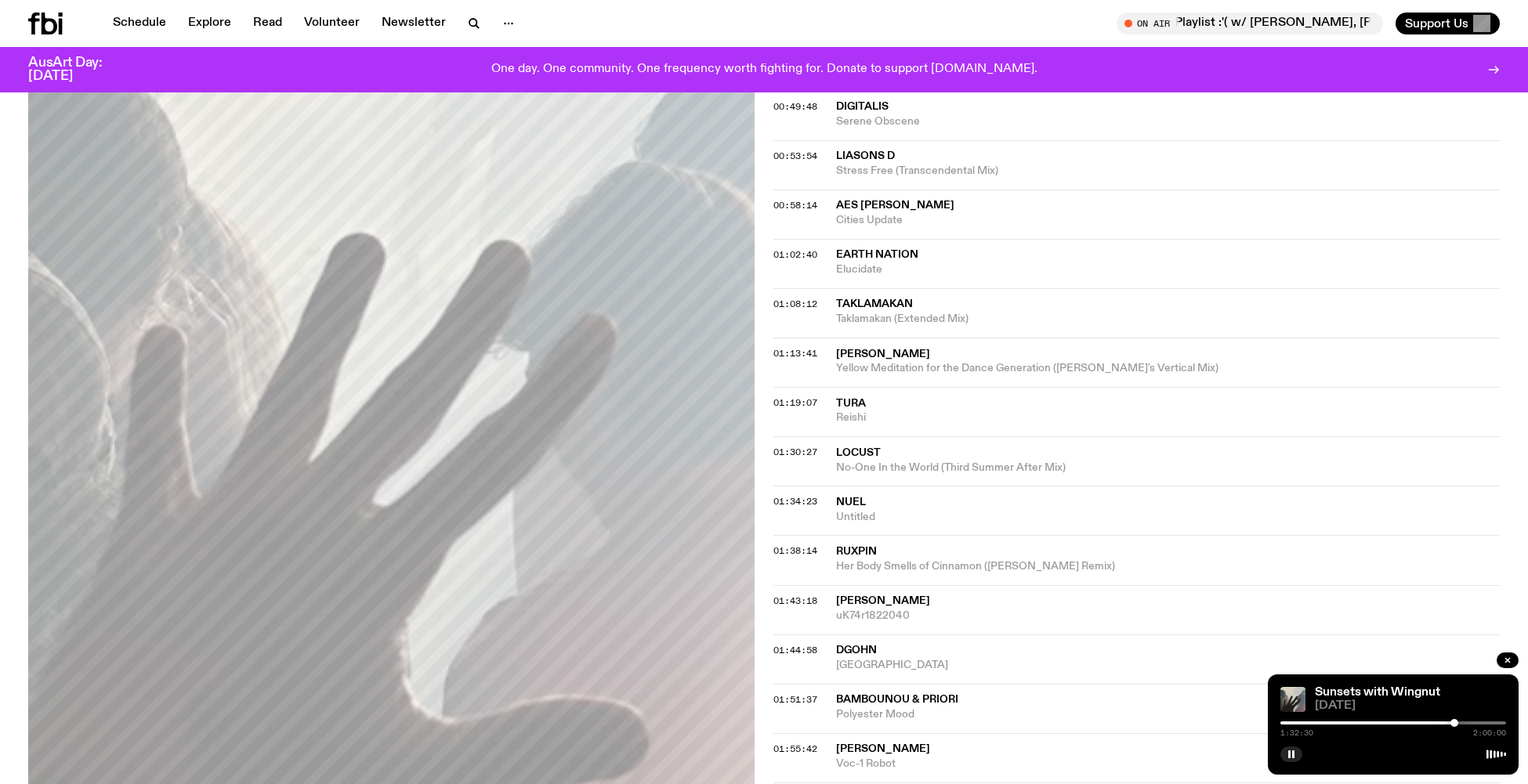
scroll to position [920, 0]
click at [1462, 721] on div at bounding box center [1459, 723] width 8 height 8
click at [1467, 722] on div at bounding box center [1463, 723] width 8 height 8
click at [1475, 722] on div at bounding box center [1475, 723] width 8 height 8
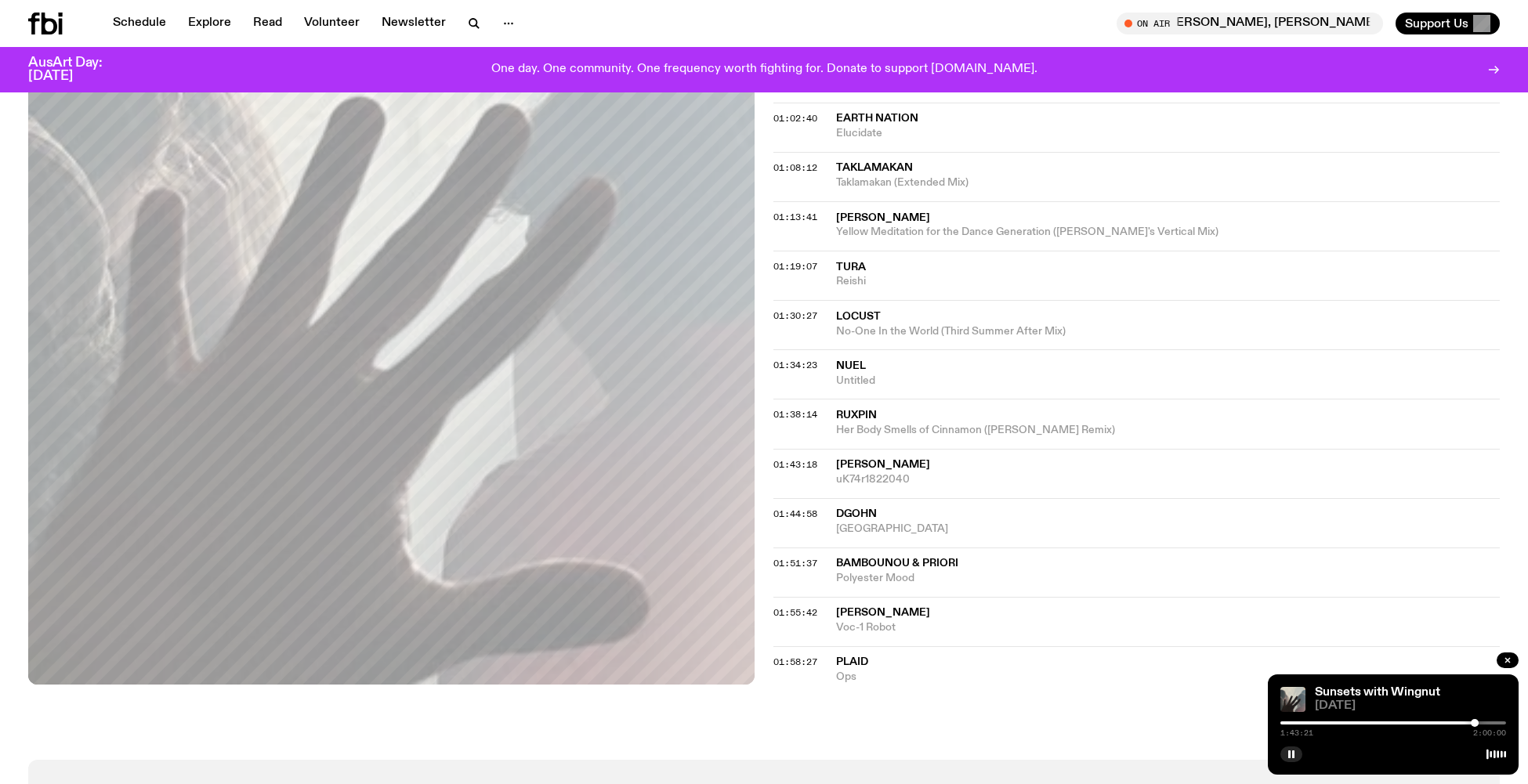
scroll to position [1052, 0]
click at [1481, 722] on div at bounding box center [1478, 723] width 8 height 8
click at [1485, 722] on div at bounding box center [1483, 723] width 8 height 8
click at [1494, 722] on div at bounding box center [1492, 723] width 8 height 8
click at [1498, 724] on div at bounding box center [1498, 723] width 8 height 8
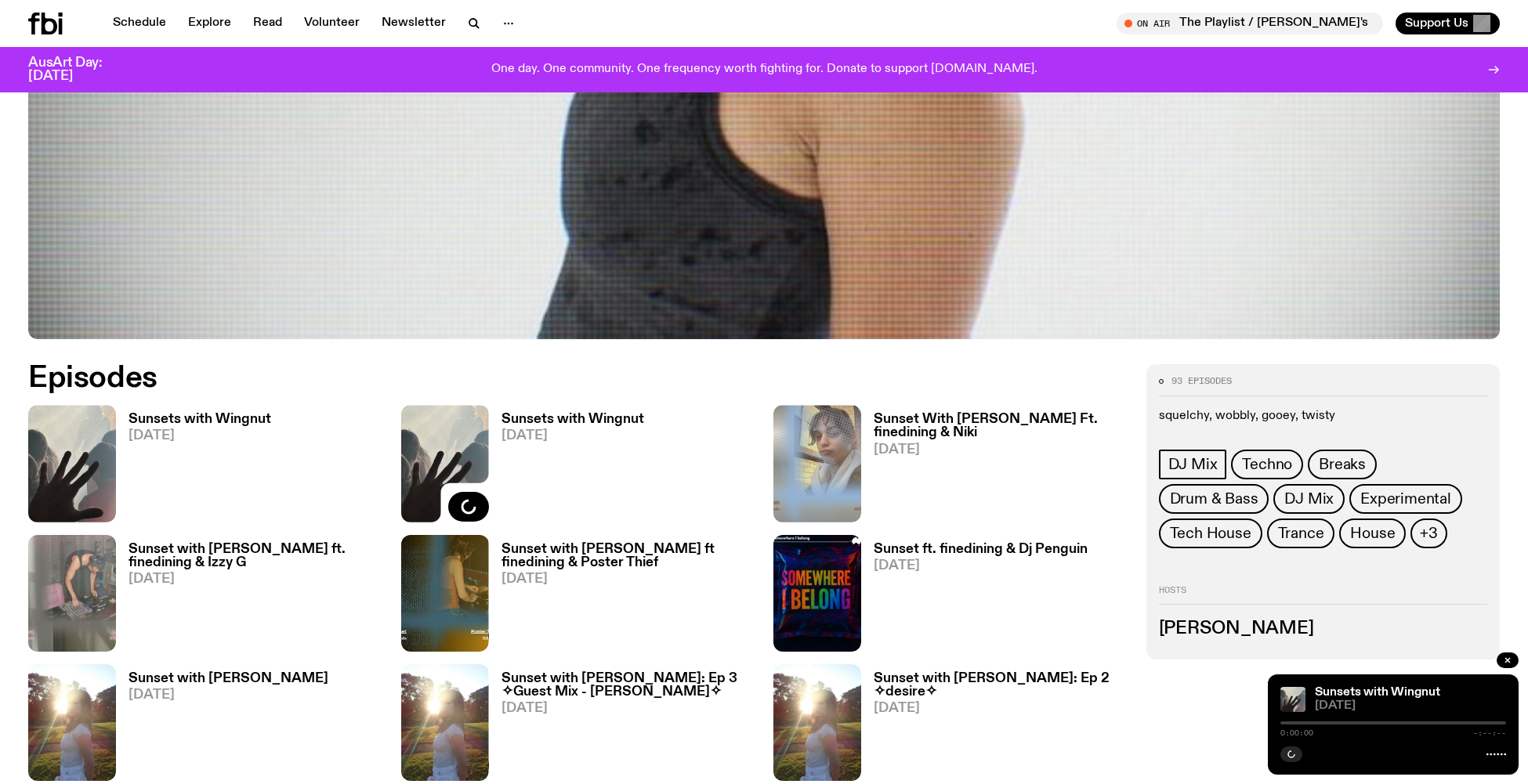
scroll to position [848, 0]
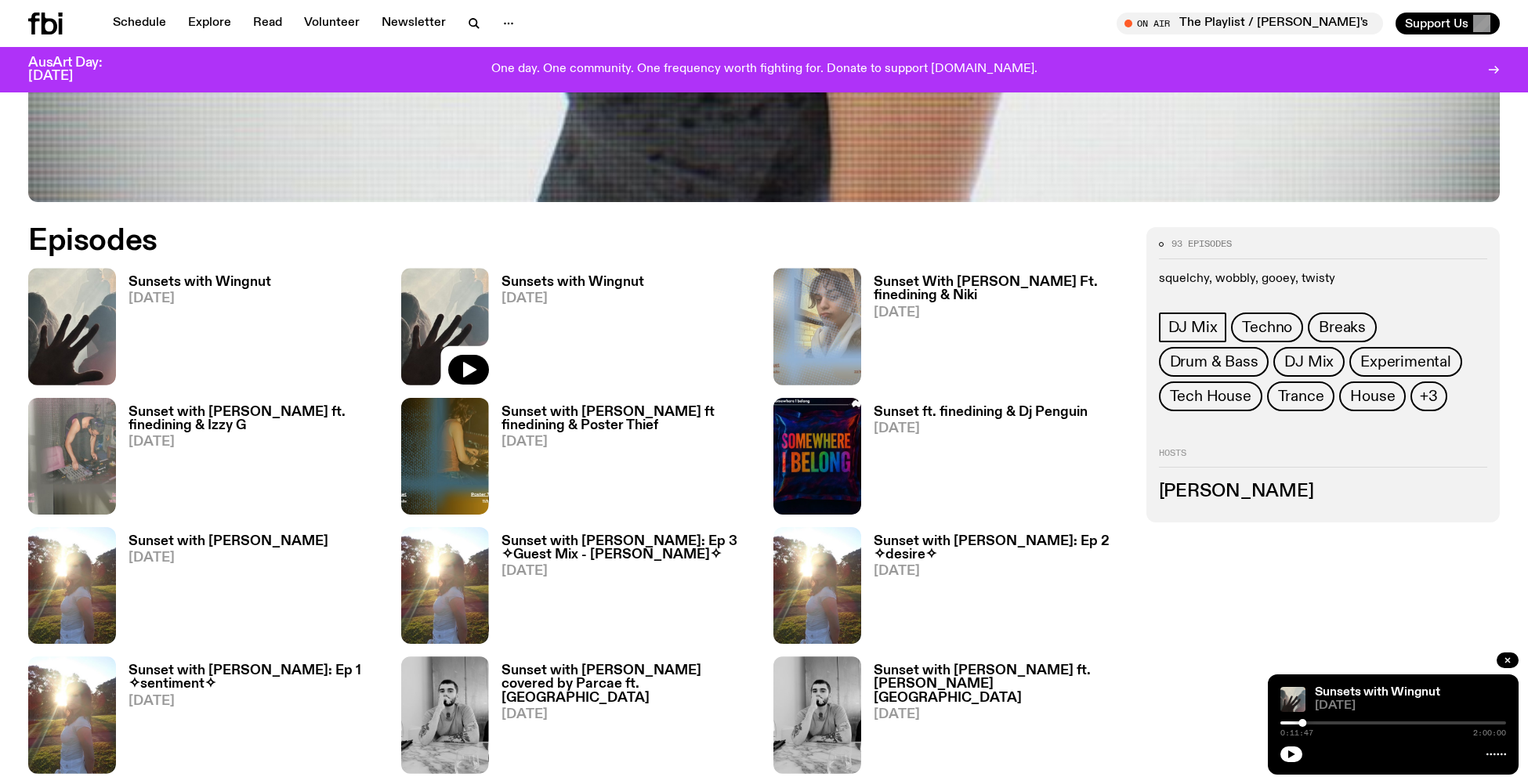
click at [175, 285] on h3 "Sunsets with Wingnut" at bounding box center [200, 282] width 143 height 14
